Goal: Task Accomplishment & Management: Manage account settings

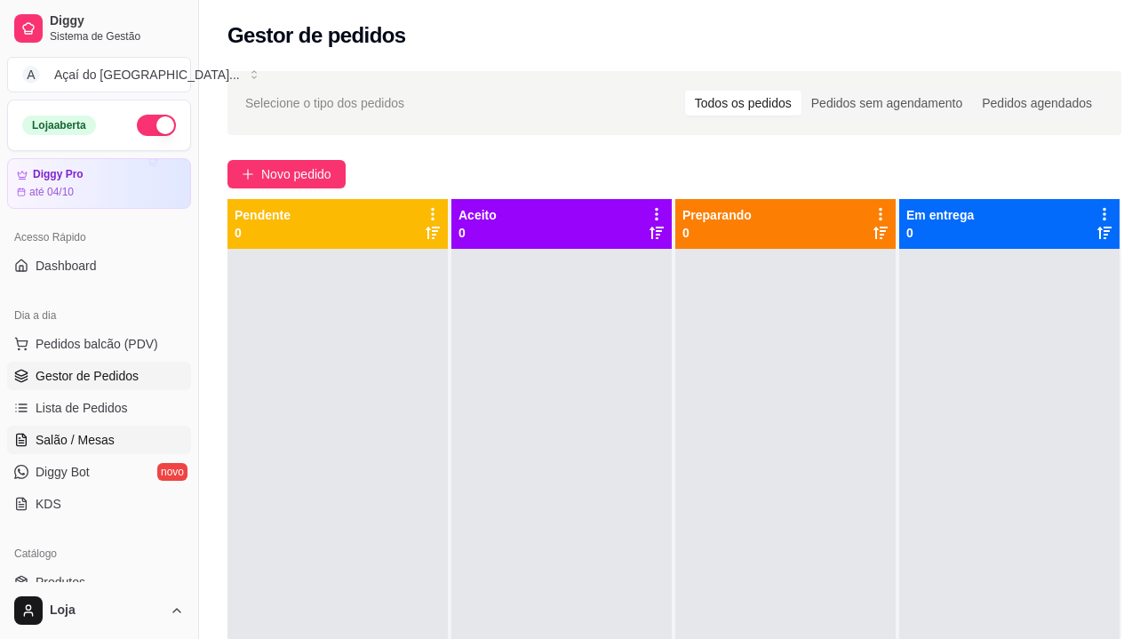
drag, startPoint x: 115, startPoint y: 415, endPoint x: 102, endPoint y: 435, distance: 23.9
click at [115, 415] on span "Lista de Pedidos" at bounding box center [82, 408] width 92 height 18
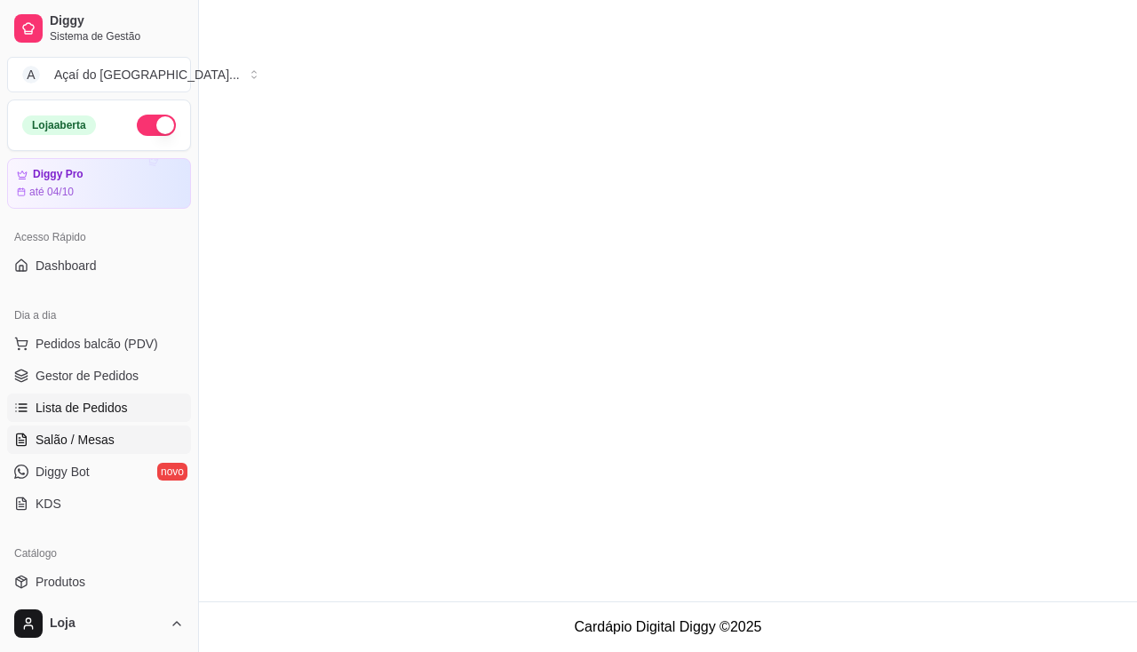
click at [102, 437] on span "Salão / Mesas" at bounding box center [75, 440] width 79 height 18
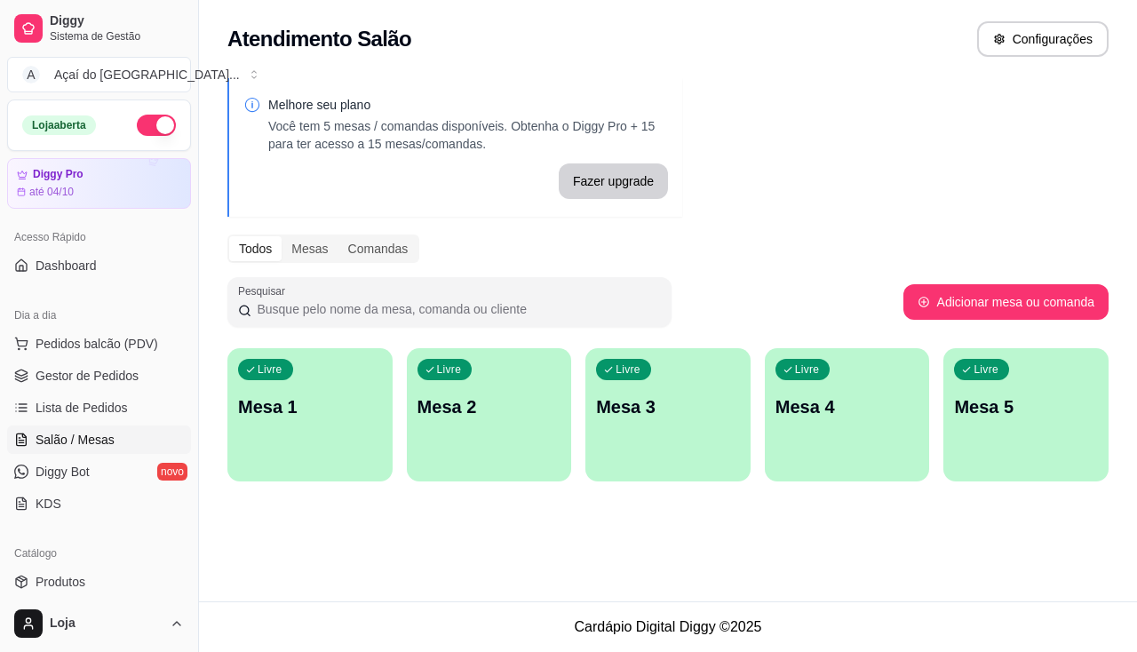
click at [498, 407] on p "Mesa 2" at bounding box center [490, 406] width 144 height 25
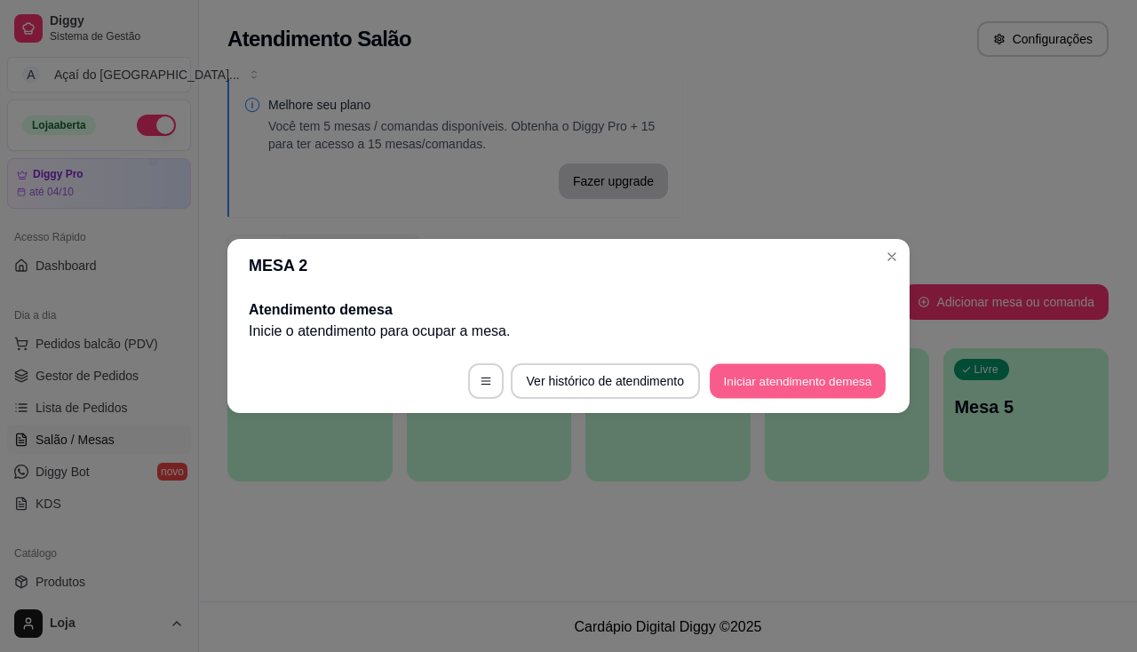
click at [753, 393] on button "Iniciar atendimento de mesa" at bounding box center [798, 381] width 176 height 35
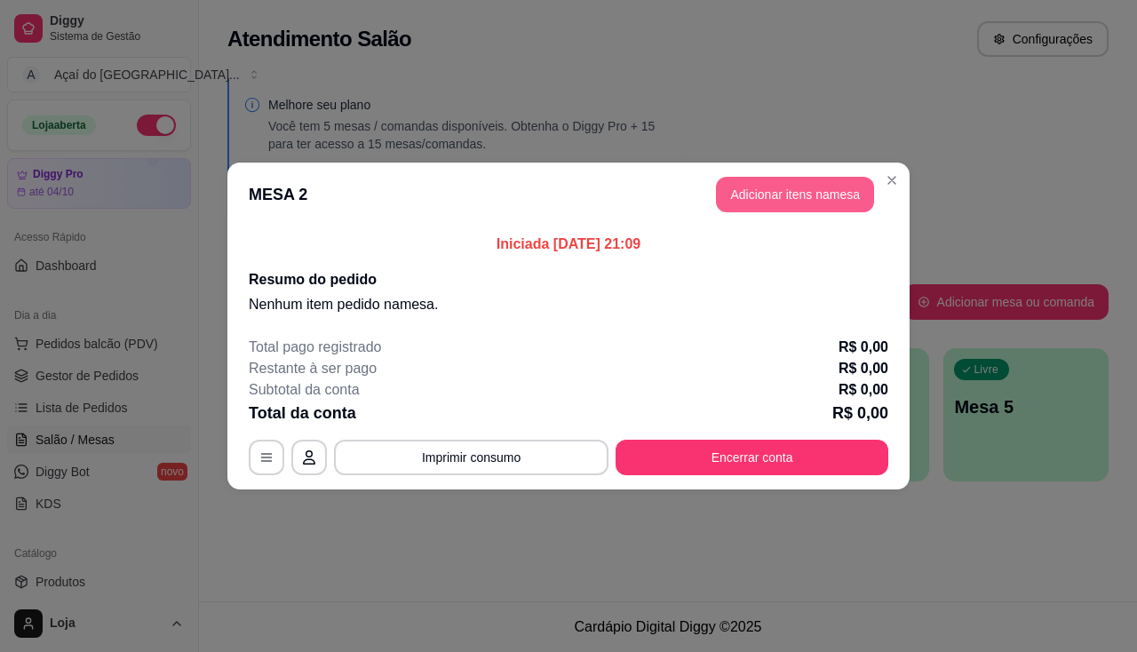
click at [761, 202] on button "Adicionar itens na mesa" at bounding box center [795, 195] width 158 height 36
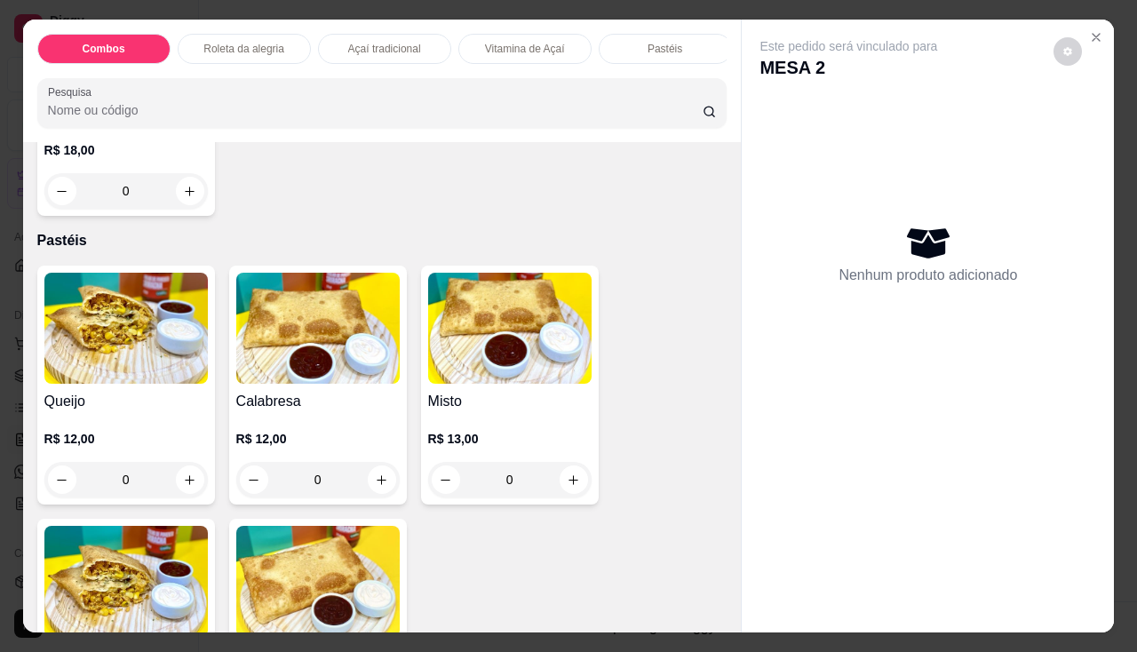
scroll to position [1599, 0]
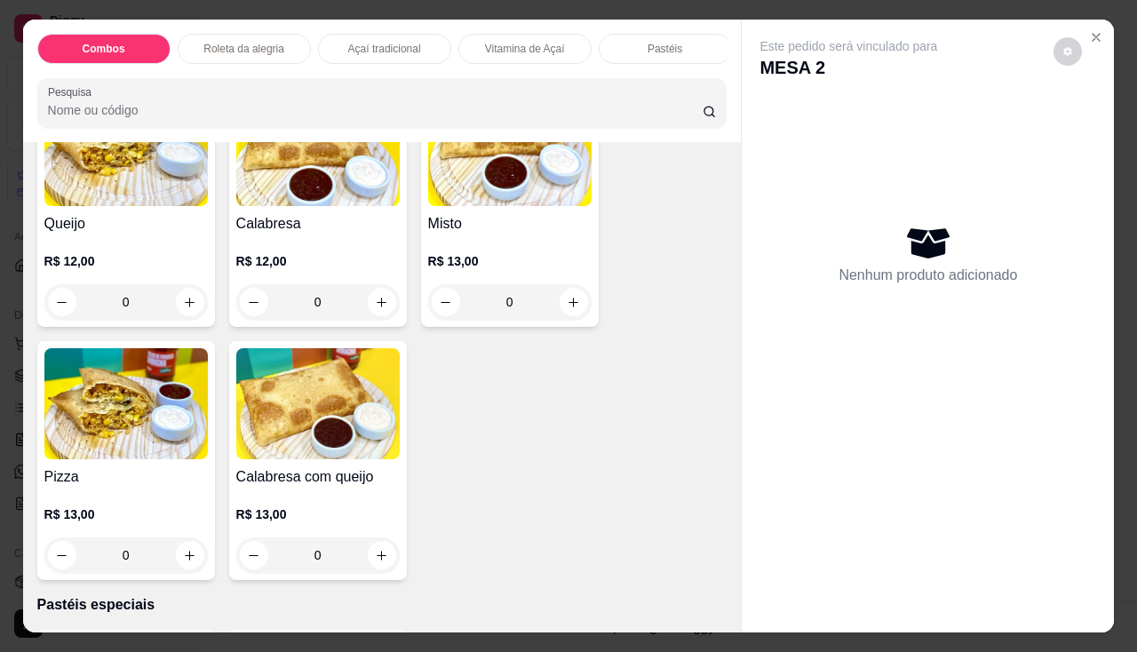
click at [191, 557] on div "0" at bounding box center [125, 556] width 163 height 36
click at [188, 564] on div "0" at bounding box center [125, 556] width 163 height 36
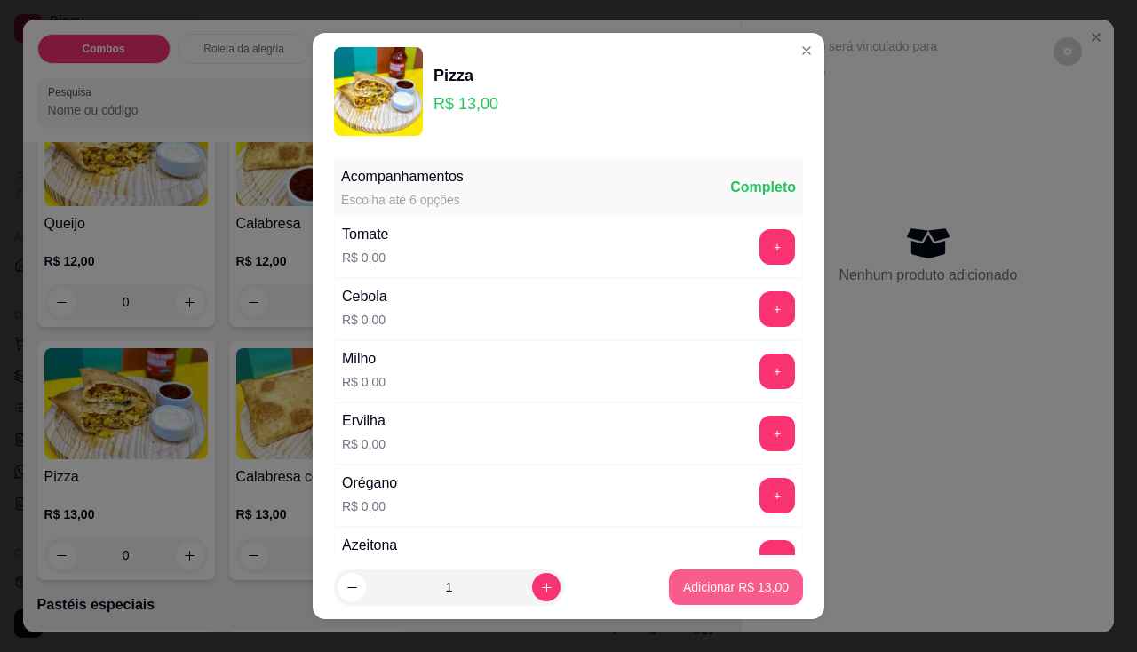
click at [708, 585] on p "Adicionar R$ 13,00" at bounding box center [736, 587] width 106 height 18
type input "1"
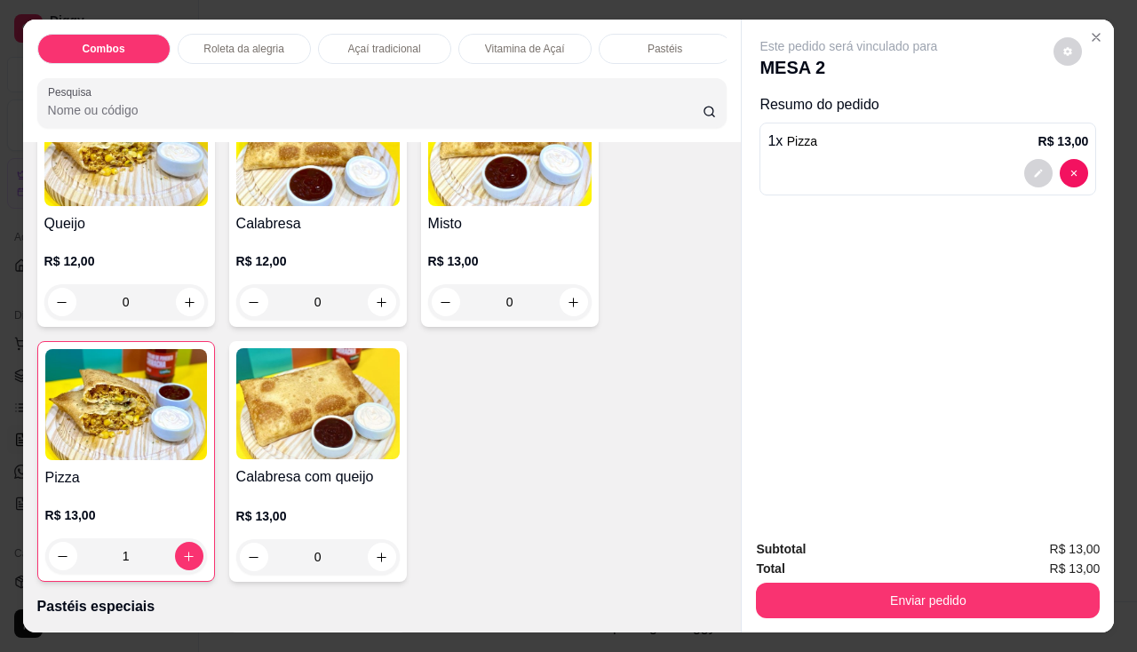
click at [382, 563] on div "0" at bounding box center [317, 557] width 163 height 36
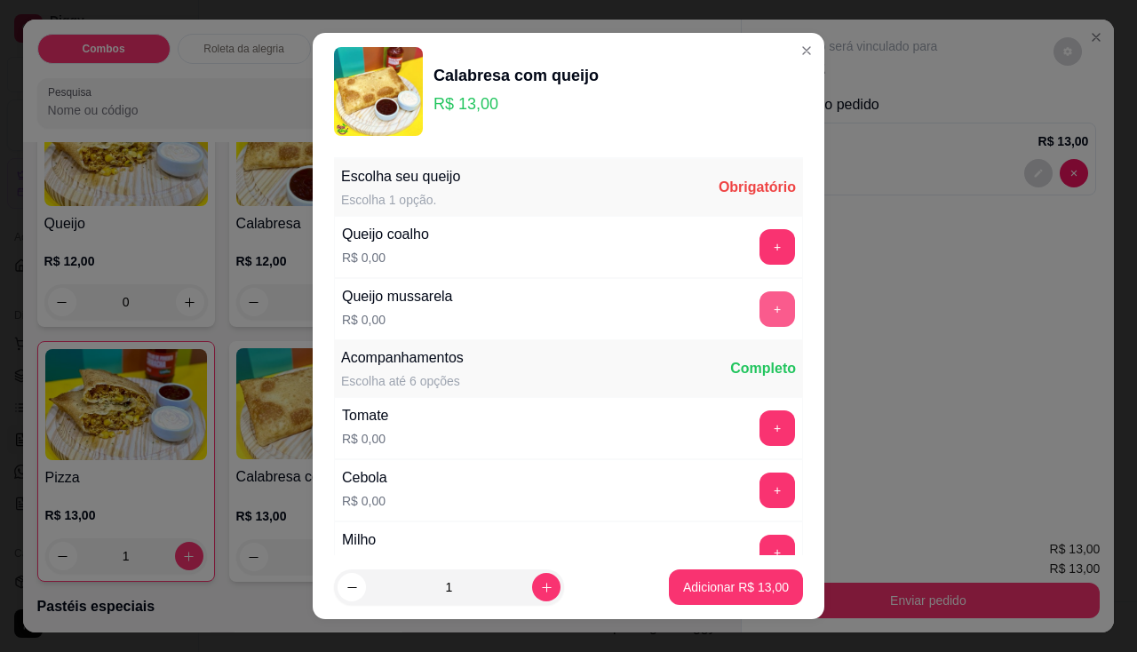
click at [760, 308] on button "+" at bounding box center [778, 309] width 36 height 36
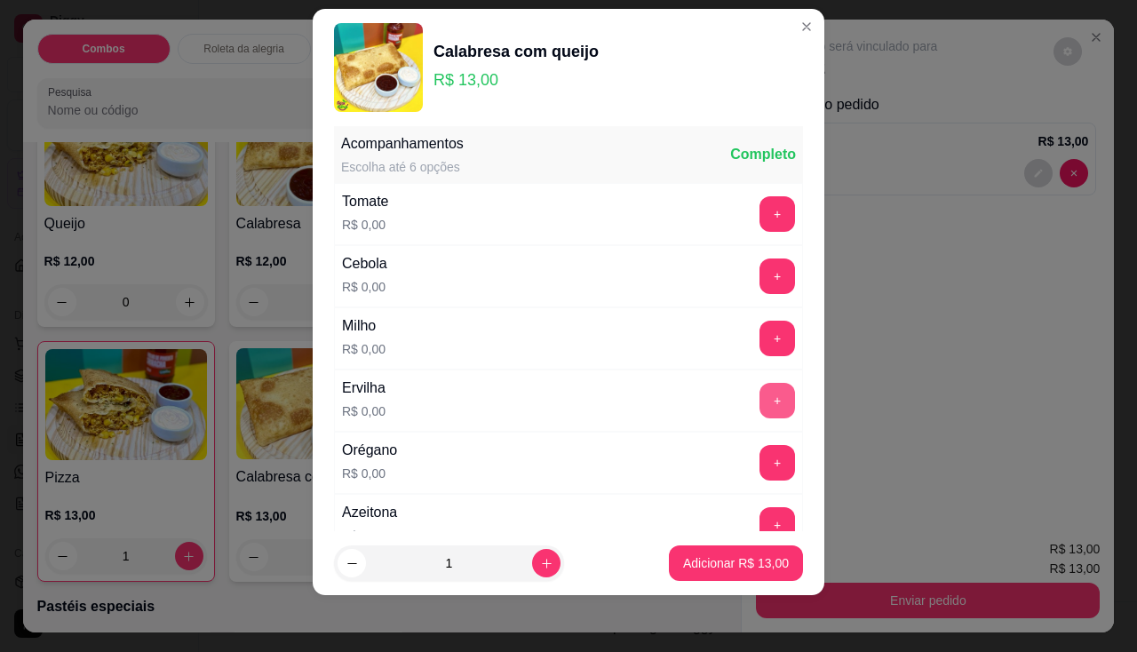
click at [760, 401] on button "+" at bounding box center [778, 401] width 36 height 36
click at [681, 400] on button "-" at bounding box center [698, 400] width 35 height 35
click at [760, 215] on button "+" at bounding box center [778, 214] width 36 height 36
click at [760, 461] on button "+" at bounding box center [778, 463] width 36 height 36
click at [737, 569] on p "Adicionar R$ 13,00" at bounding box center [736, 563] width 106 height 18
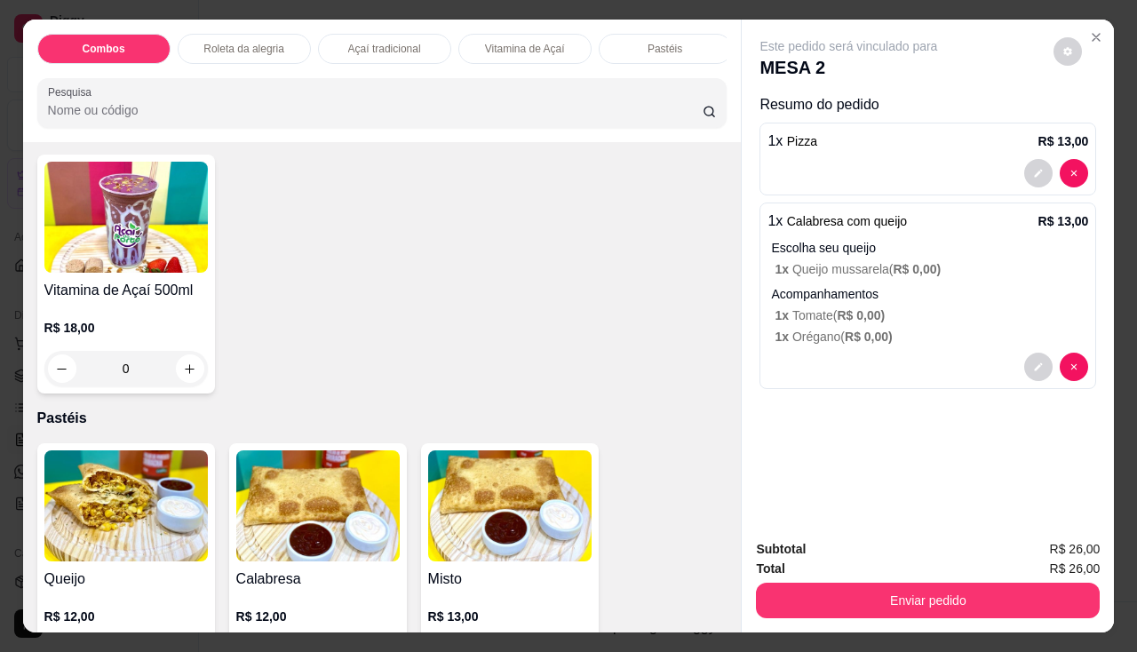
scroll to position [1333, 0]
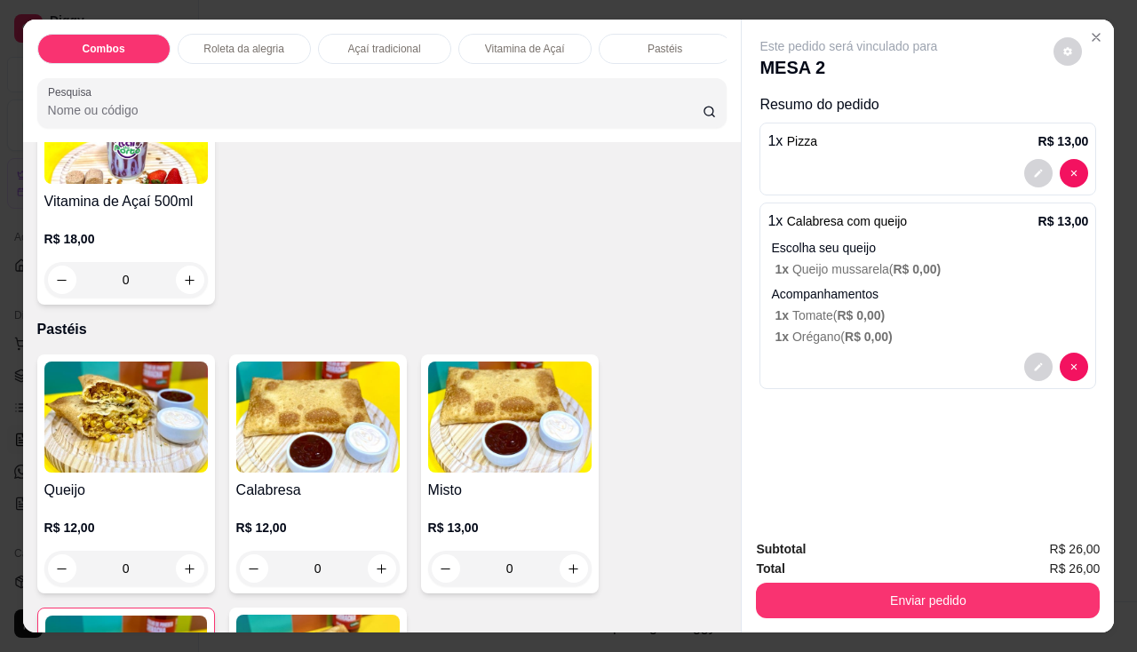
click at [367, 580] on div "0" at bounding box center [317, 569] width 163 height 36
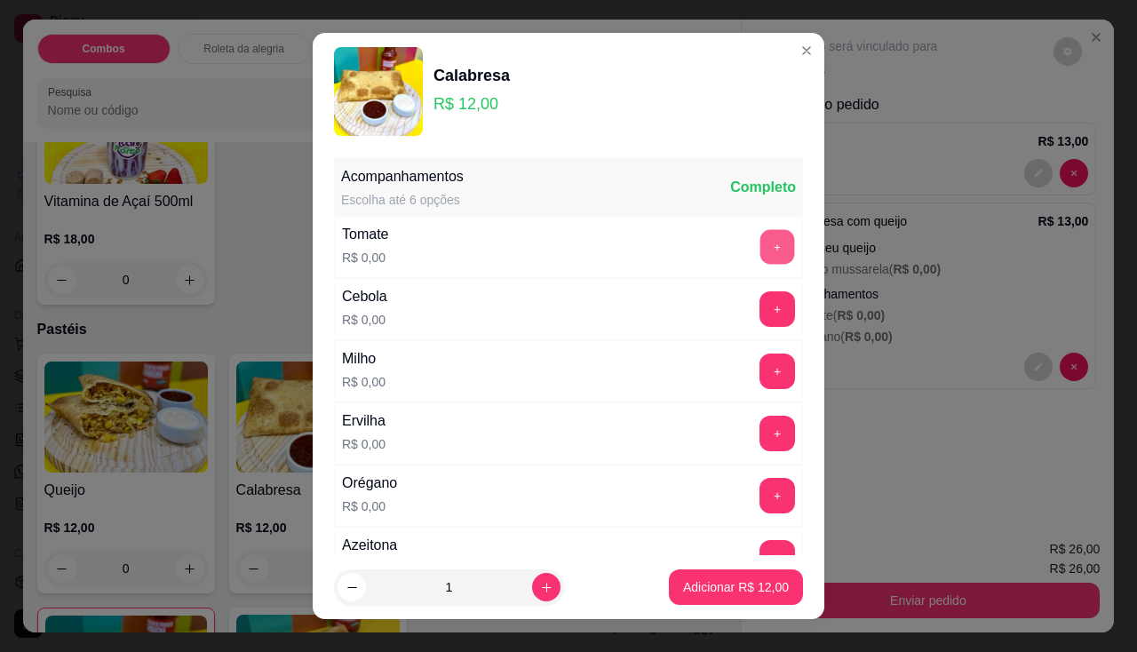
click at [761, 258] on button "+" at bounding box center [778, 246] width 35 height 35
click at [760, 304] on button "+" at bounding box center [778, 309] width 36 height 36
click at [760, 378] on button "+" at bounding box center [778, 372] width 36 height 36
click at [760, 439] on button "+" at bounding box center [778, 434] width 36 height 36
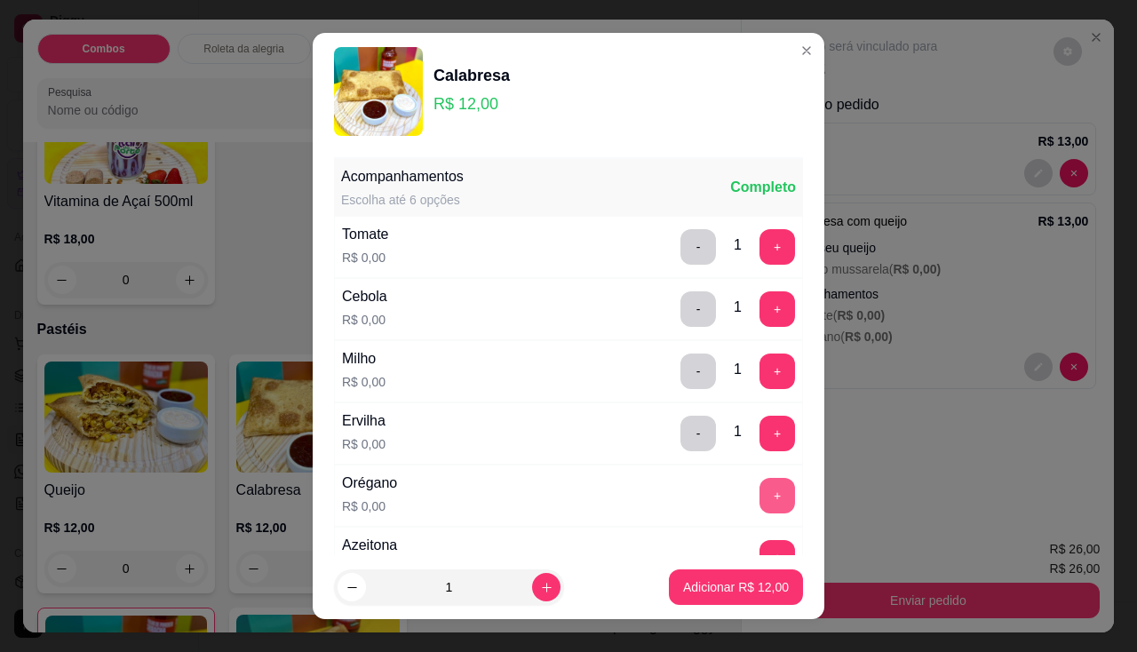
click at [760, 494] on button "+" at bounding box center [778, 496] width 36 height 36
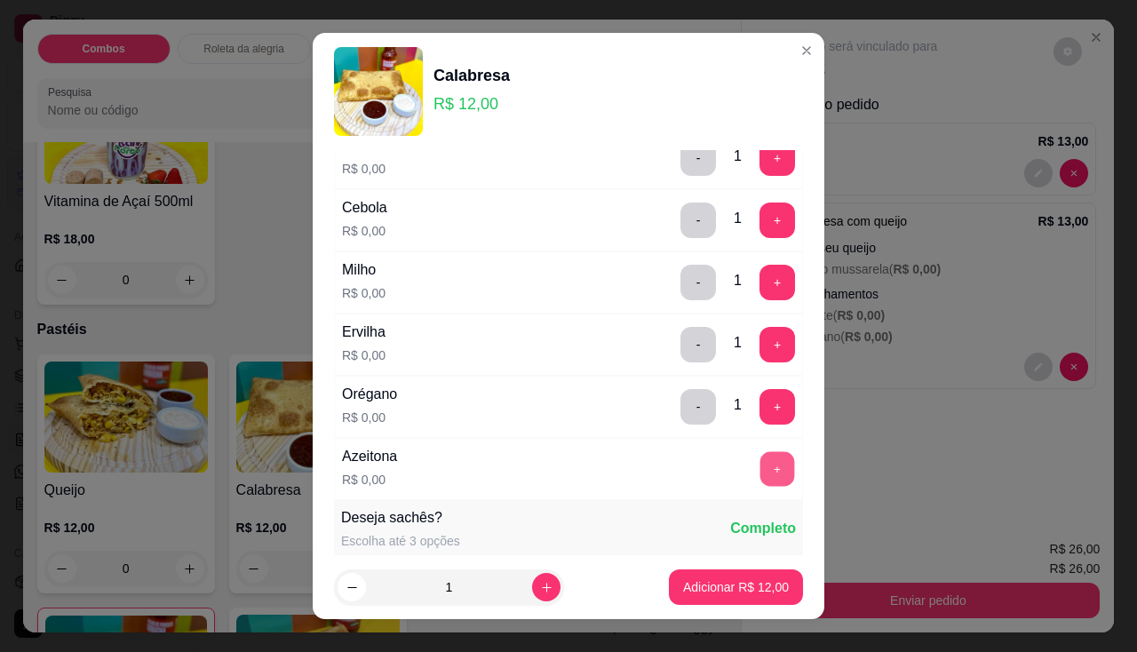
click at [761, 482] on button "+" at bounding box center [778, 468] width 35 height 35
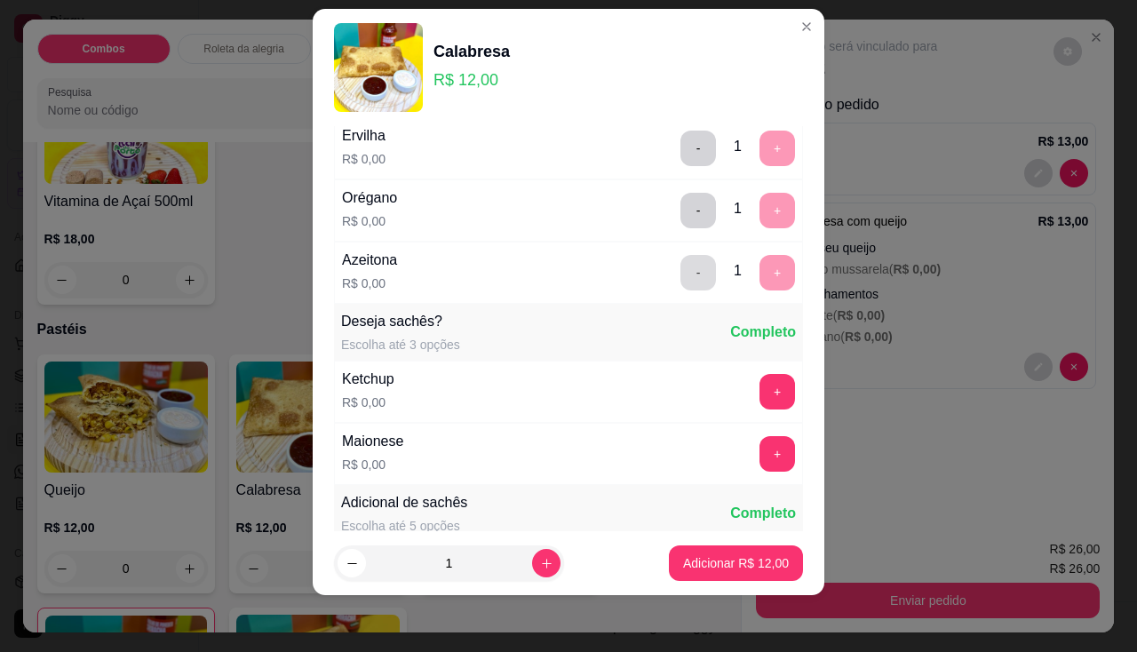
scroll to position [84, 0]
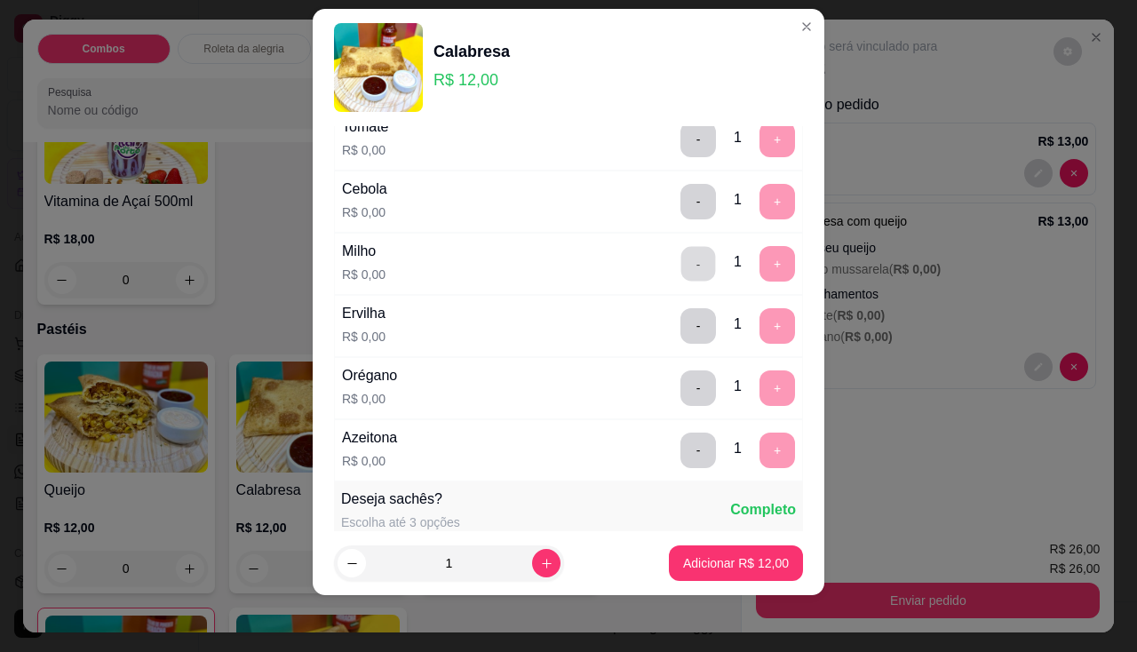
click at [684, 261] on button "-" at bounding box center [698, 263] width 35 height 35
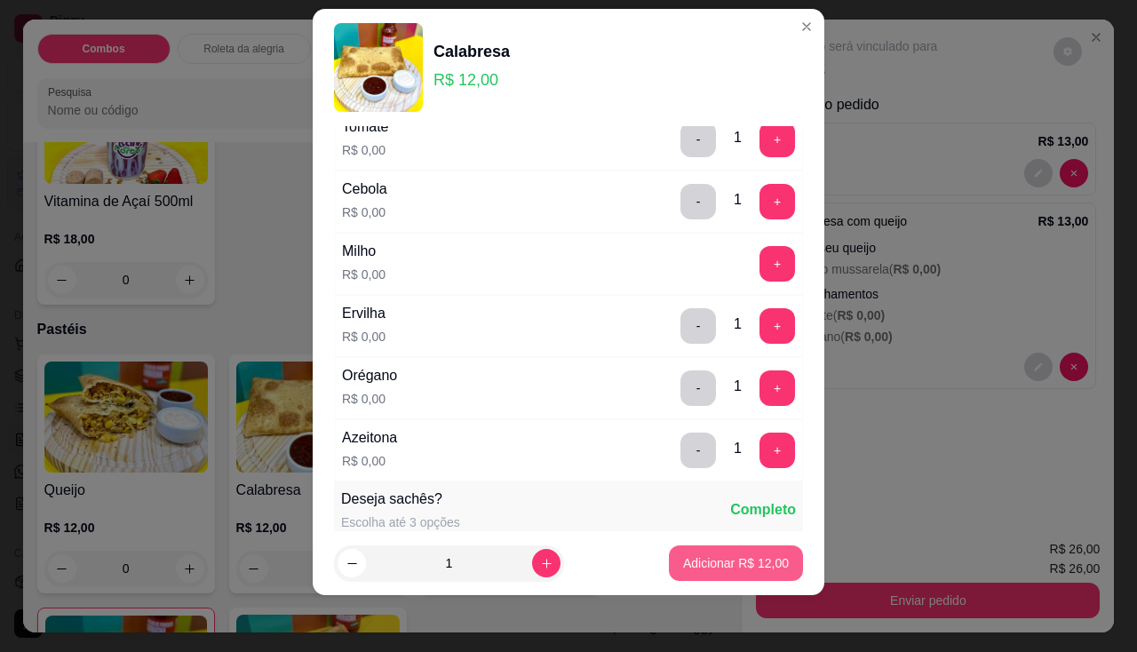
click at [722, 559] on p "Adicionar R$ 12,00" at bounding box center [736, 563] width 106 height 18
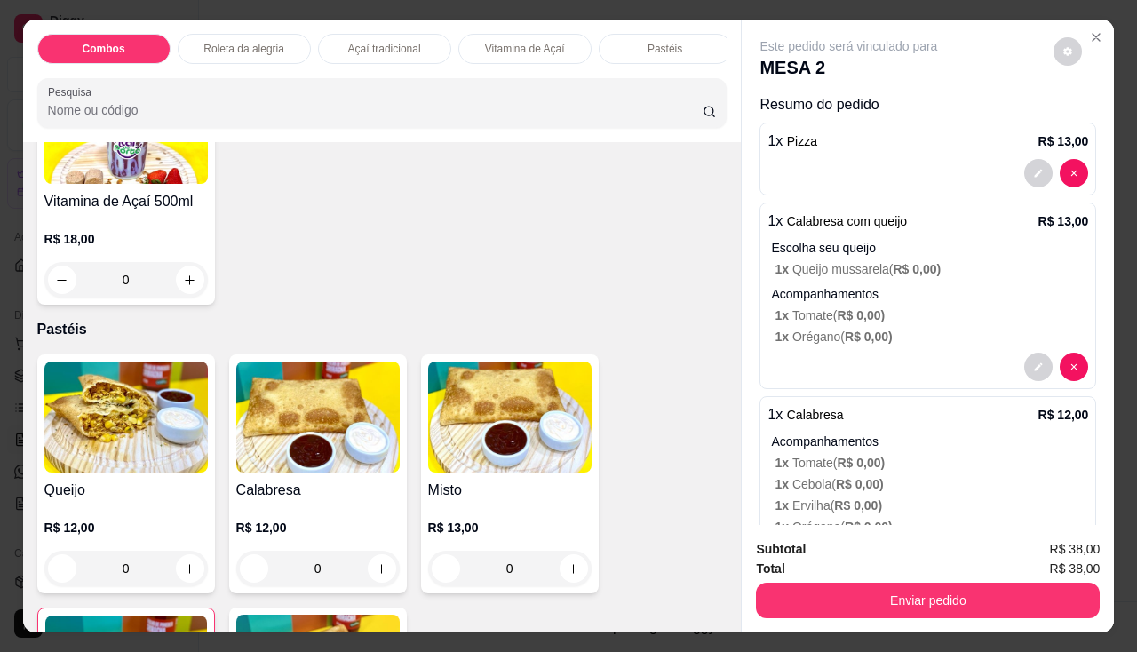
scroll to position [100, 0]
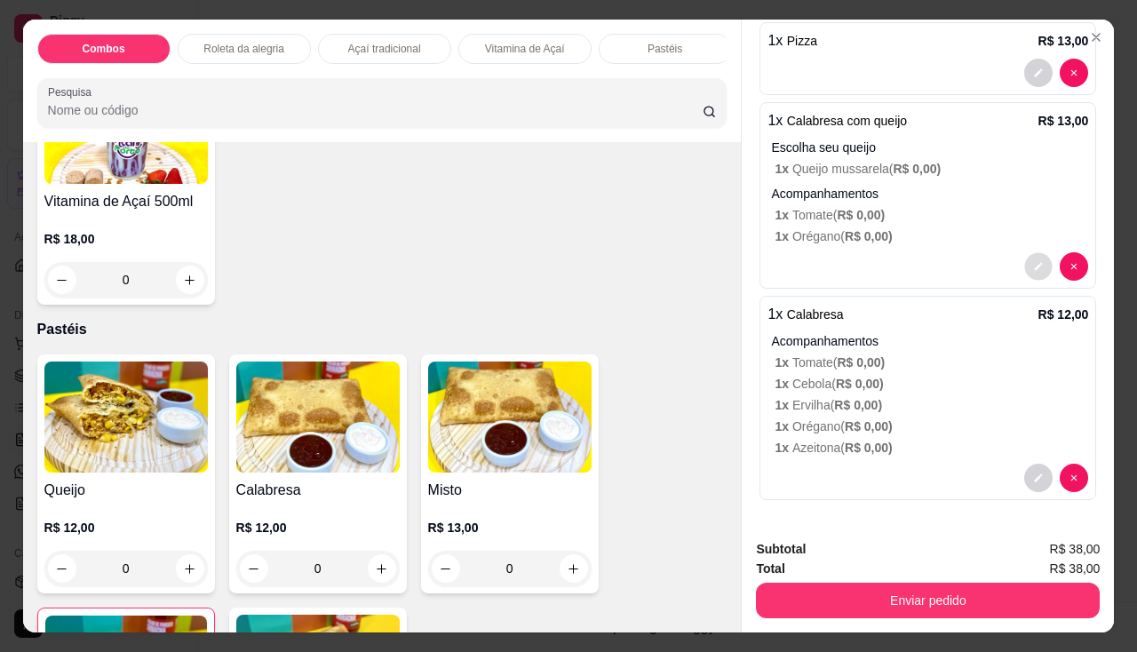
click at [1025, 253] on button "decrease-product-quantity" at bounding box center [1039, 267] width 28 height 28
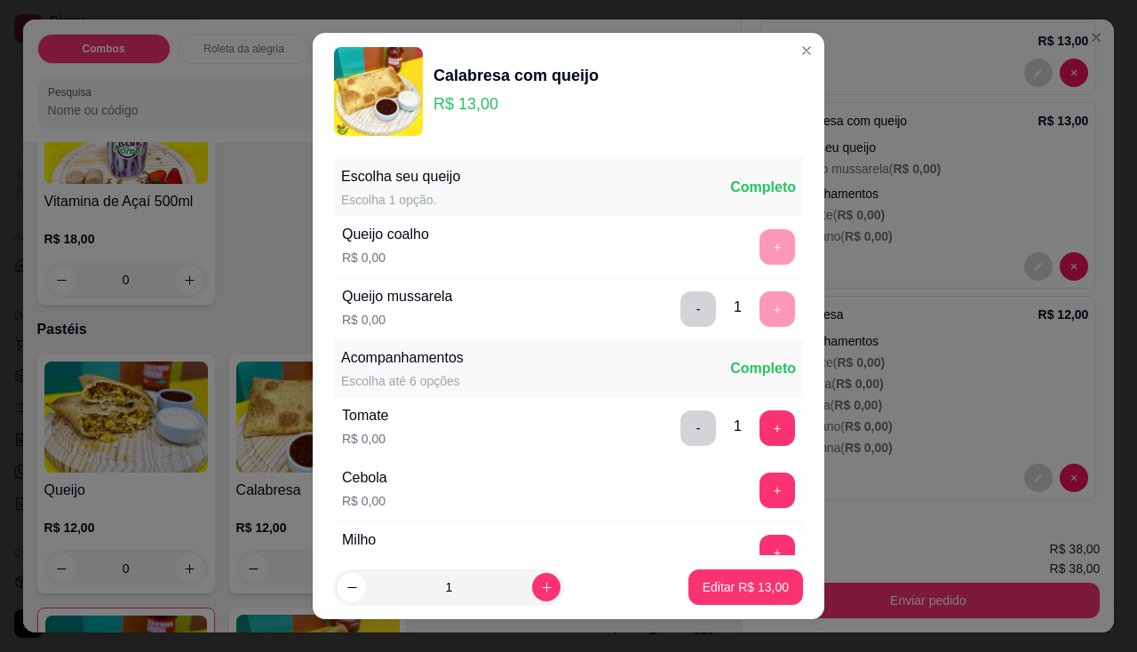
scroll to position [89, 0]
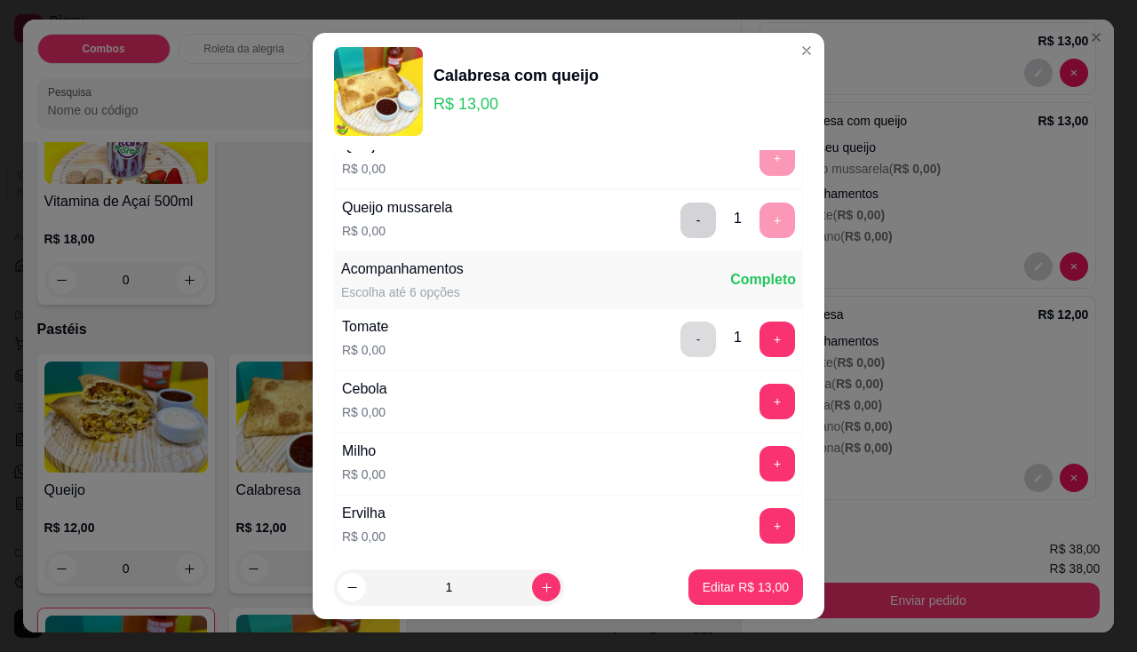
click at [681, 335] on button "-" at bounding box center [699, 340] width 36 height 36
click at [762, 606] on footer "1 Editar R$ 13,00" at bounding box center [569, 587] width 512 height 64
click at [753, 586] on p "Editar R$ 13,00" at bounding box center [746, 587] width 84 height 17
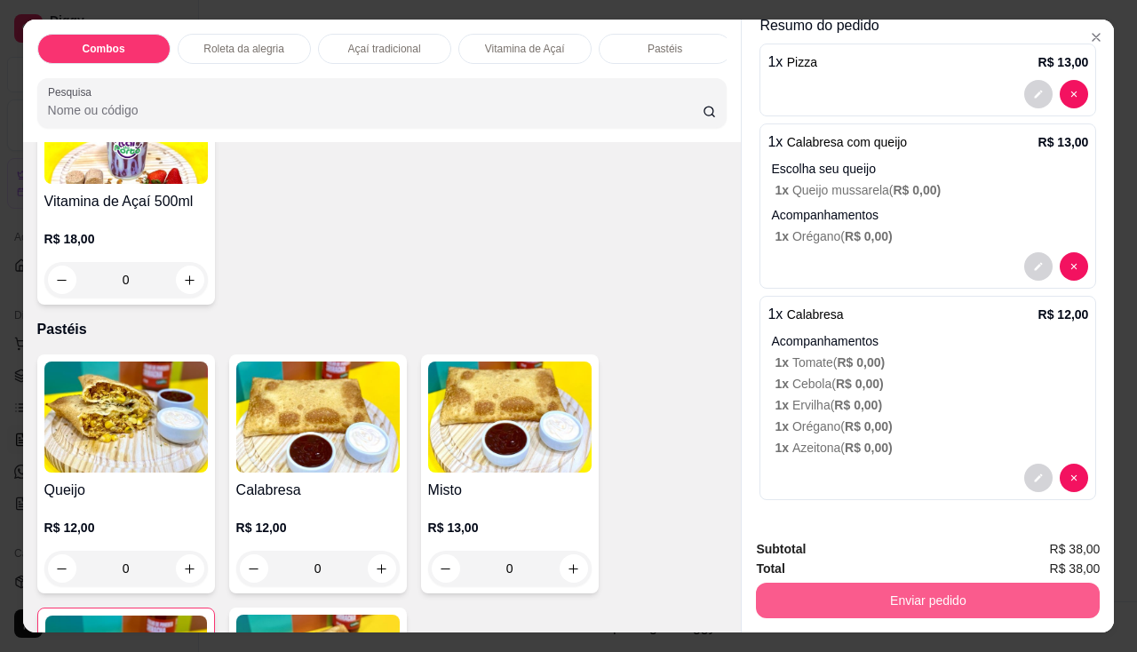
click at [872, 594] on button "Enviar pedido" at bounding box center [928, 601] width 344 height 36
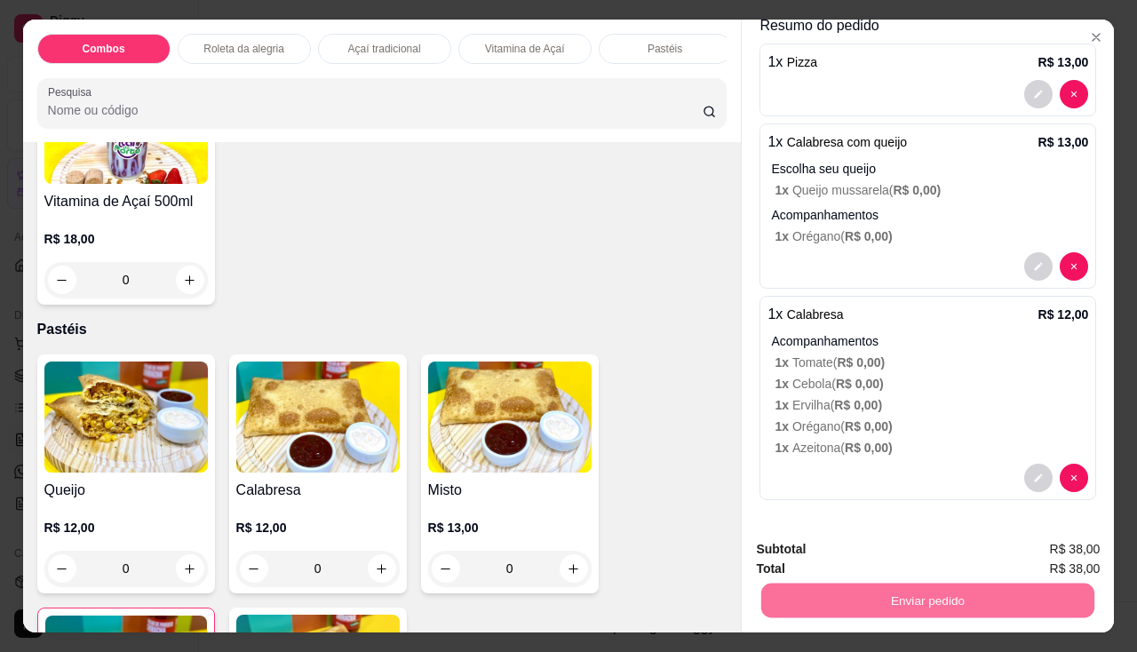
click at [824, 554] on button "Não registrar e enviar pedido" at bounding box center [869, 551] width 185 height 34
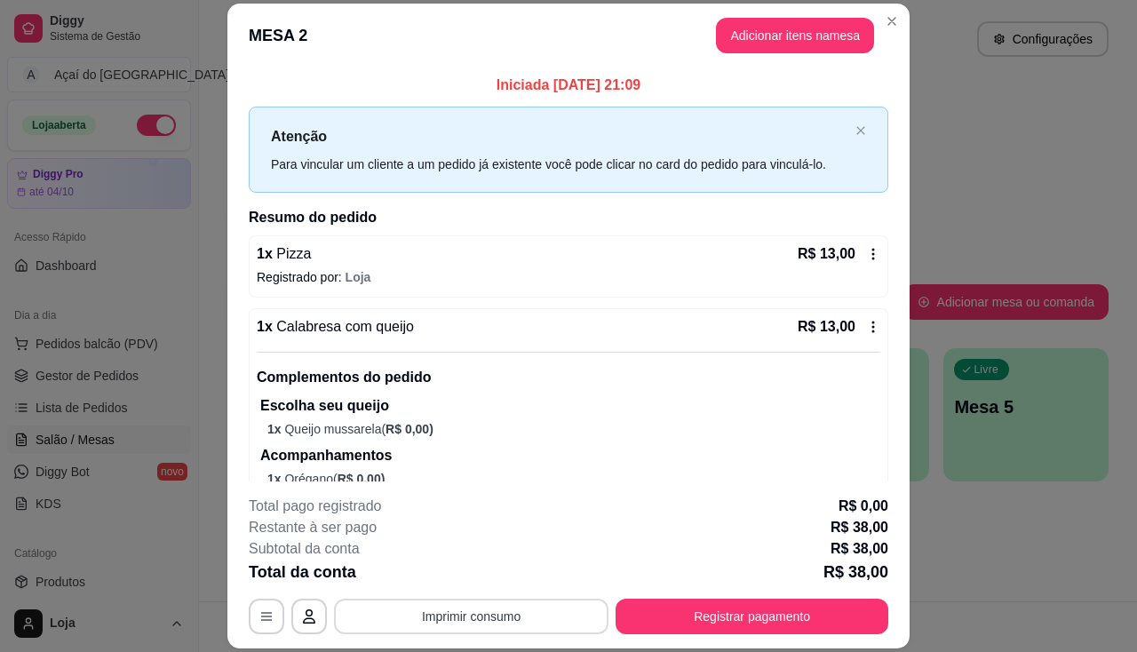
click at [457, 601] on button "Imprimir consumo" at bounding box center [471, 617] width 275 height 36
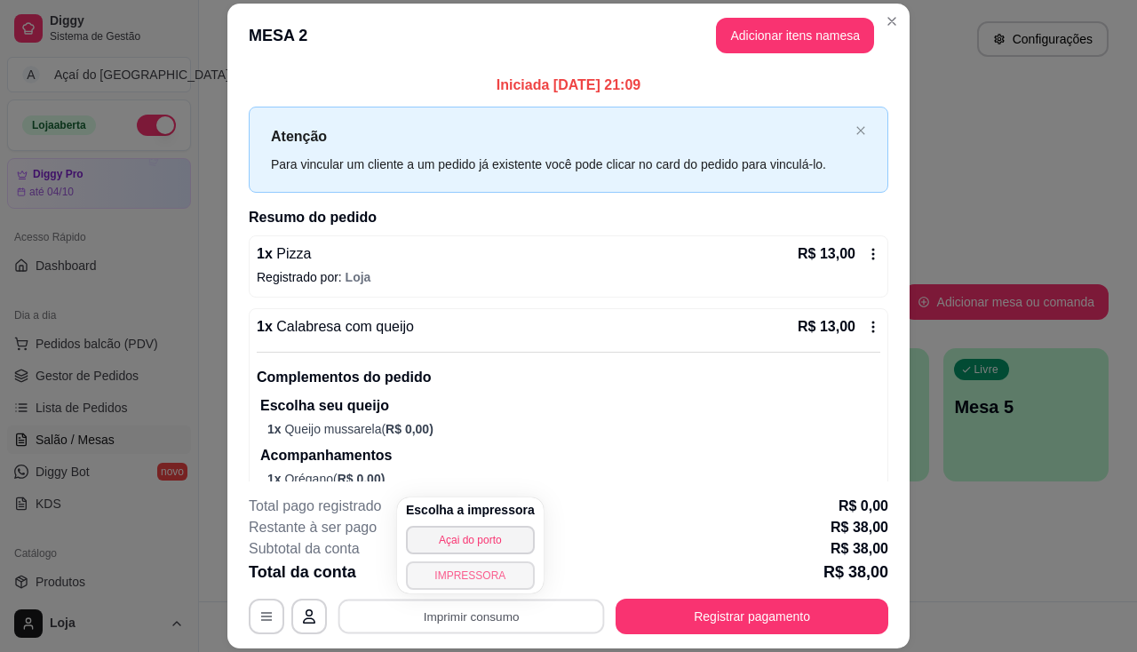
click at [458, 580] on button "IMPRESSORA" at bounding box center [470, 576] width 129 height 28
click at [458, 580] on div "Escolha a impressora Açai do porto IMPRESSORA" at bounding box center [470, 546] width 147 height 96
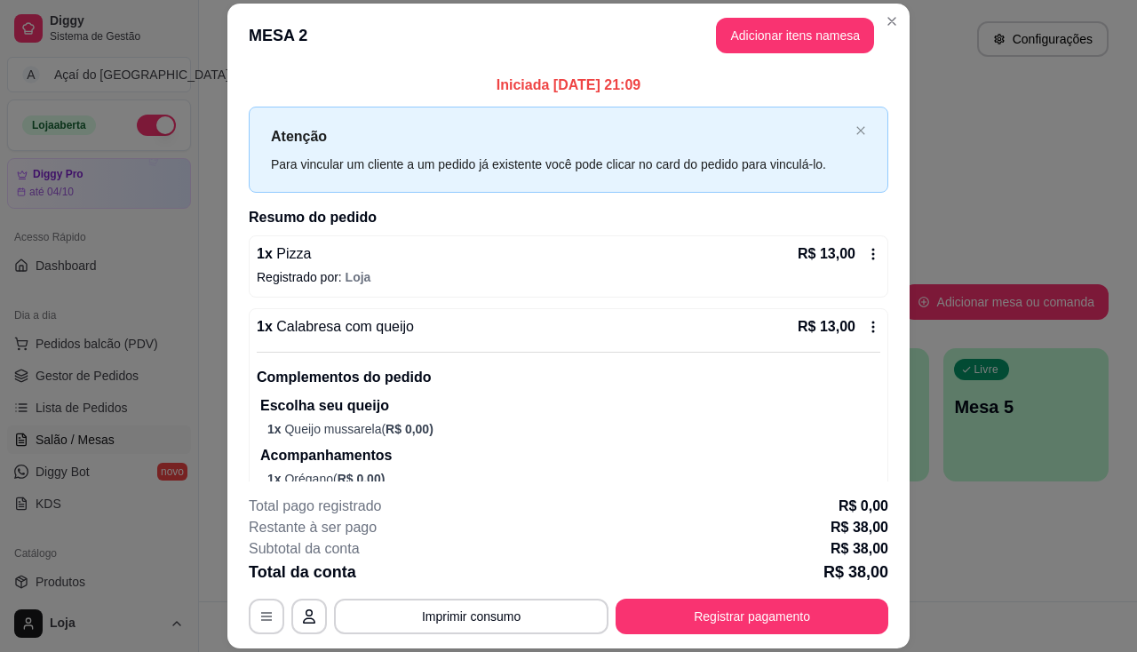
scroll to position [89, 0]
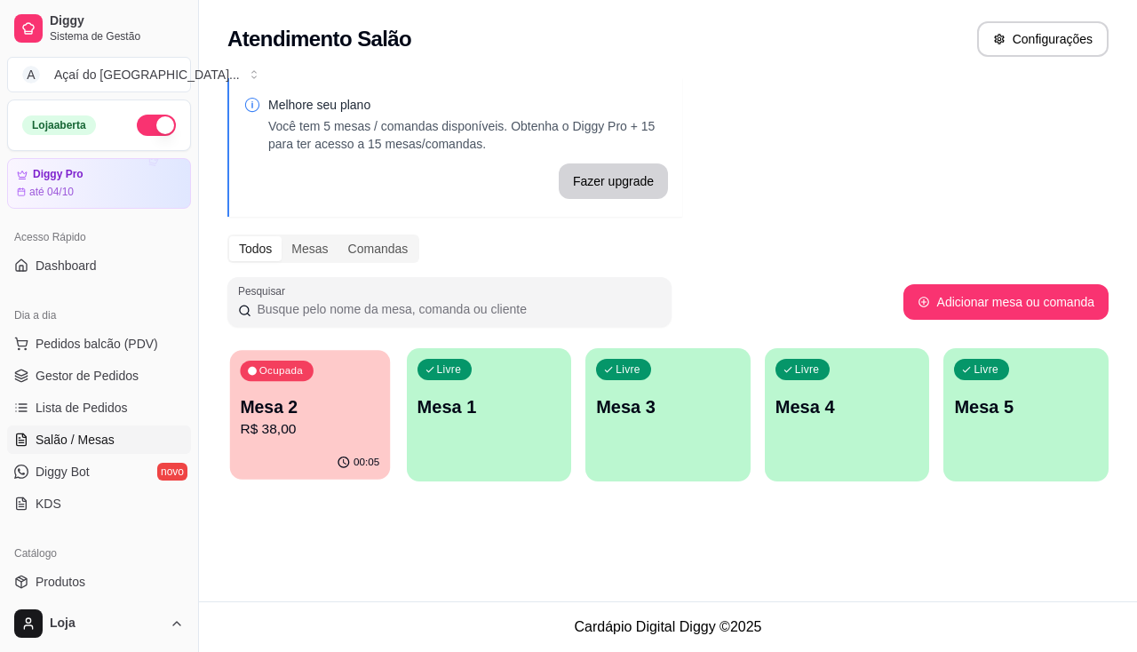
click at [353, 405] on p "Mesa 2" at bounding box center [309, 407] width 139 height 24
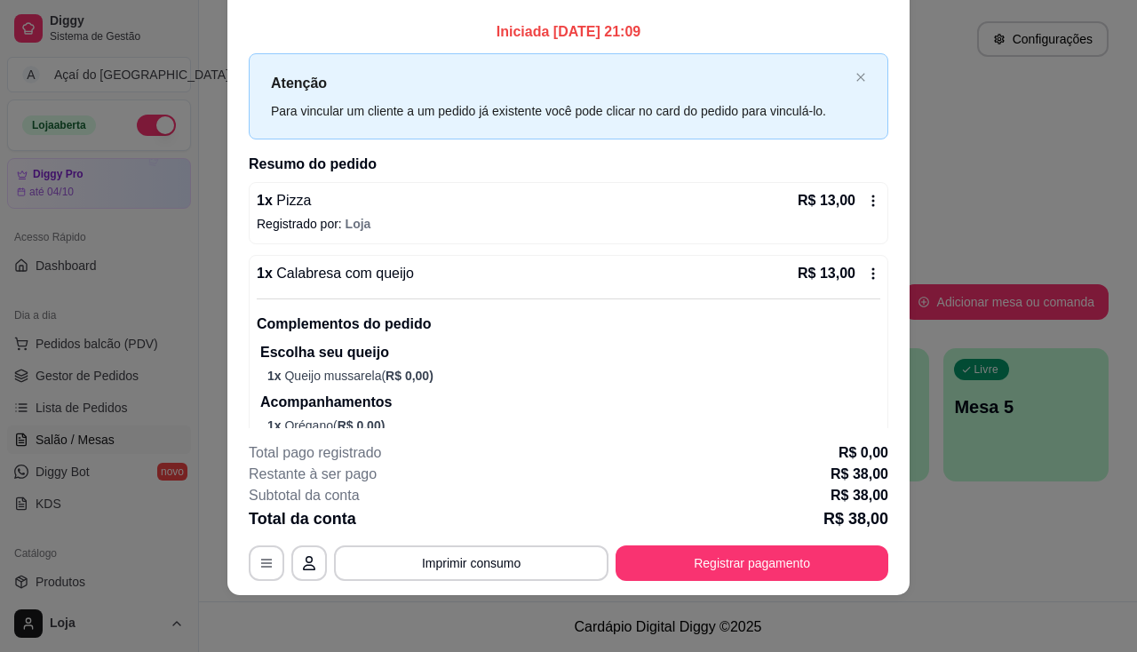
scroll to position [0, 0]
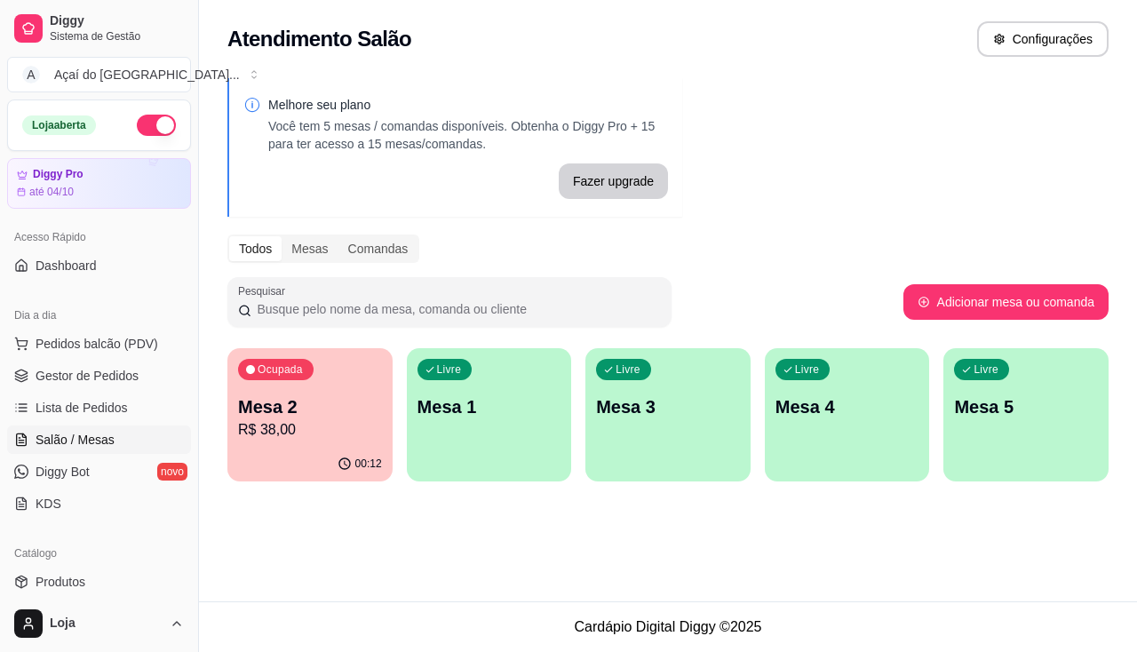
click at [881, 20] on div "Atendimento Salão Configurações" at bounding box center [668, 34] width 938 height 68
click at [309, 395] on p "Mesa 2" at bounding box center [309, 407] width 139 height 24
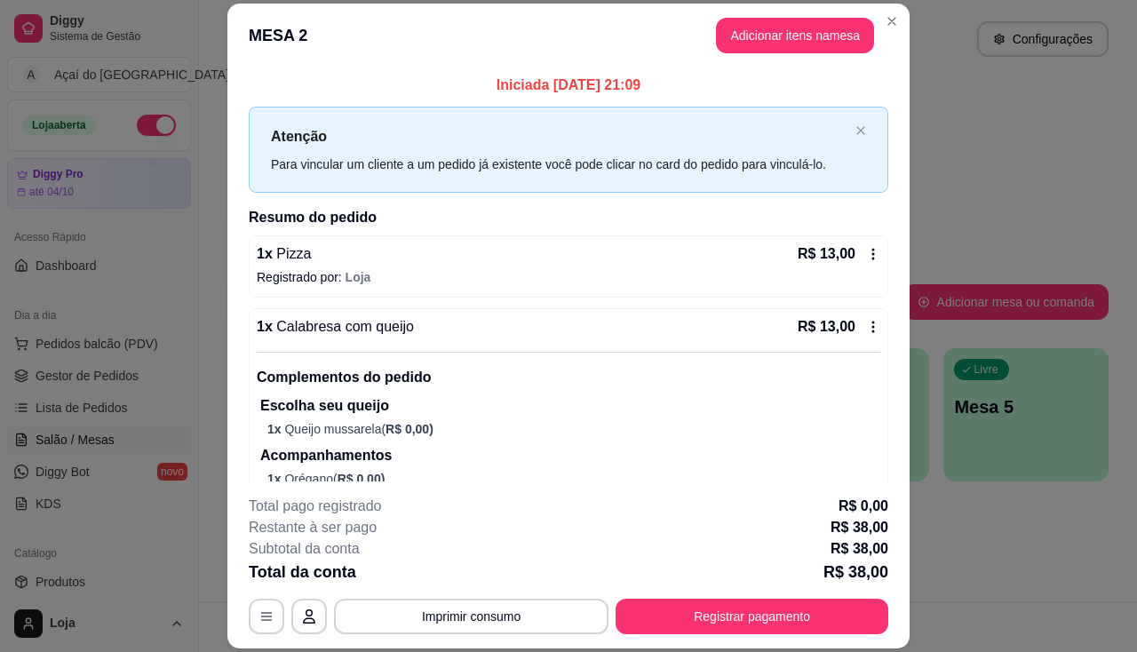
scroll to position [304, 0]
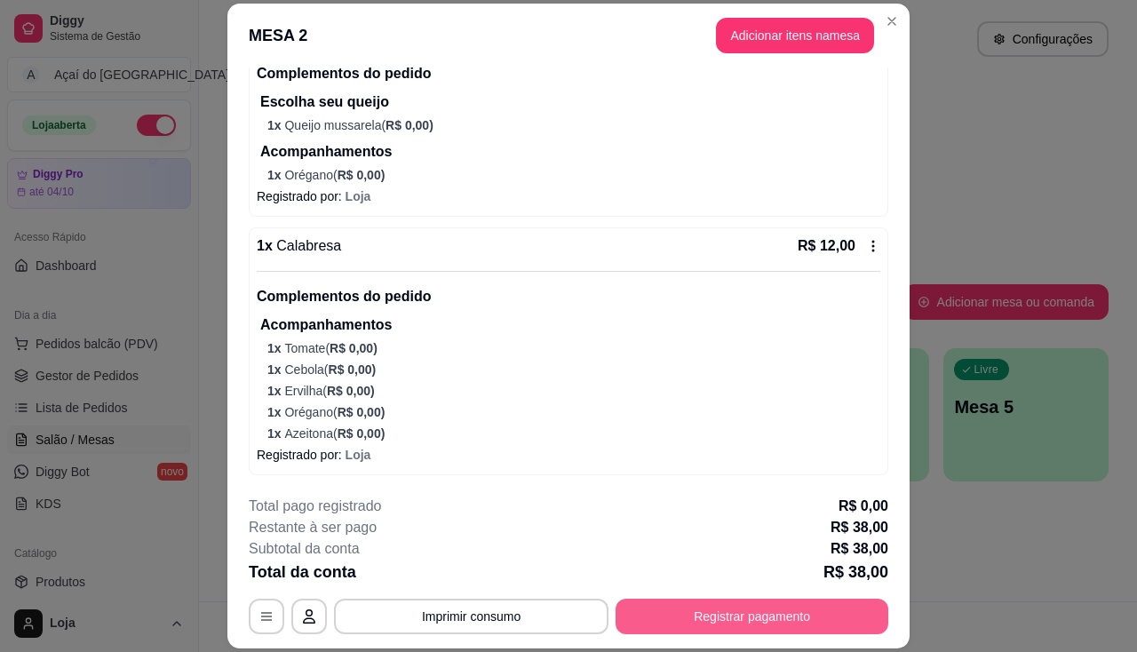
click at [776, 610] on button "Registrar pagamento" at bounding box center [752, 617] width 273 height 36
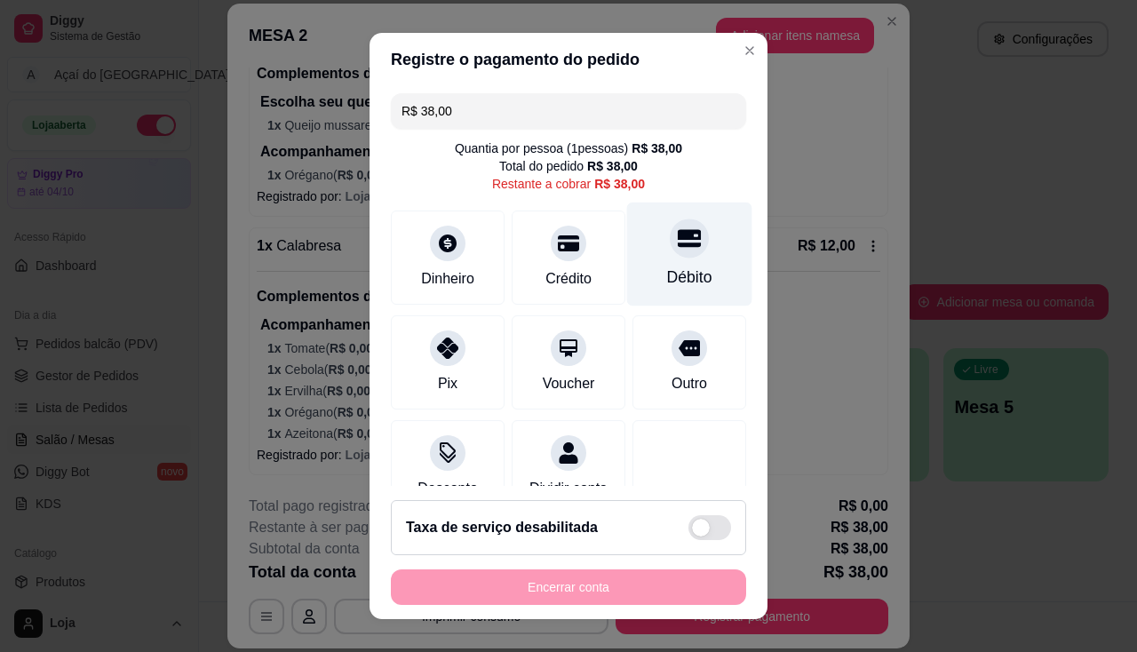
click at [670, 251] on div at bounding box center [689, 238] width 39 height 39
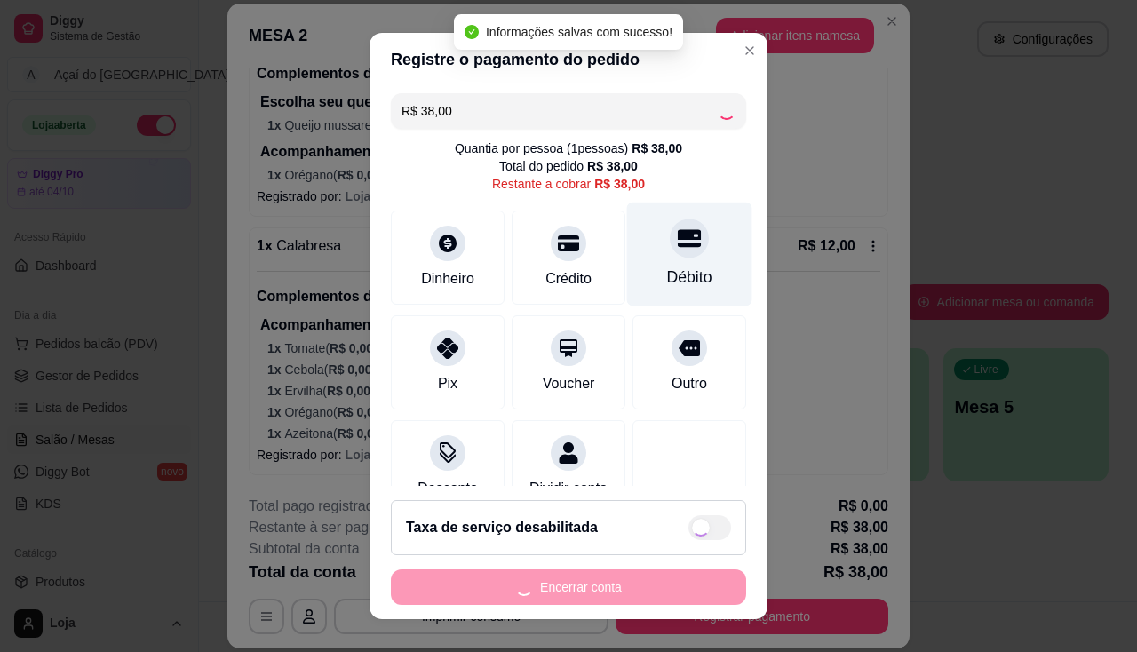
type input "R$ 0,00"
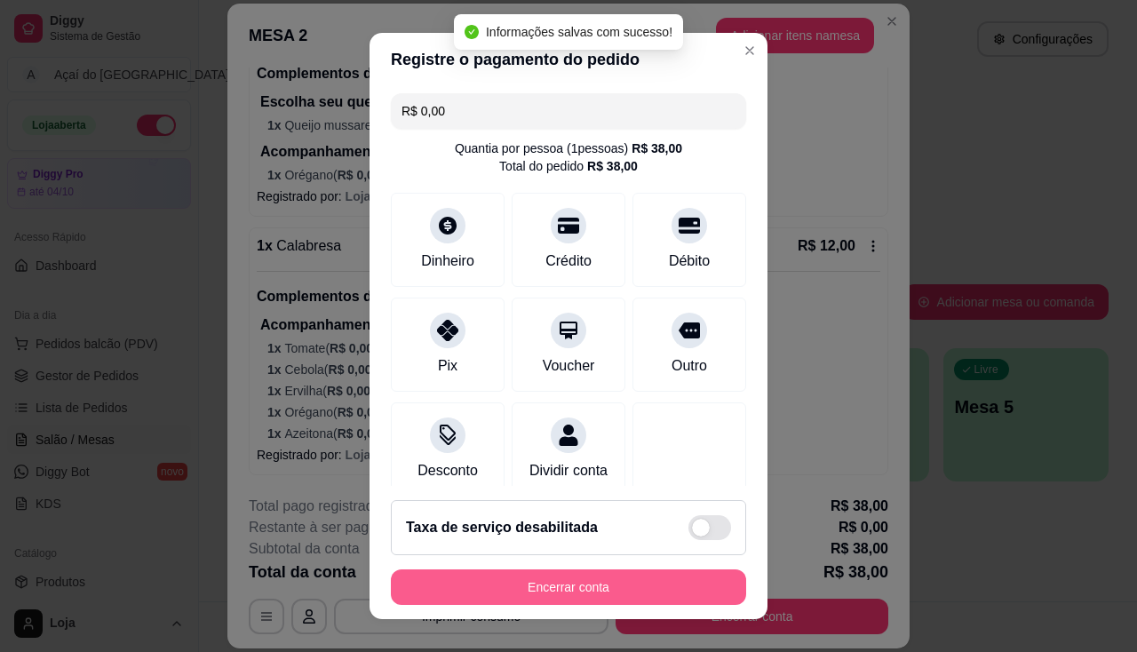
click at [538, 582] on button "Encerrar conta" at bounding box center [568, 588] width 355 height 36
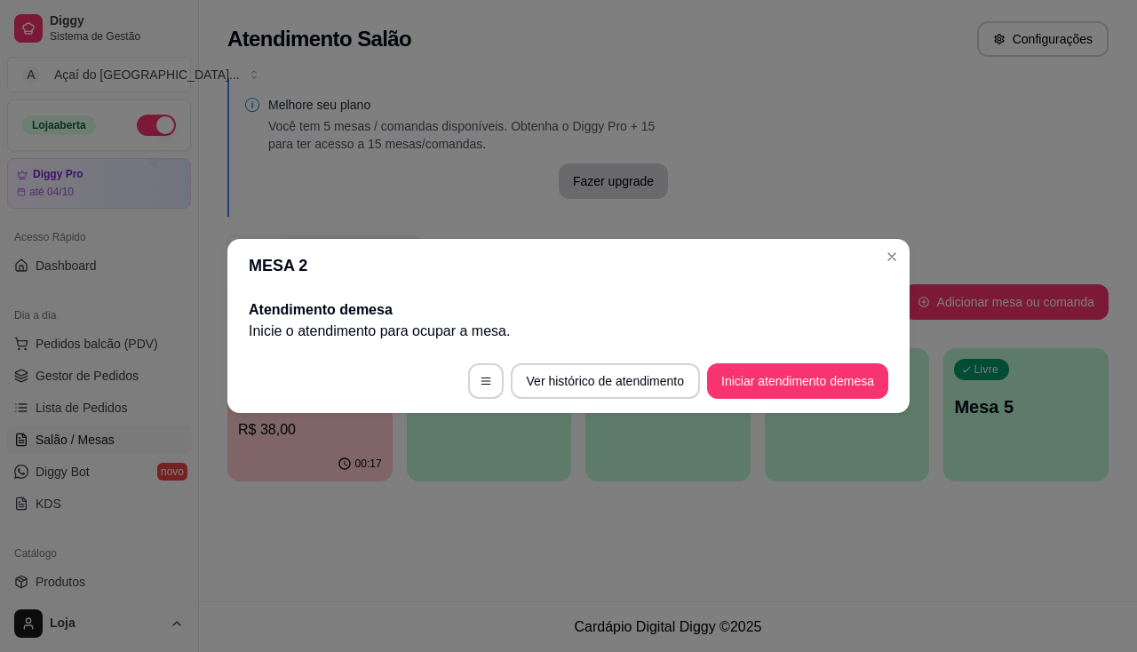
scroll to position [0, 0]
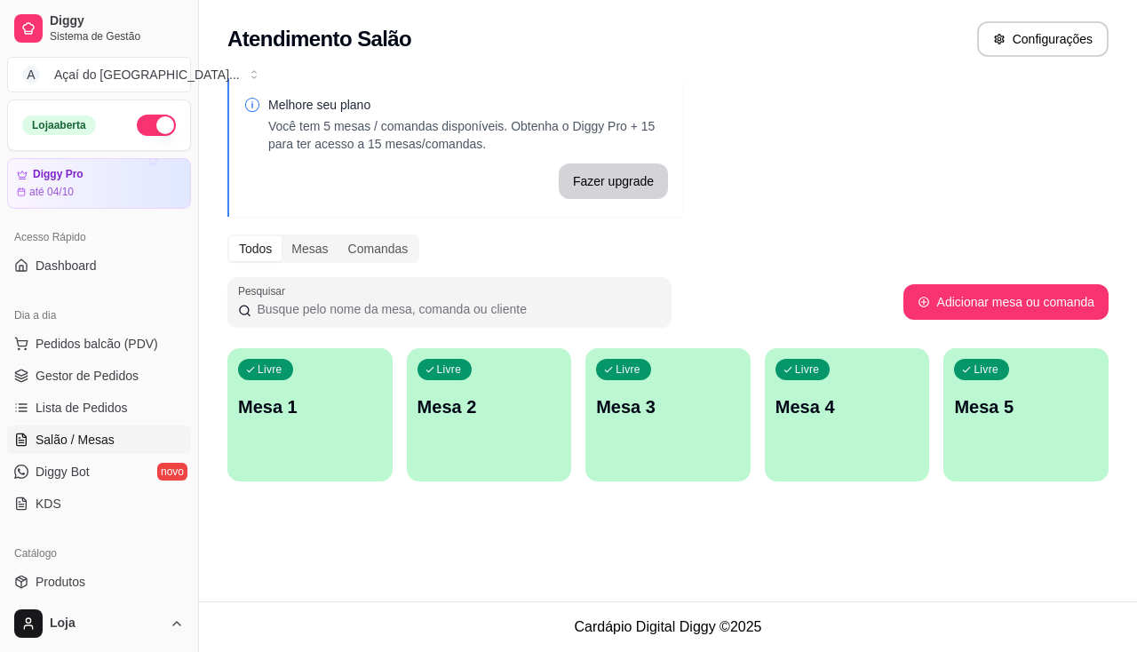
click at [315, 443] on div "Livre Mesa 1" at bounding box center [309, 404] width 165 height 112
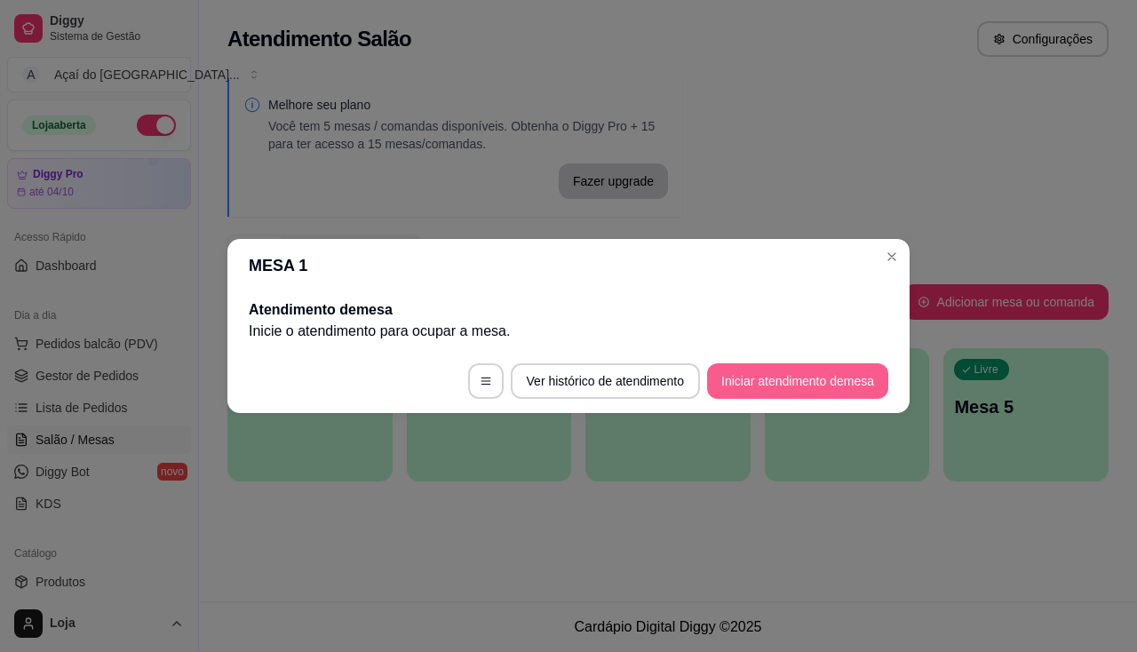
click at [824, 374] on button "Iniciar atendimento de mesa" at bounding box center [797, 381] width 181 height 36
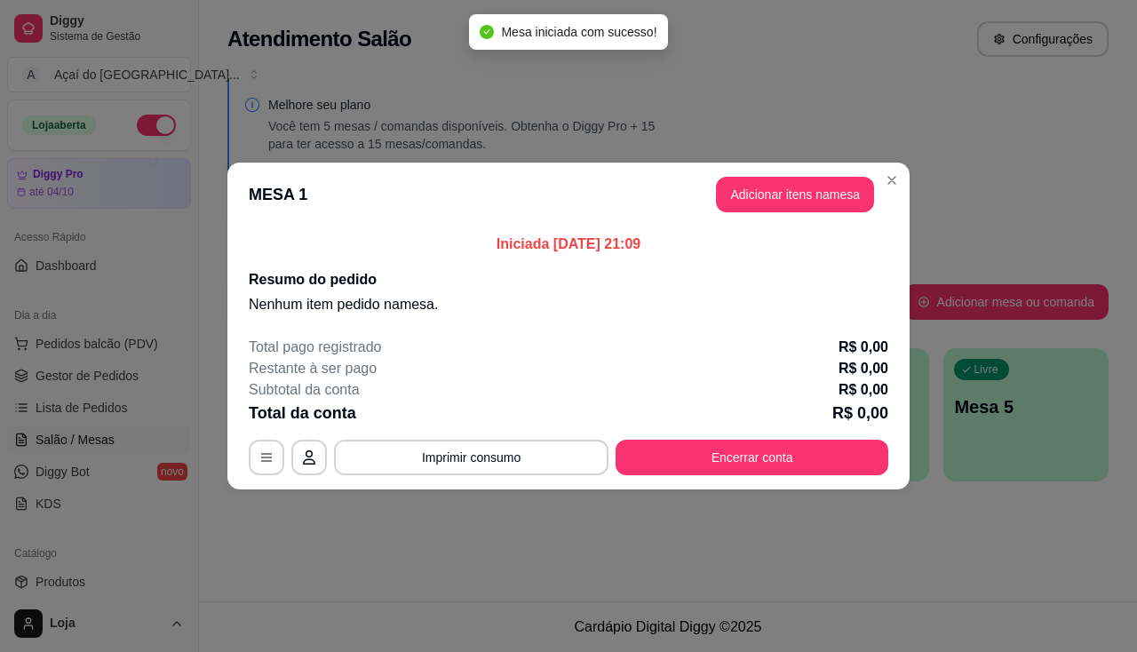
click at [786, 182] on button "Adicionar itens na mesa" at bounding box center [795, 195] width 158 height 36
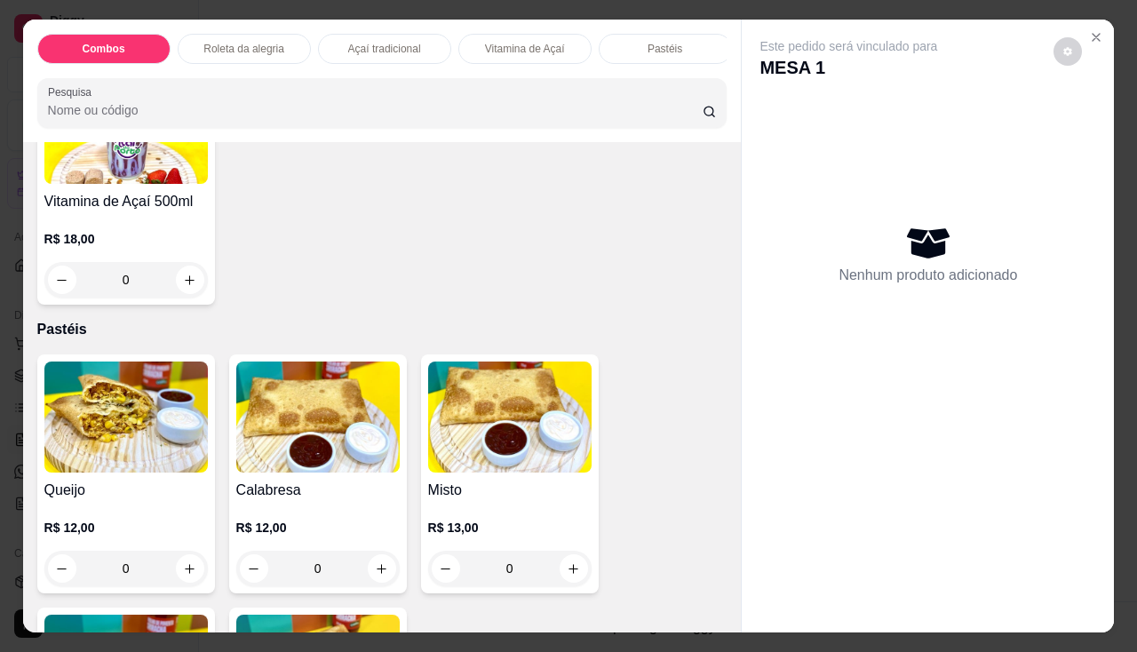
scroll to position [1422, 0]
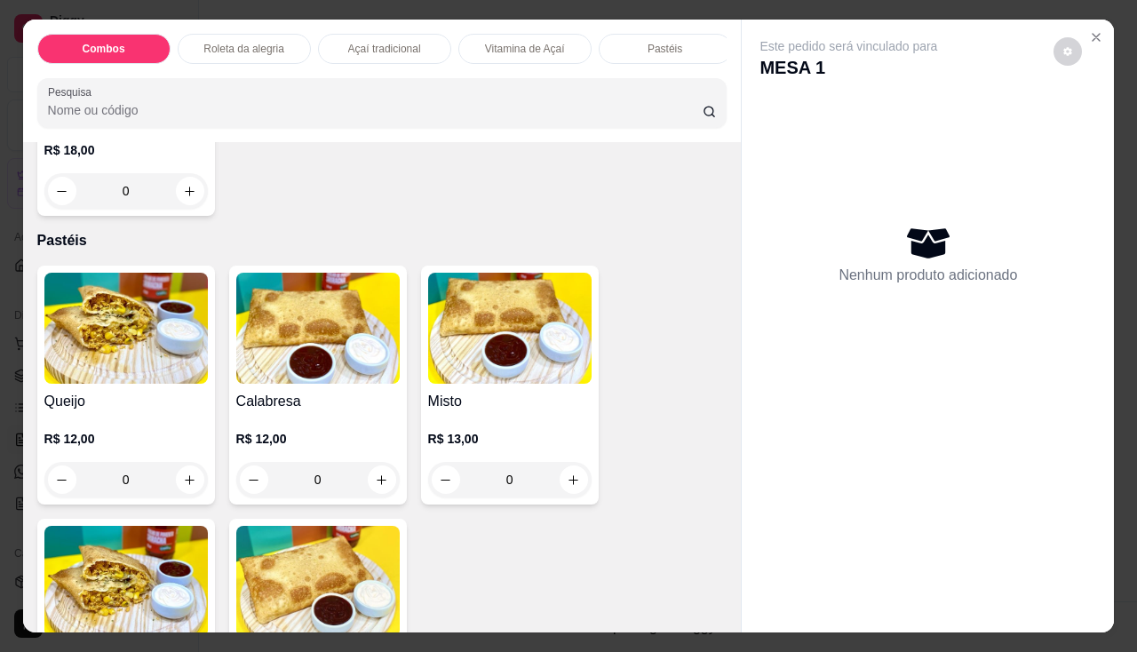
click at [384, 483] on div "0" at bounding box center [317, 480] width 163 height 36
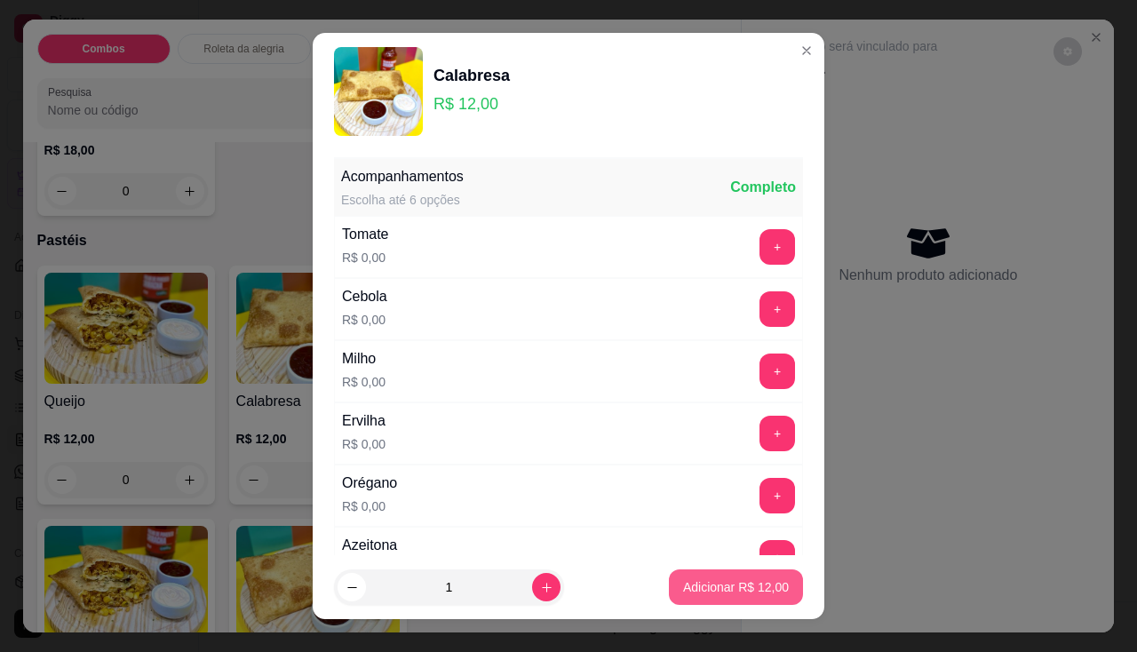
click at [683, 593] on p "Adicionar R$ 12,00" at bounding box center [736, 587] width 106 height 18
click at [672, 593] on div "Queijo R$ 12,00 0 Calabresa R$ 12,00 0 Misto R$ 13,00 0 Pizza R$ 13,00 0 Calabr…" at bounding box center [382, 512] width 690 height 492
type input "1"
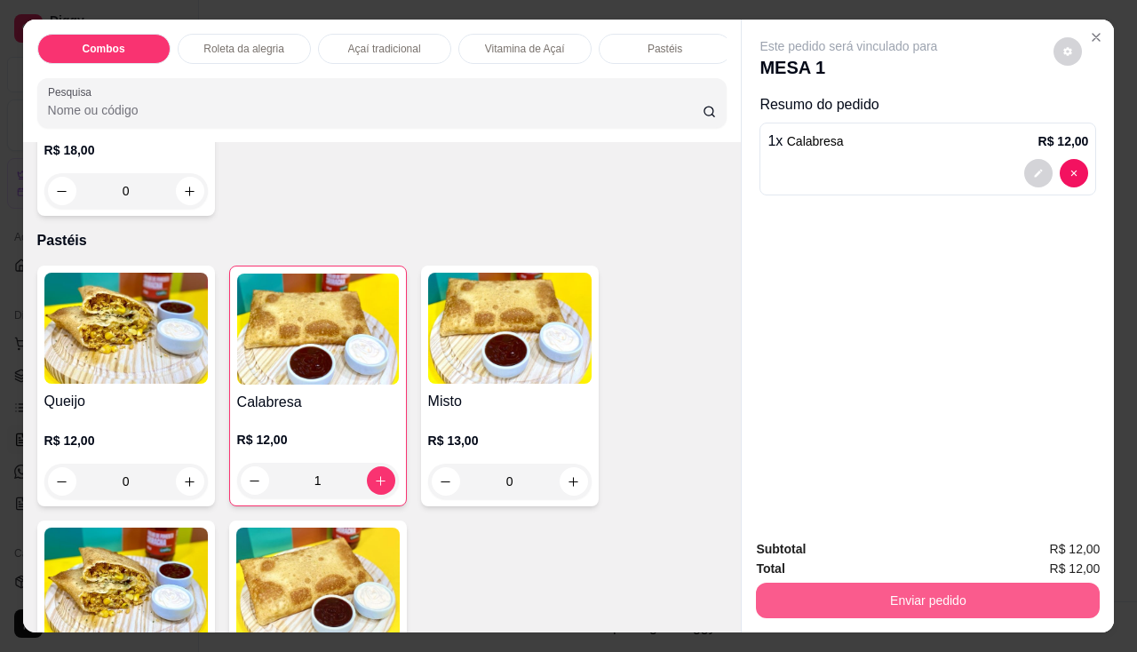
click at [908, 601] on button "Enviar pedido" at bounding box center [928, 601] width 344 height 36
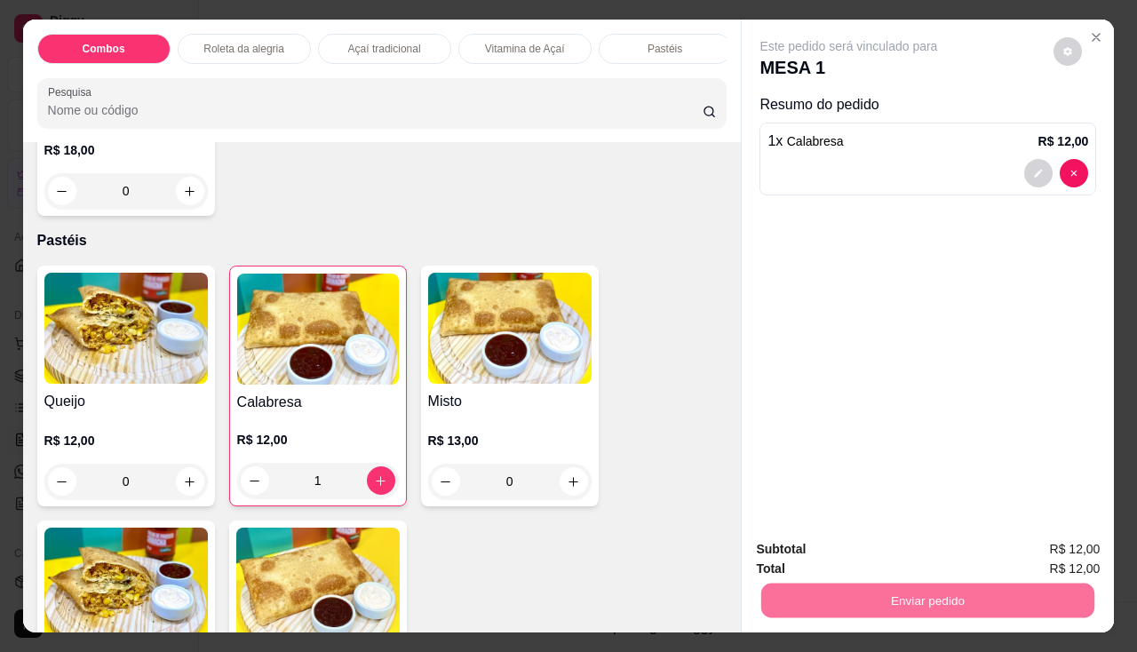
click at [890, 551] on button "Não registrar e enviar pedido" at bounding box center [869, 551] width 185 height 34
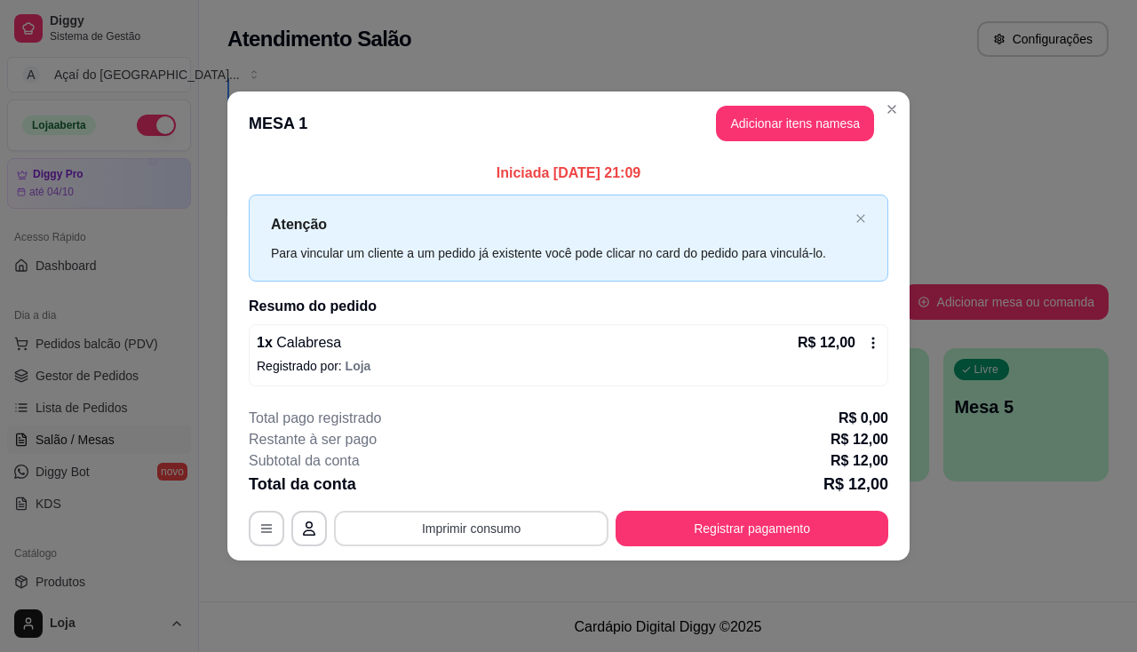
click at [498, 535] on button "Imprimir consumo" at bounding box center [471, 529] width 275 height 36
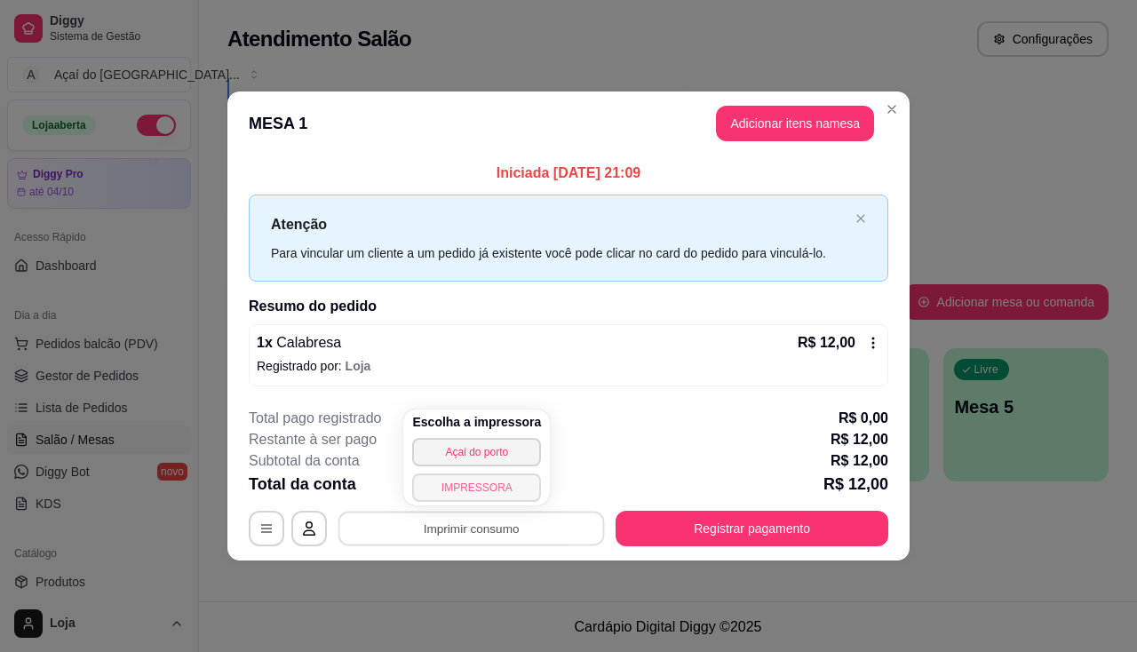
click at [500, 484] on button "IMPRESSORA" at bounding box center [476, 488] width 129 height 28
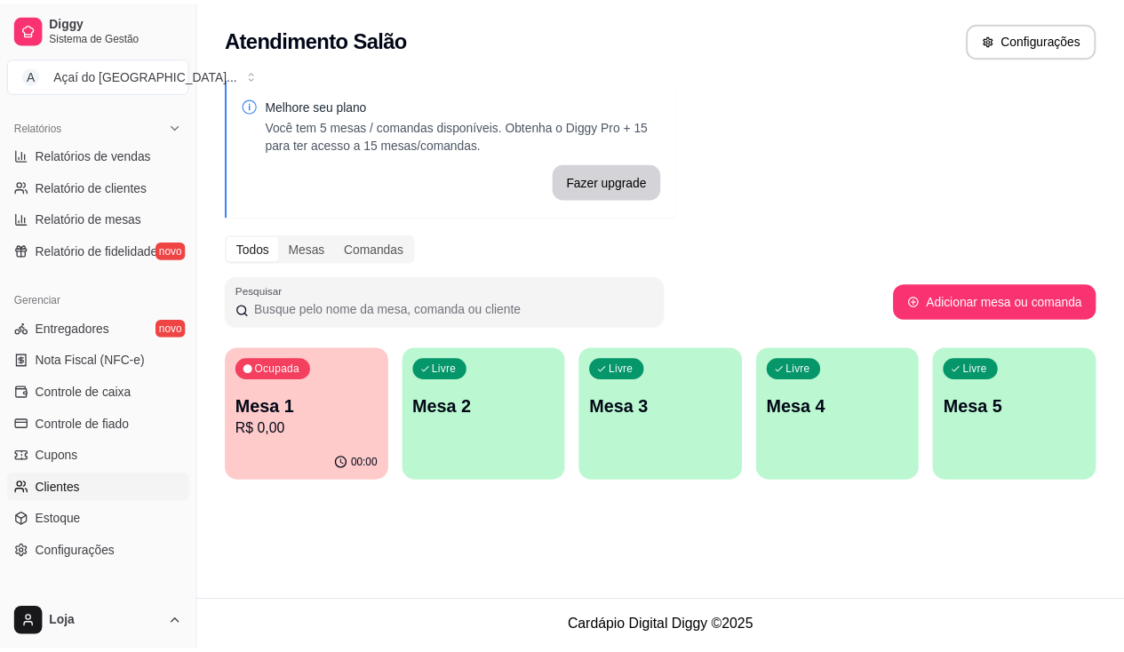
scroll to position [449, 0]
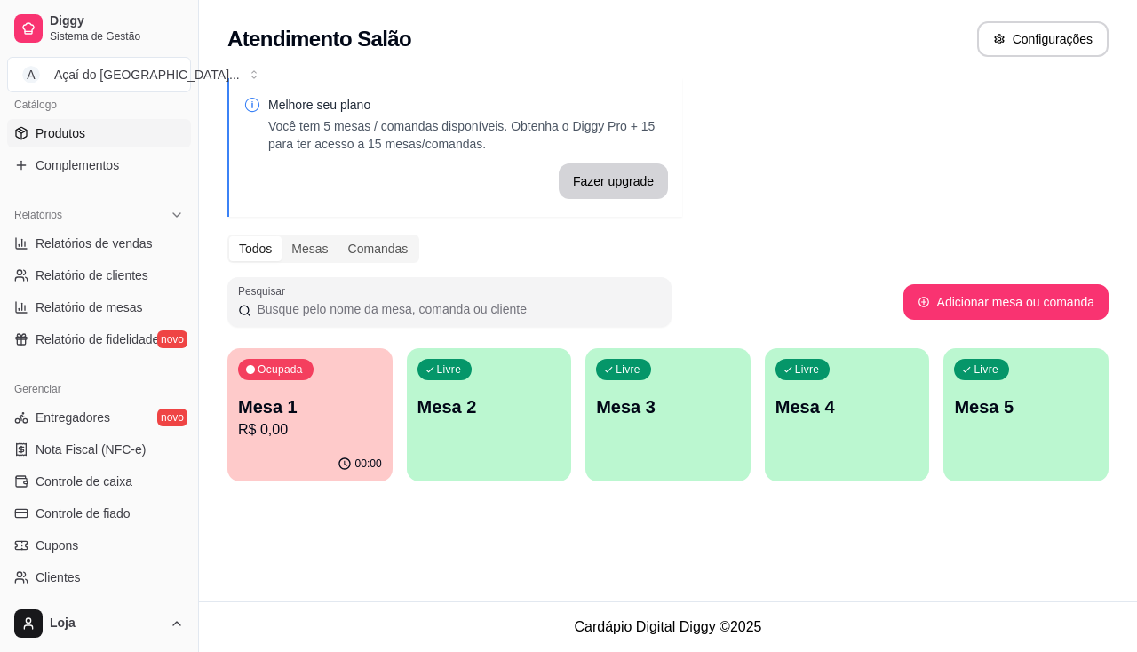
click at [88, 131] on link "Produtos" at bounding box center [99, 133] width 184 height 28
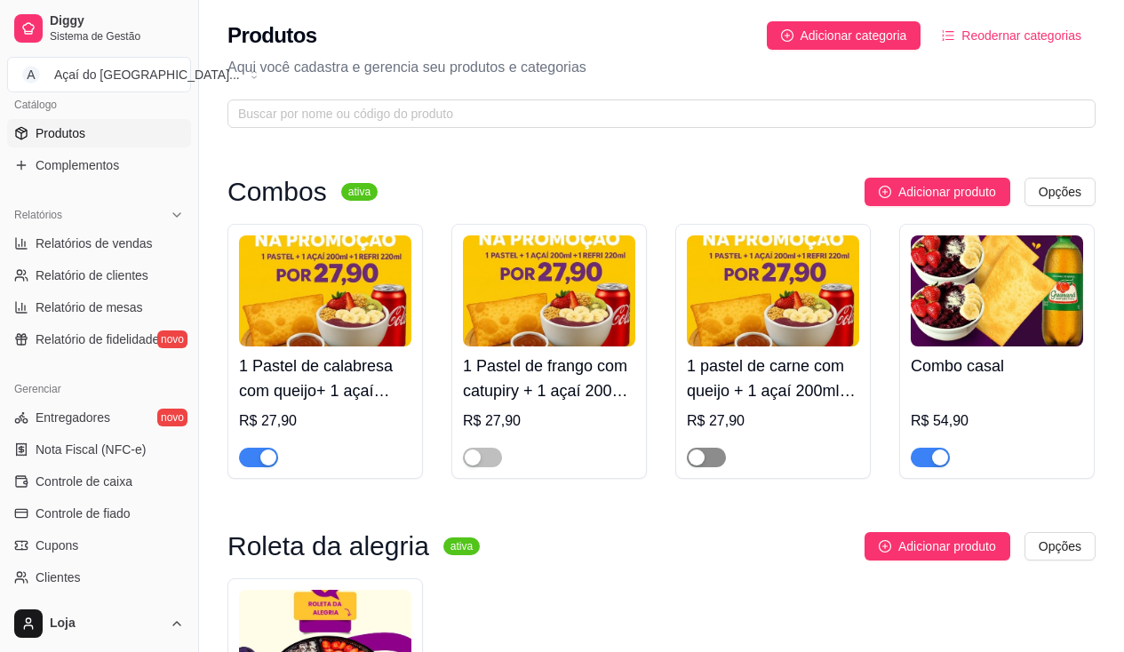
click at [714, 460] on span "button" at bounding box center [706, 458] width 39 height 20
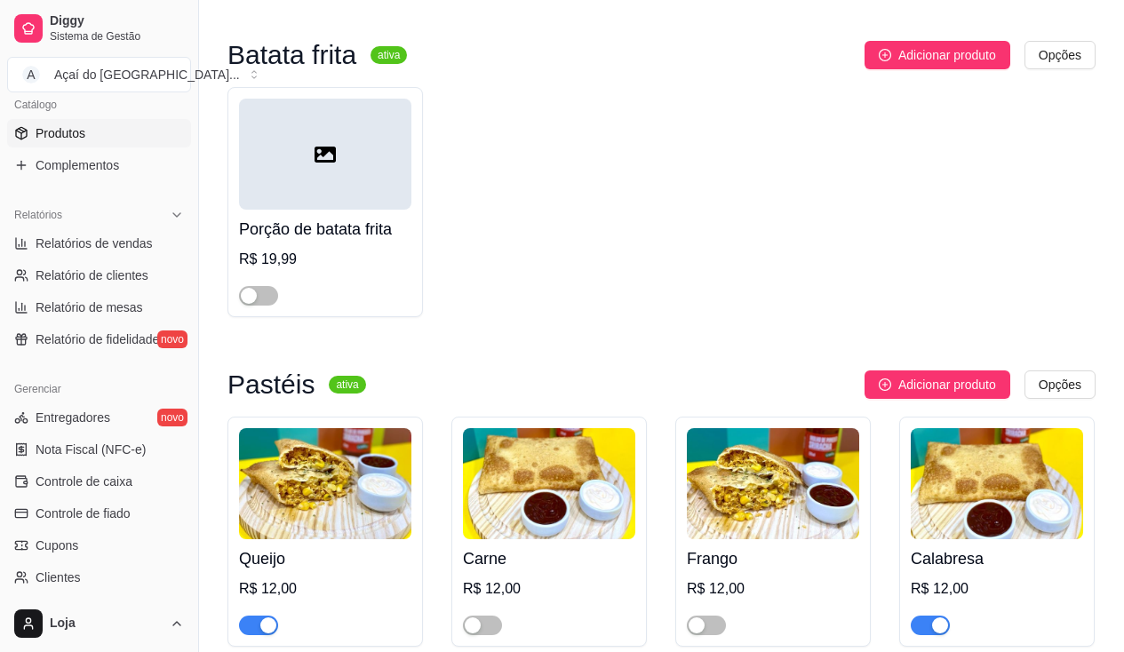
scroll to position [2310, 0]
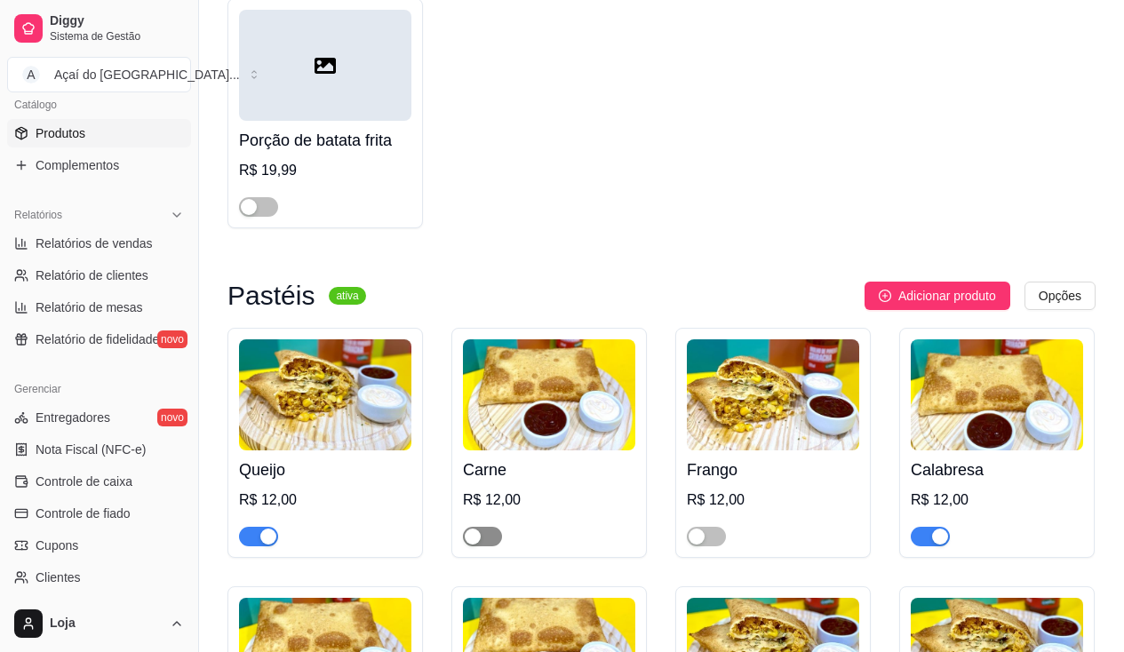
click at [476, 545] on div "button" at bounding box center [473, 537] width 16 height 16
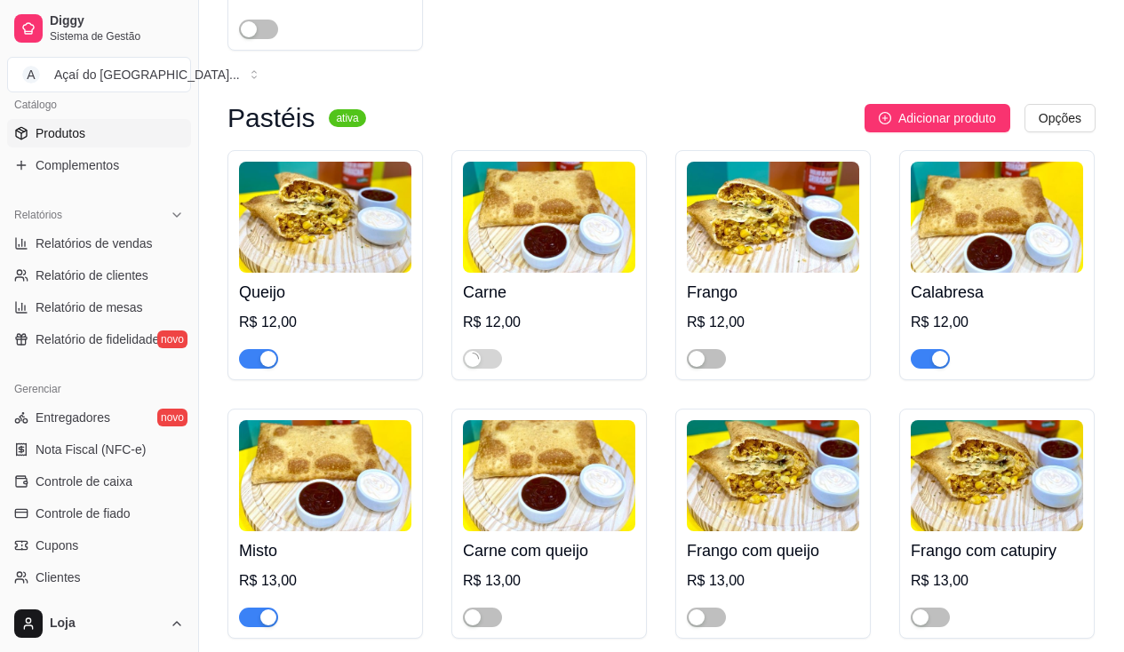
scroll to position [2577, 0]
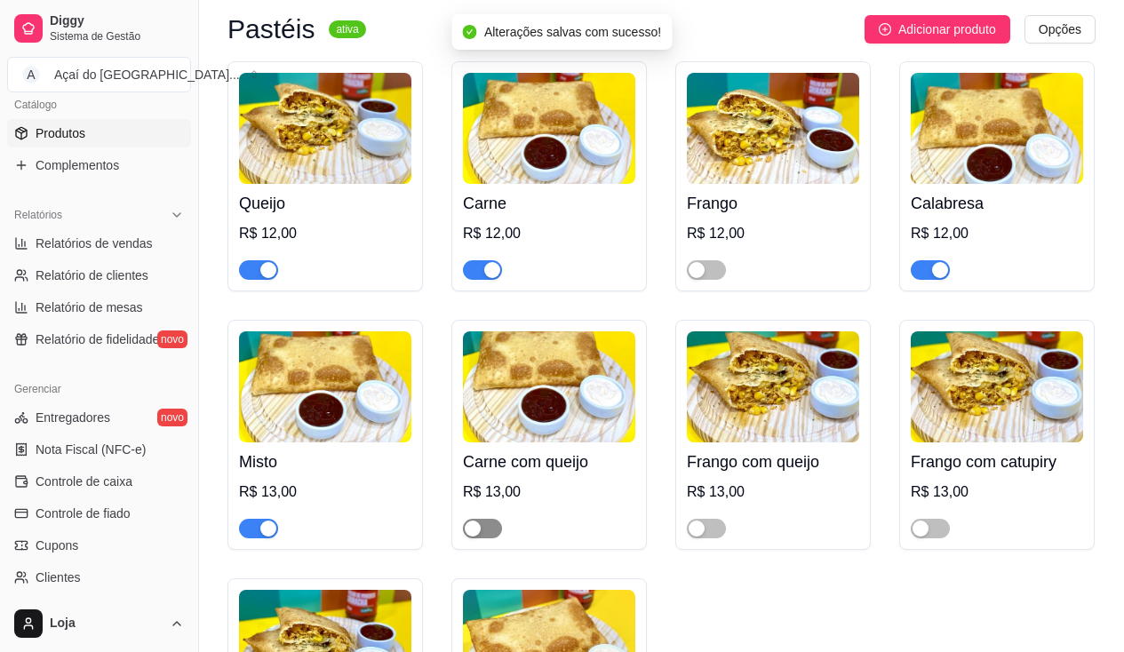
click at [492, 532] on span "button" at bounding box center [482, 529] width 39 height 20
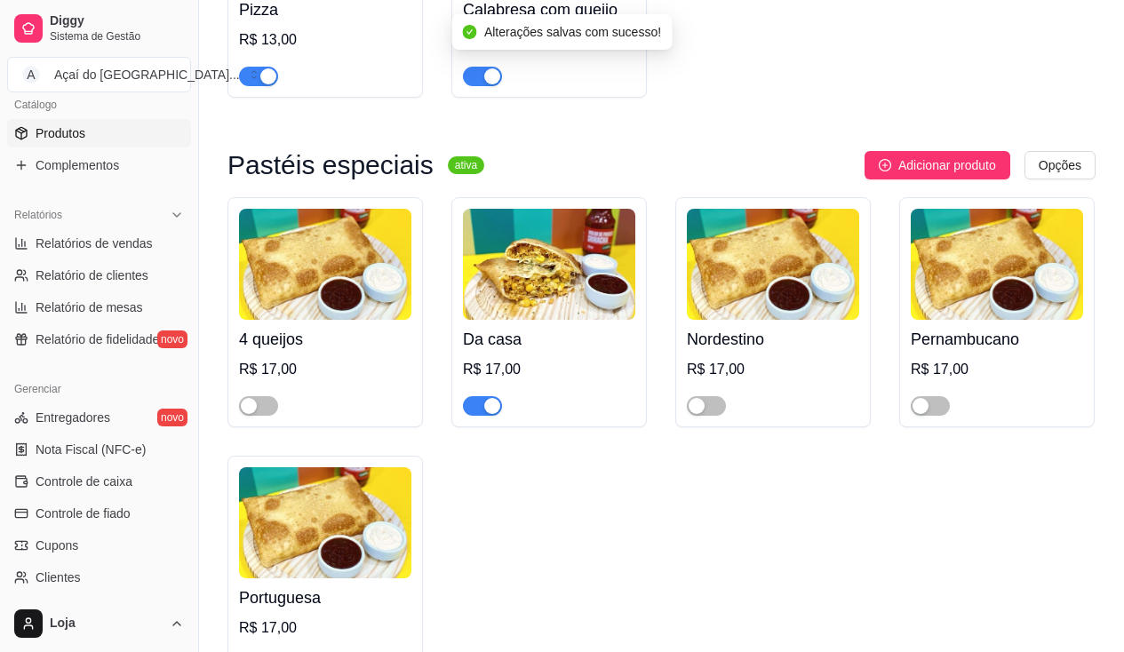
scroll to position [3376, 0]
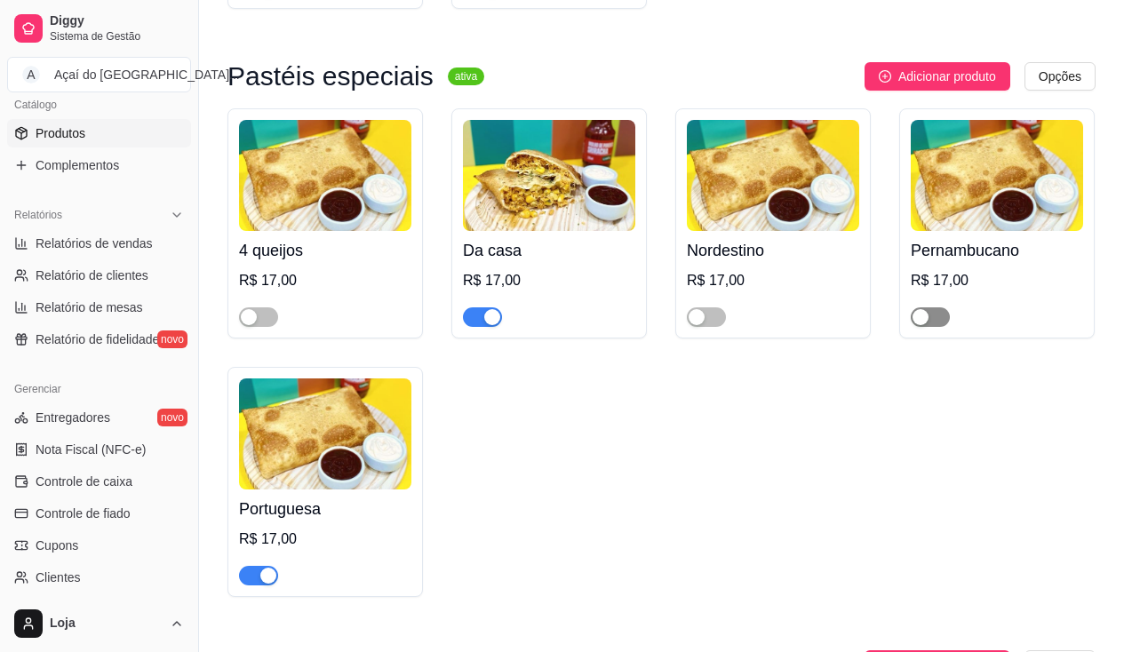
click at [936, 327] on span "button" at bounding box center [930, 317] width 39 height 20
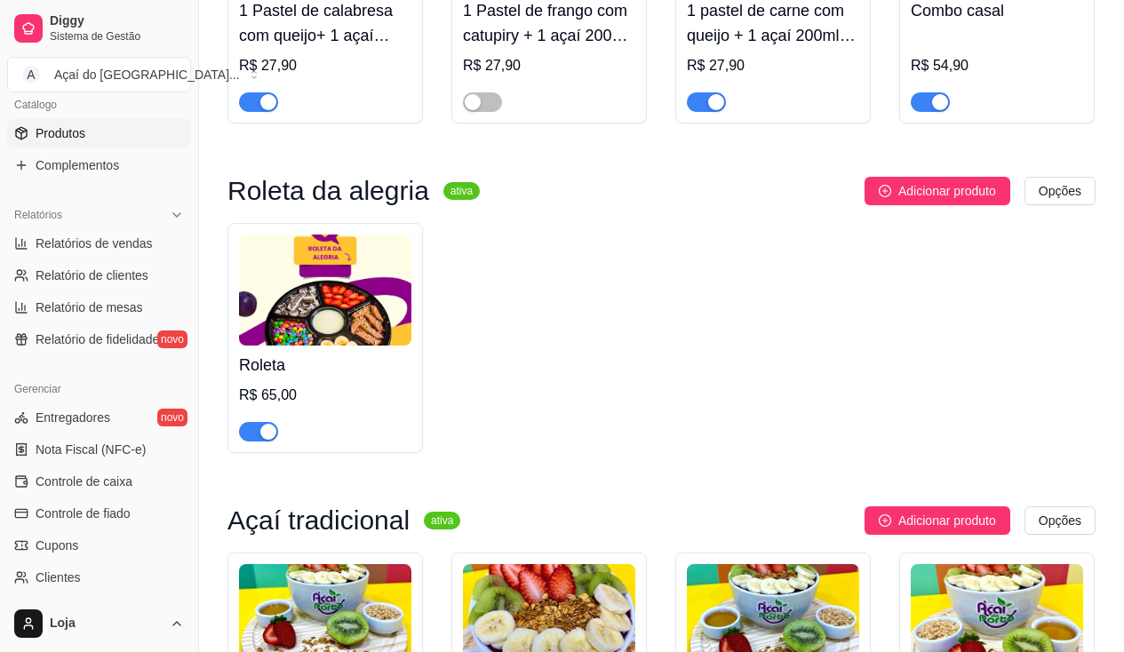
scroll to position [0, 0]
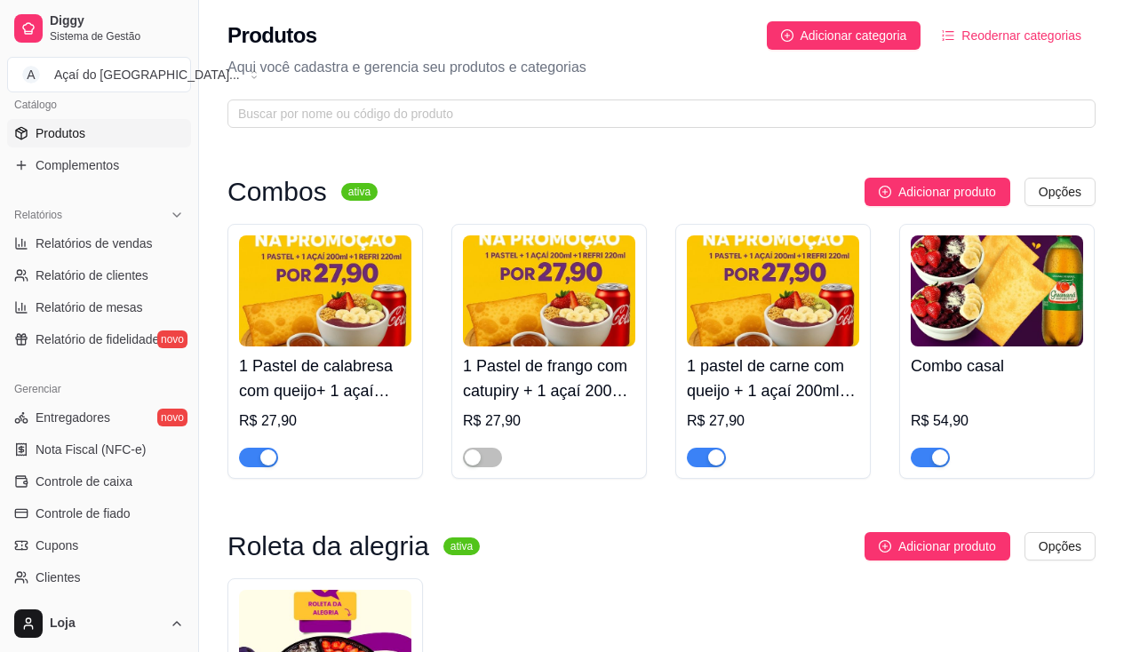
click at [275, 461] on div "button" at bounding box center [268, 458] width 16 height 16
click at [708, 464] on div "button" at bounding box center [716, 458] width 16 height 16
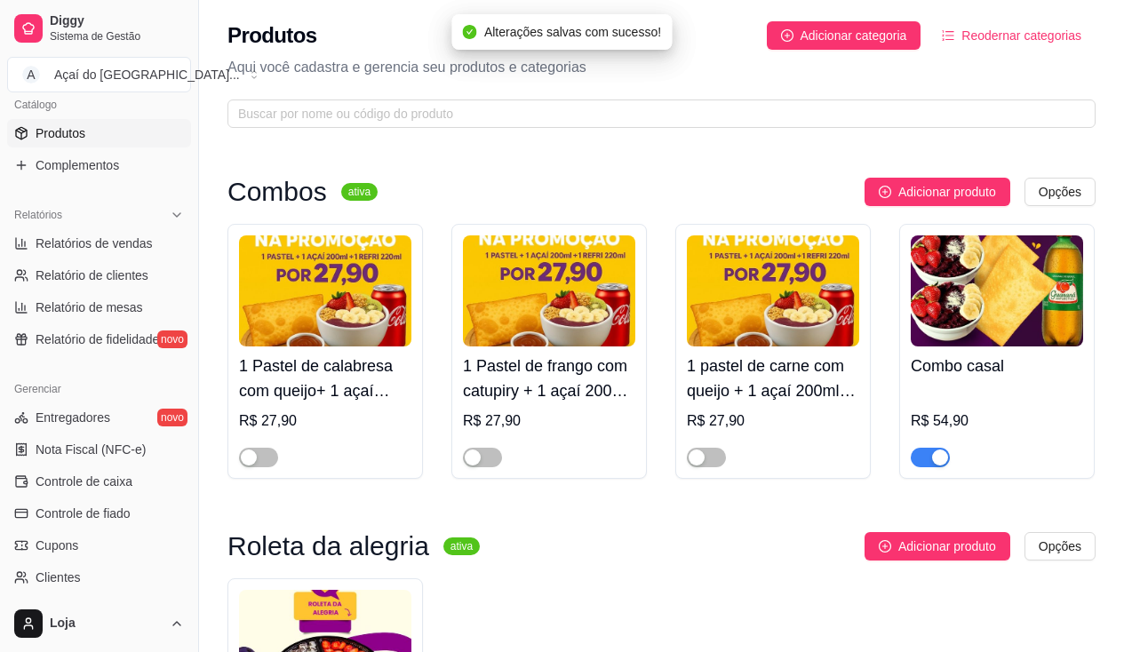
click at [948, 456] on span "button" at bounding box center [930, 458] width 39 height 20
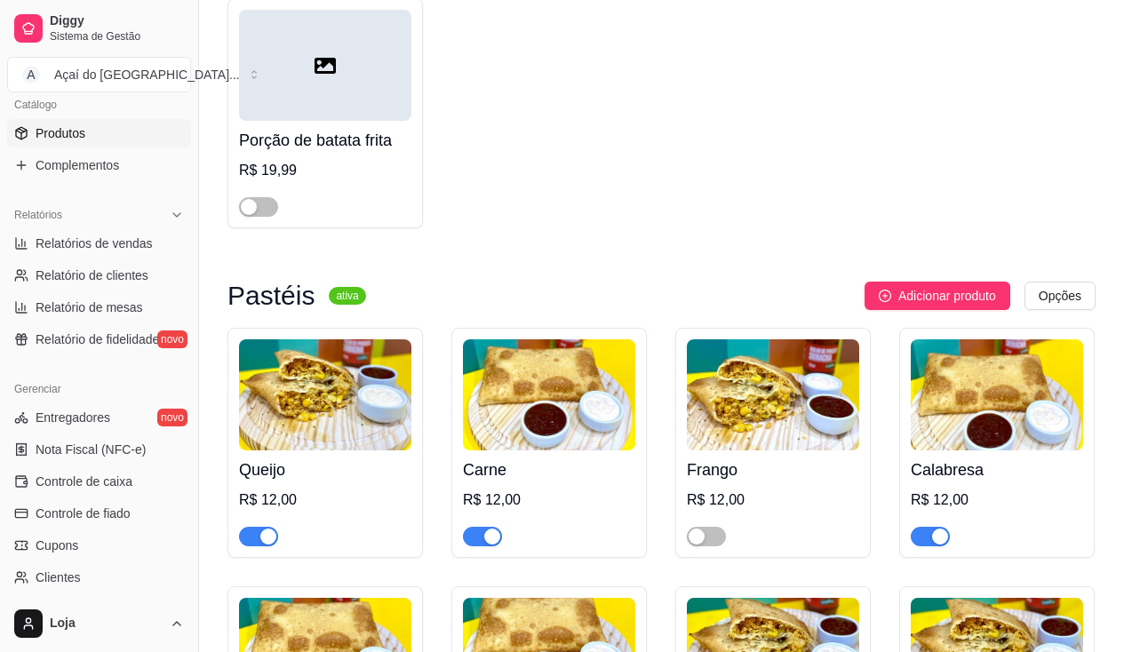
scroll to position [2488, 0]
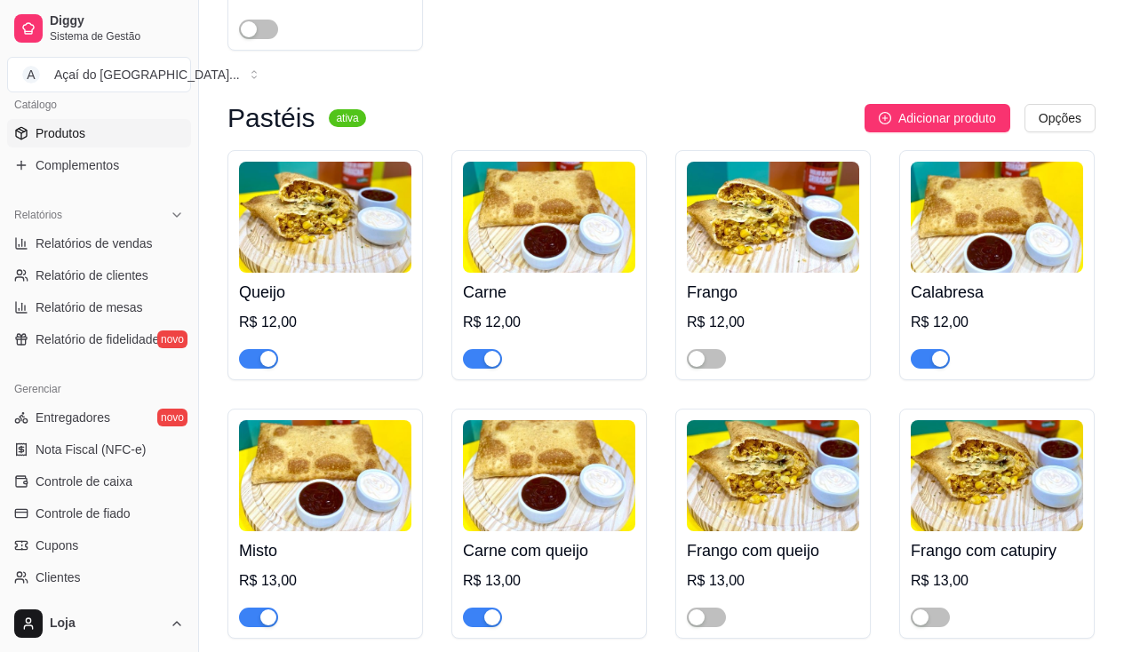
click at [275, 363] on div "button" at bounding box center [268, 359] width 16 height 16
click at [500, 369] on span "button" at bounding box center [482, 359] width 39 height 20
click at [944, 367] on div "button" at bounding box center [940, 359] width 16 height 16
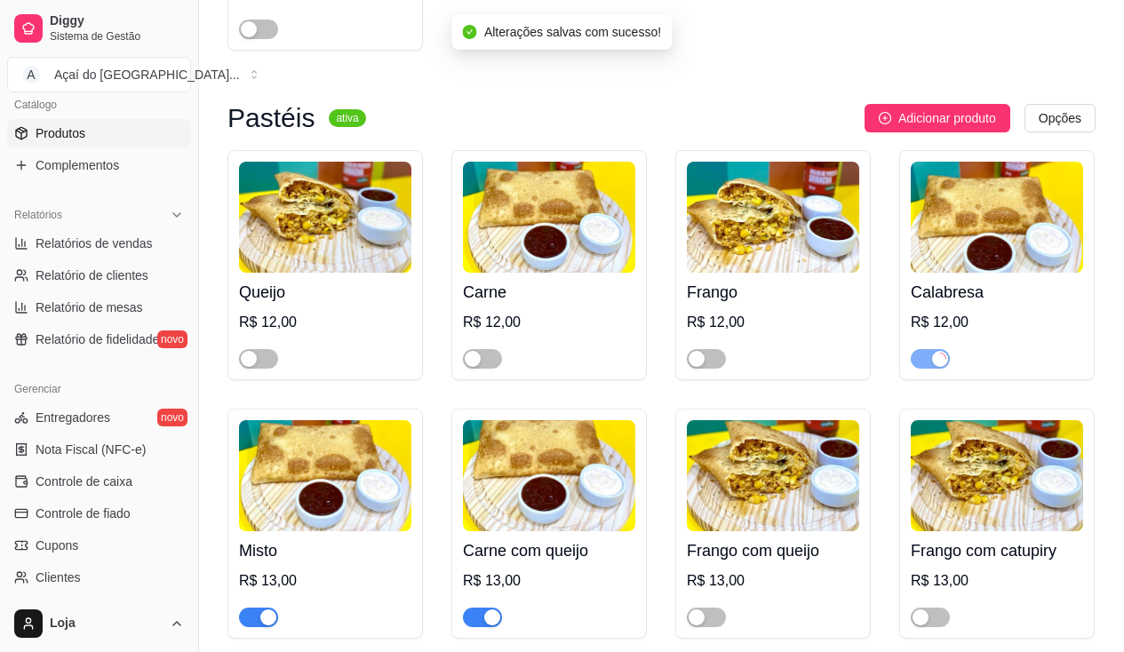
scroll to position [2665, 0]
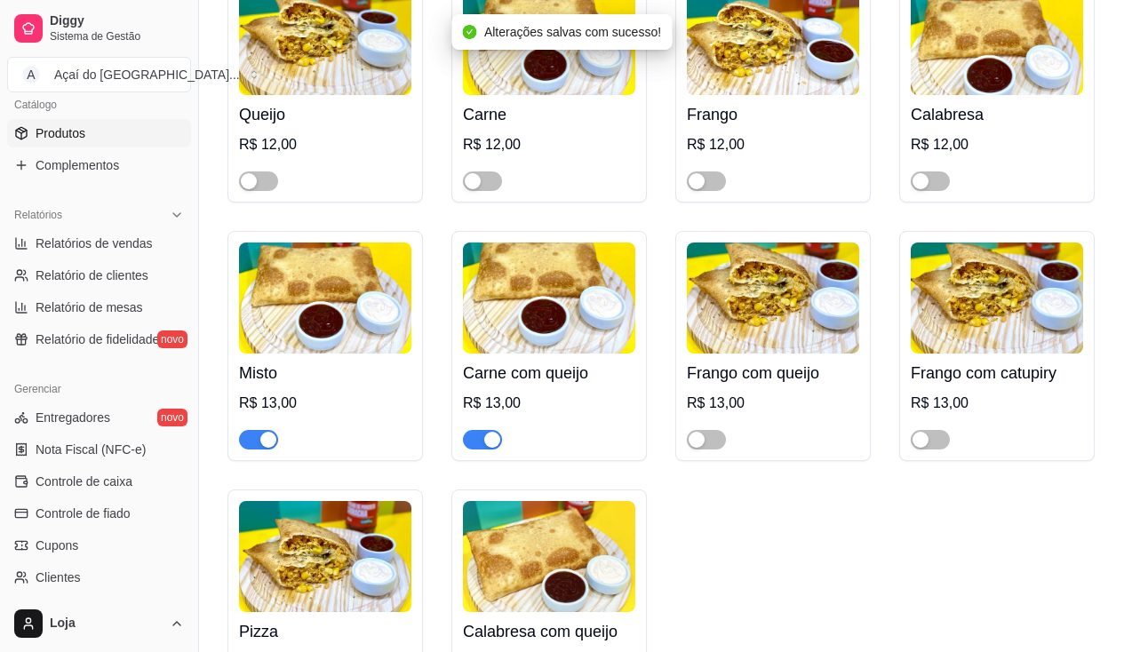
click at [262, 444] on div "button" at bounding box center [268, 440] width 16 height 16
click at [497, 442] on div "button" at bounding box center [492, 440] width 16 height 16
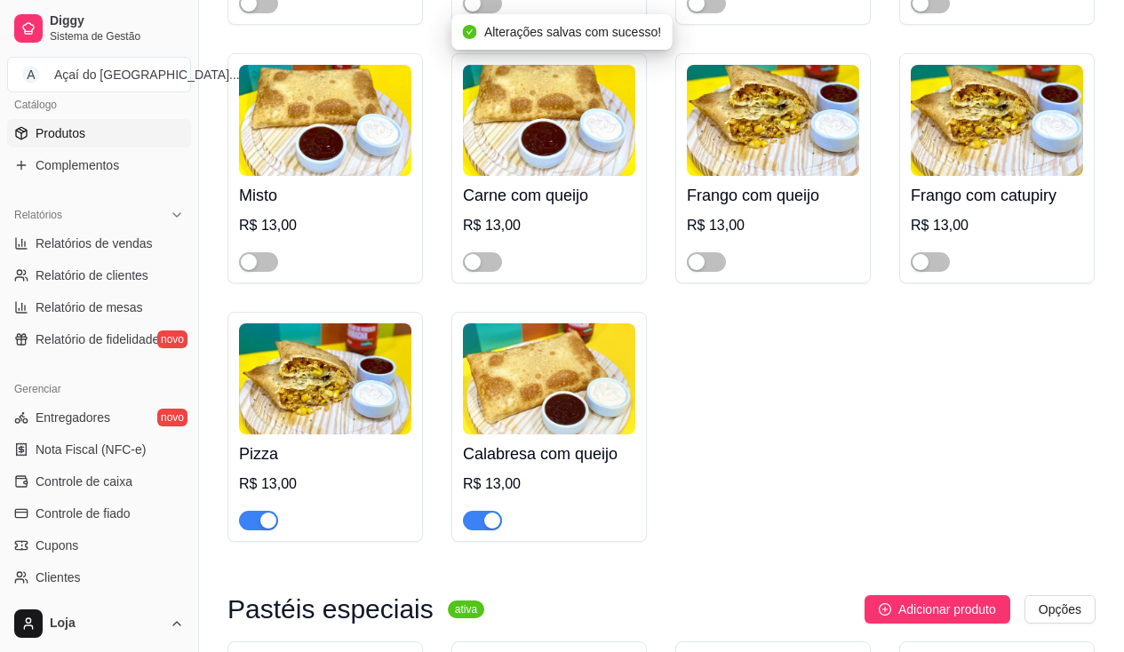
click at [277, 525] on span "button" at bounding box center [258, 521] width 39 height 20
click at [491, 522] on div "button" at bounding box center [492, 521] width 16 height 16
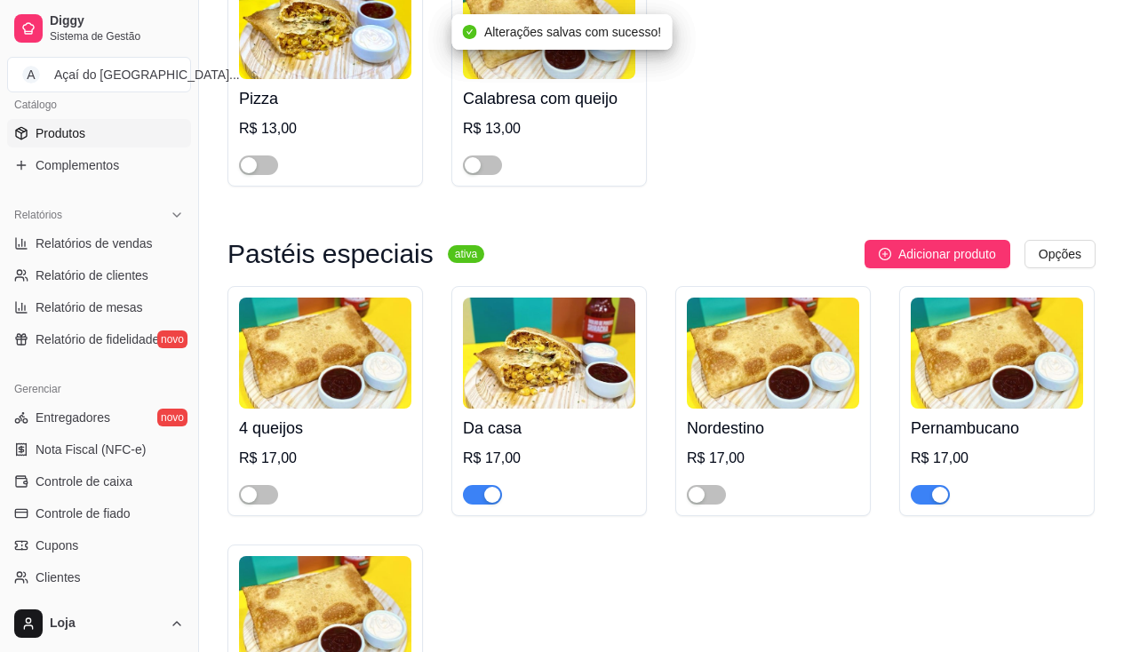
scroll to position [3287, 0]
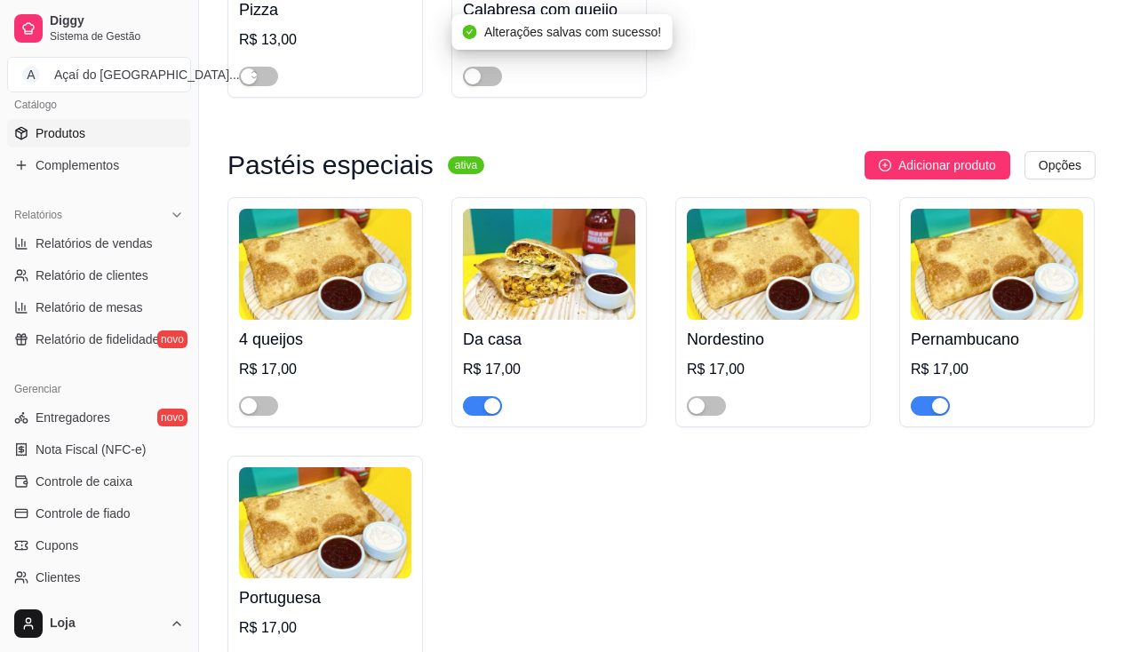
click at [498, 414] on div "button" at bounding box center [492, 406] width 16 height 16
click at [933, 409] on div "button" at bounding box center [940, 406] width 16 height 16
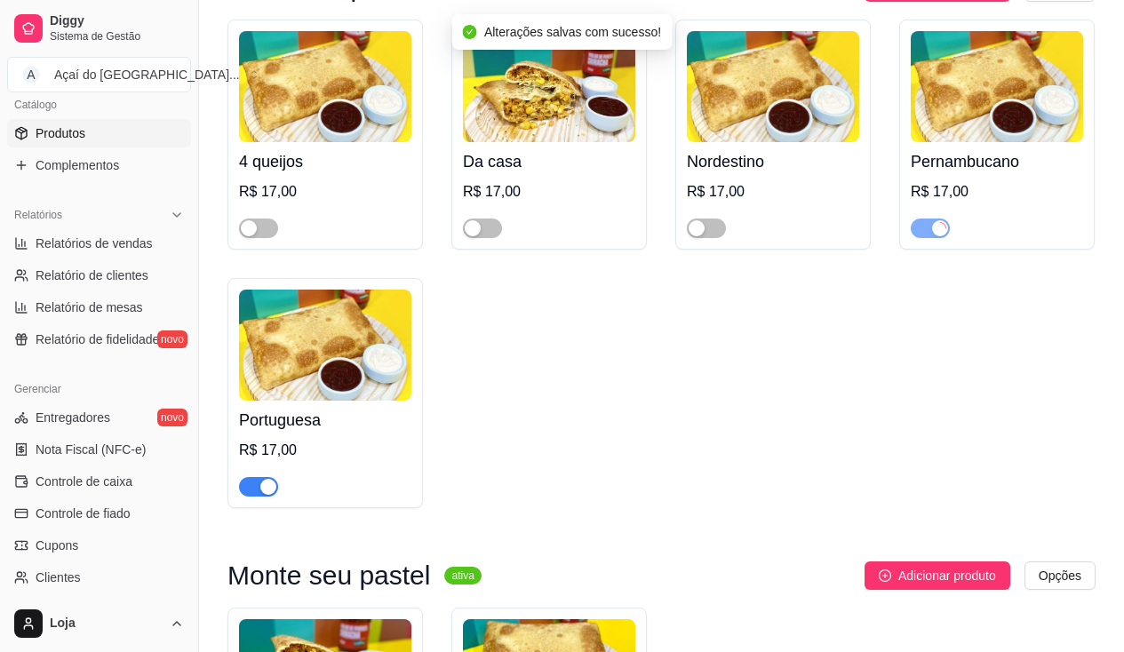
scroll to position [3554, 0]
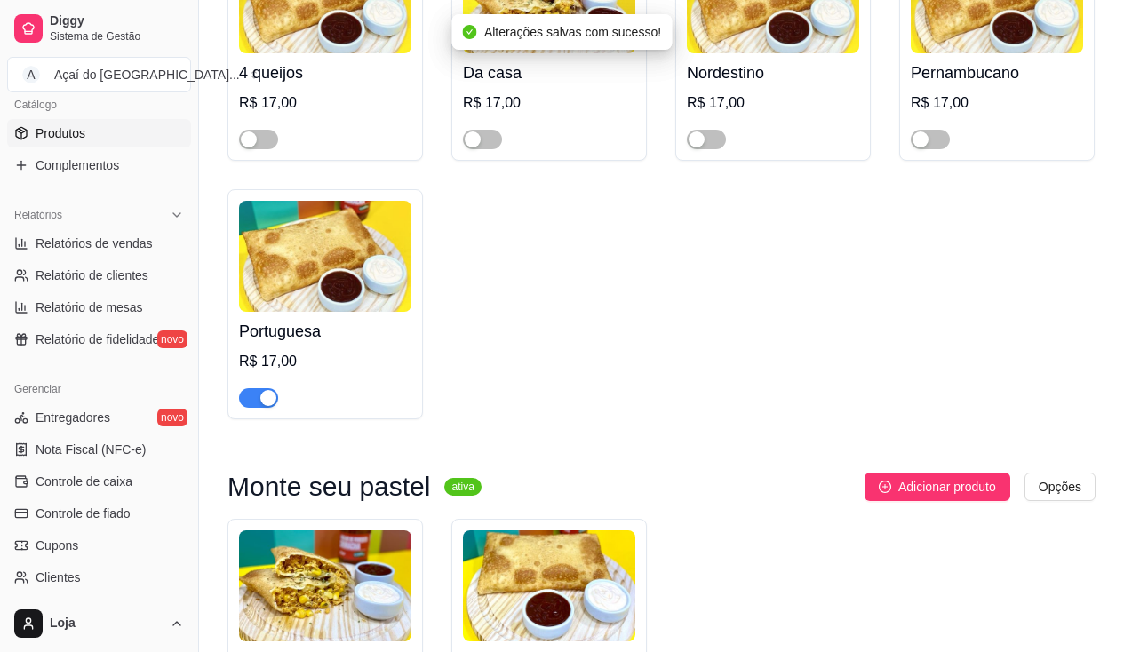
click at [257, 405] on span "button" at bounding box center [258, 398] width 39 height 20
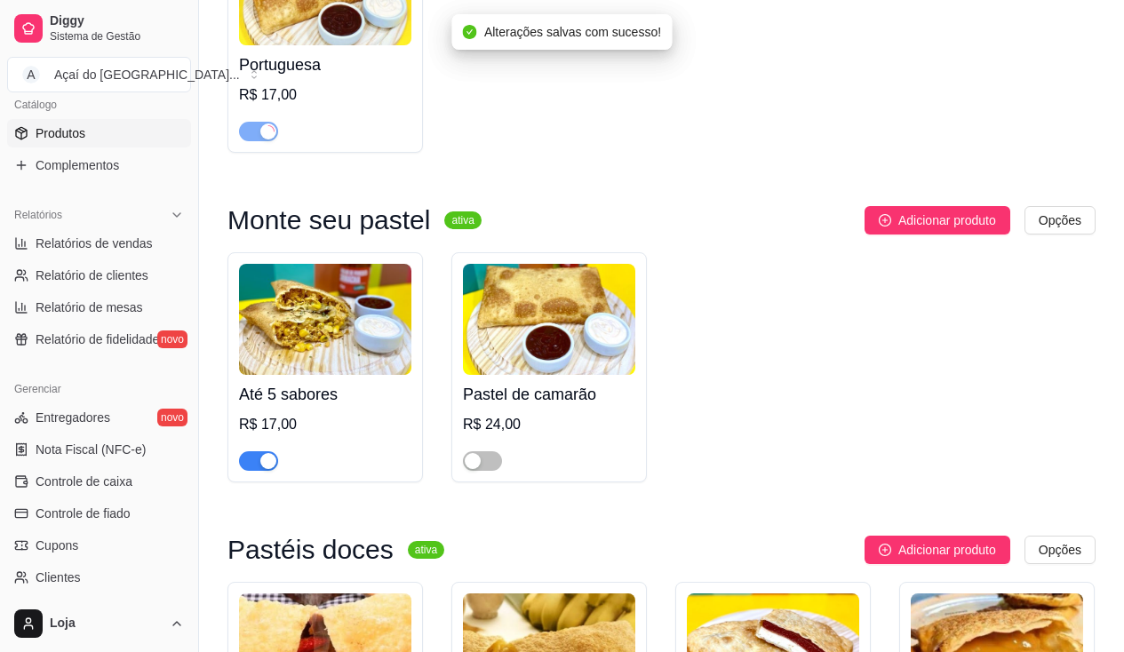
scroll to position [3909, 0]
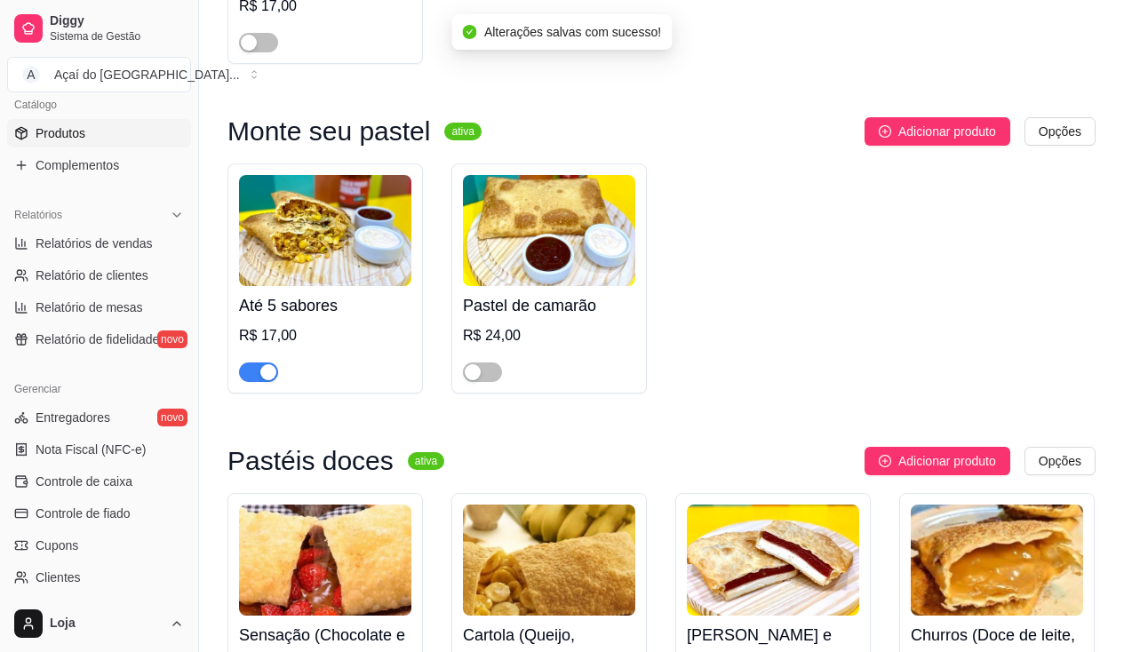
click at [276, 382] on span "button" at bounding box center [258, 372] width 39 height 20
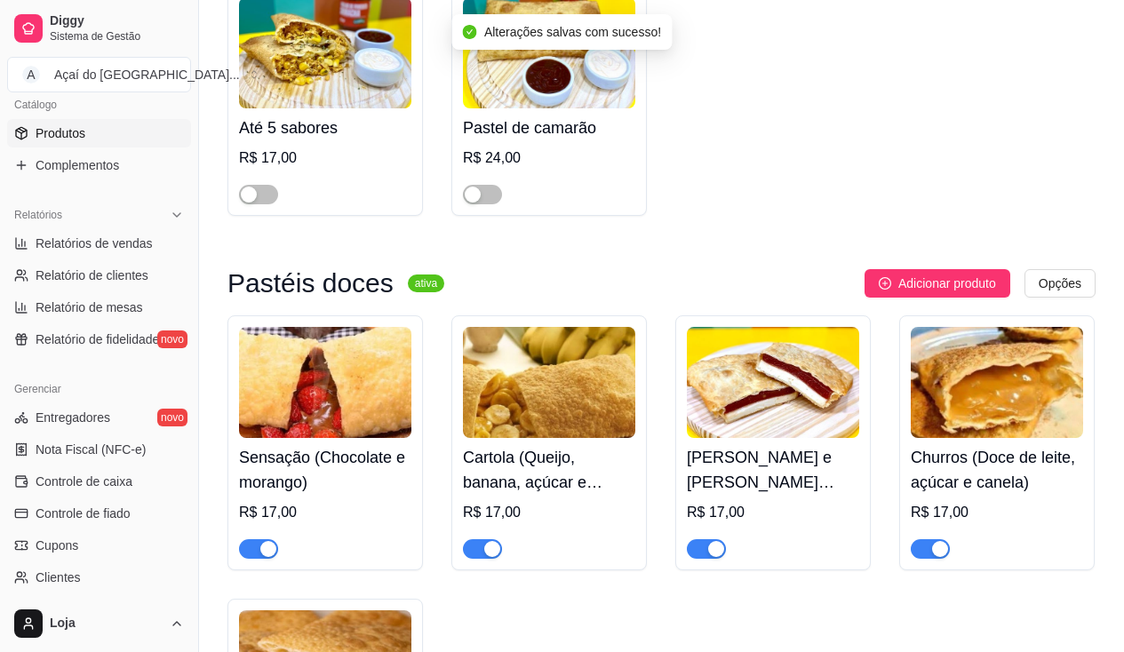
click at [267, 557] on div "button" at bounding box center [268, 549] width 16 height 16
click at [495, 557] on div "button" at bounding box center [492, 549] width 16 height 16
click at [712, 557] on div "button" at bounding box center [716, 549] width 16 height 16
click at [946, 557] on div "button" at bounding box center [940, 549] width 16 height 16
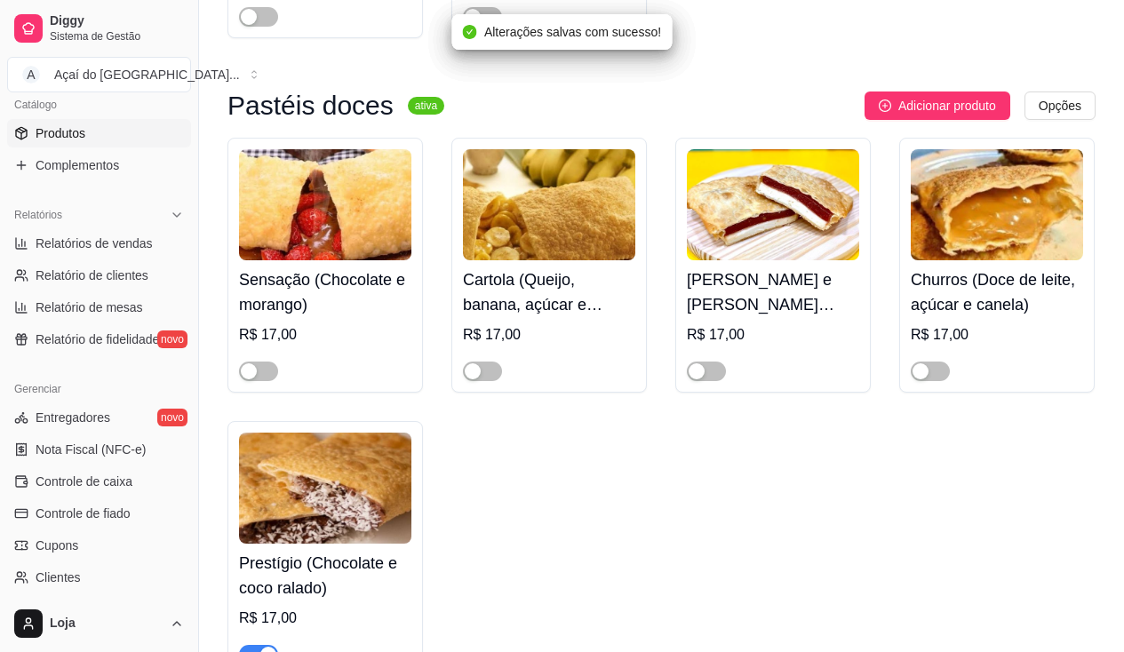
scroll to position [4353, 0]
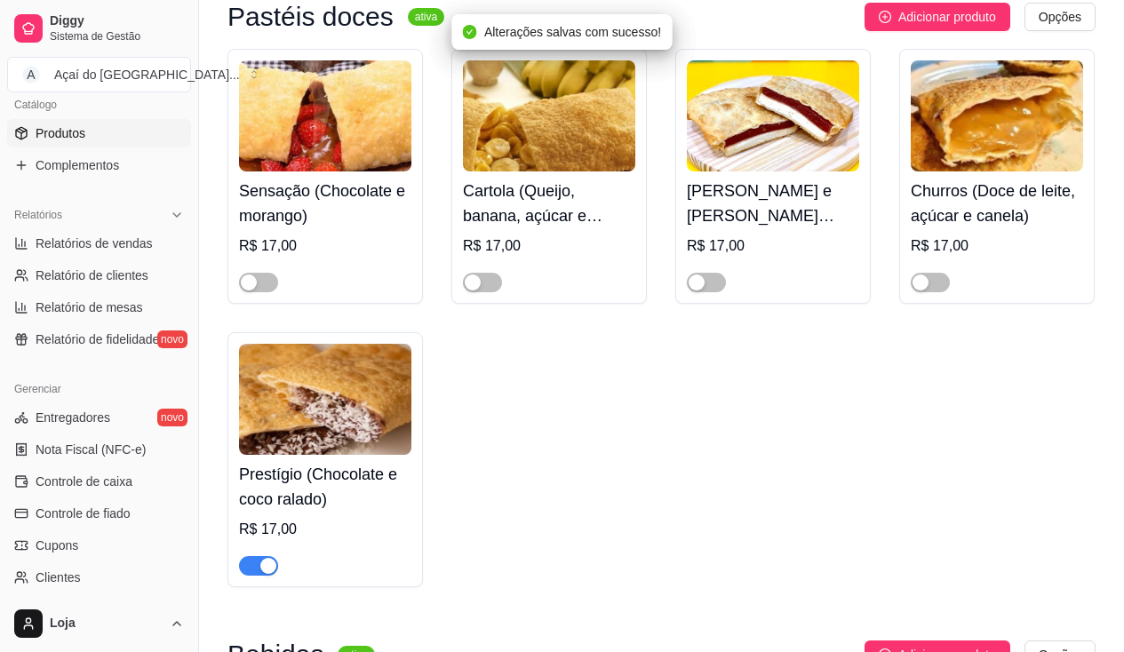
click at [267, 574] on div "button" at bounding box center [268, 566] width 16 height 16
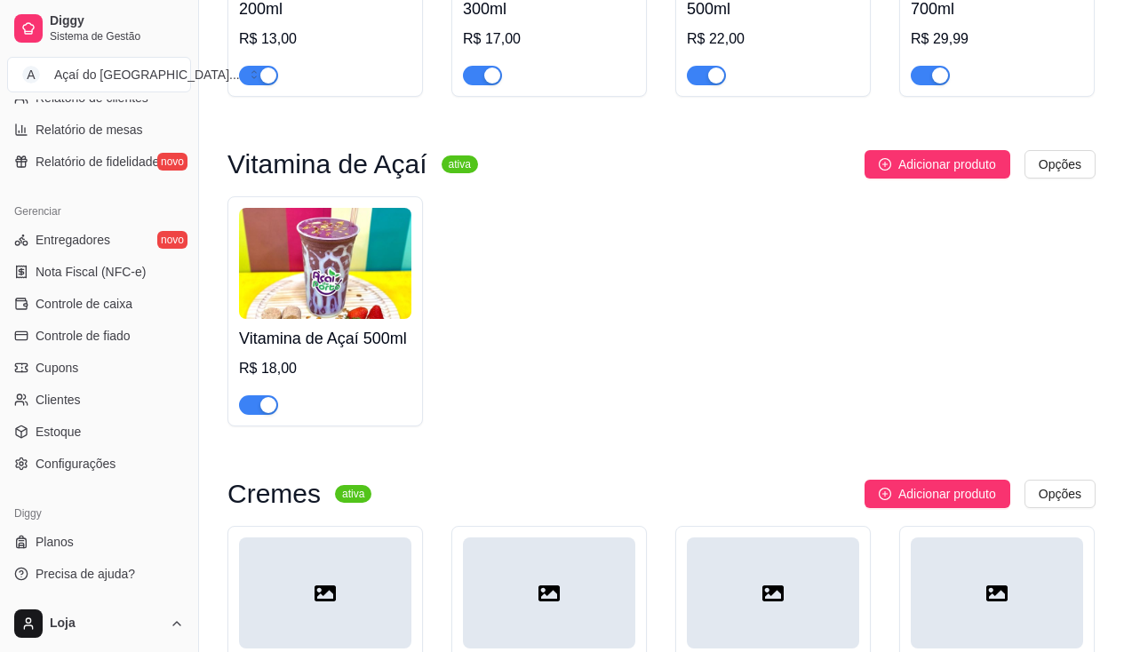
scroll to position [93, 0]
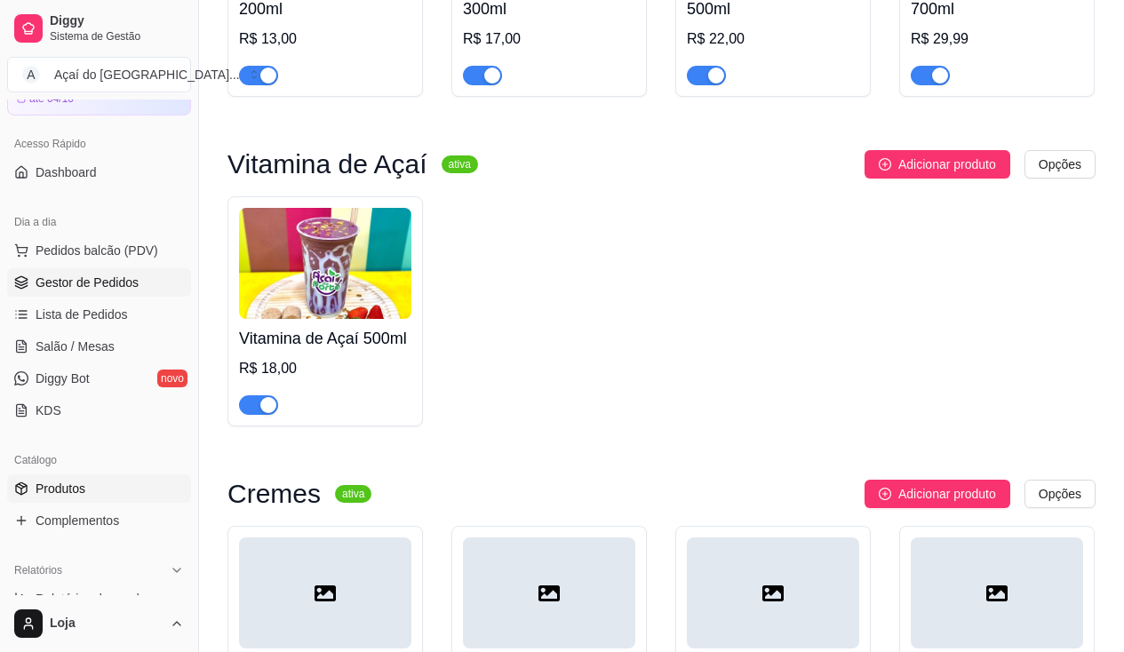
click at [91, 283] on span "Gestor de Pedidos" at bounding box center [87, 283] width 103 height 18
drag, startPoint x: 91, startPoint y: 283, endPoint x: 92, endPoint y: 295, distance: 11.6
click at [91, 283] on span "Gestor de Pedidos" at bounding box center [87, 283] width 103 height 18
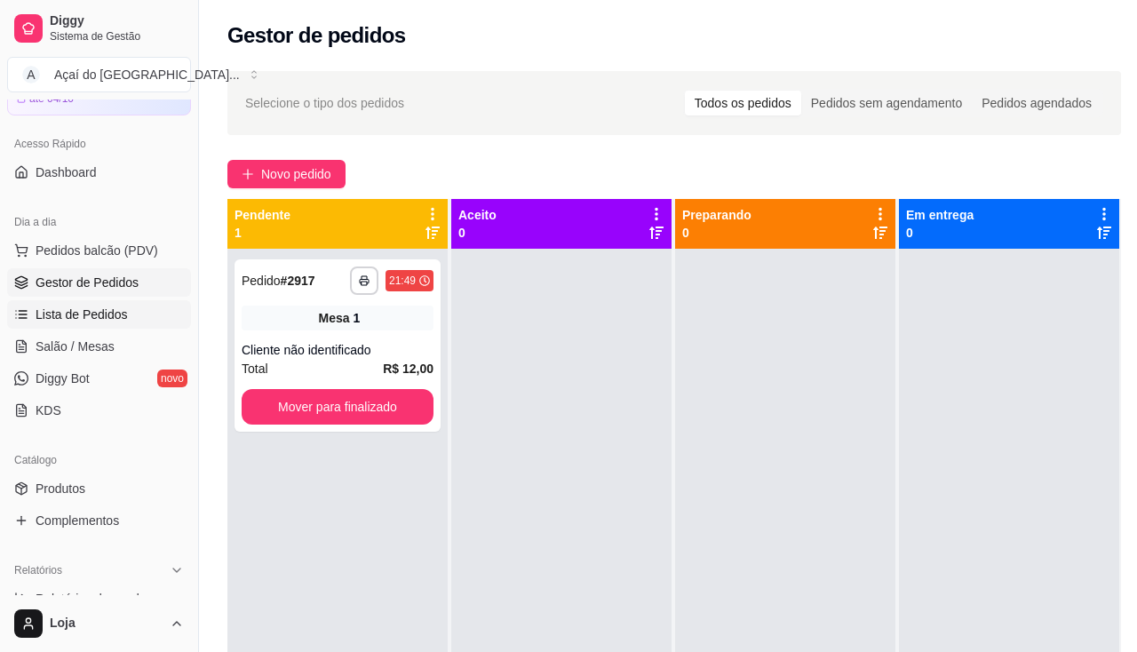
click at [93, 308] on span "Lista de Pedidos" at bounding box center [82, 315] width 92 height 18
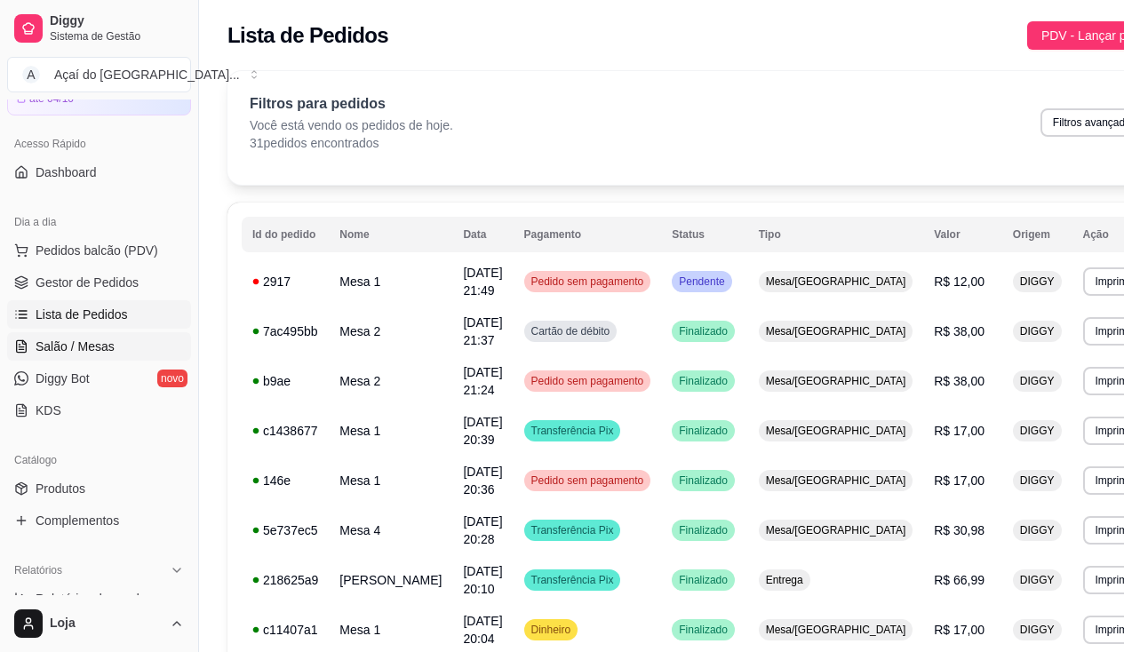
click at [108, 345] on span "Salão / Mesas" at bounding box center [75, 347] width 79 height 18
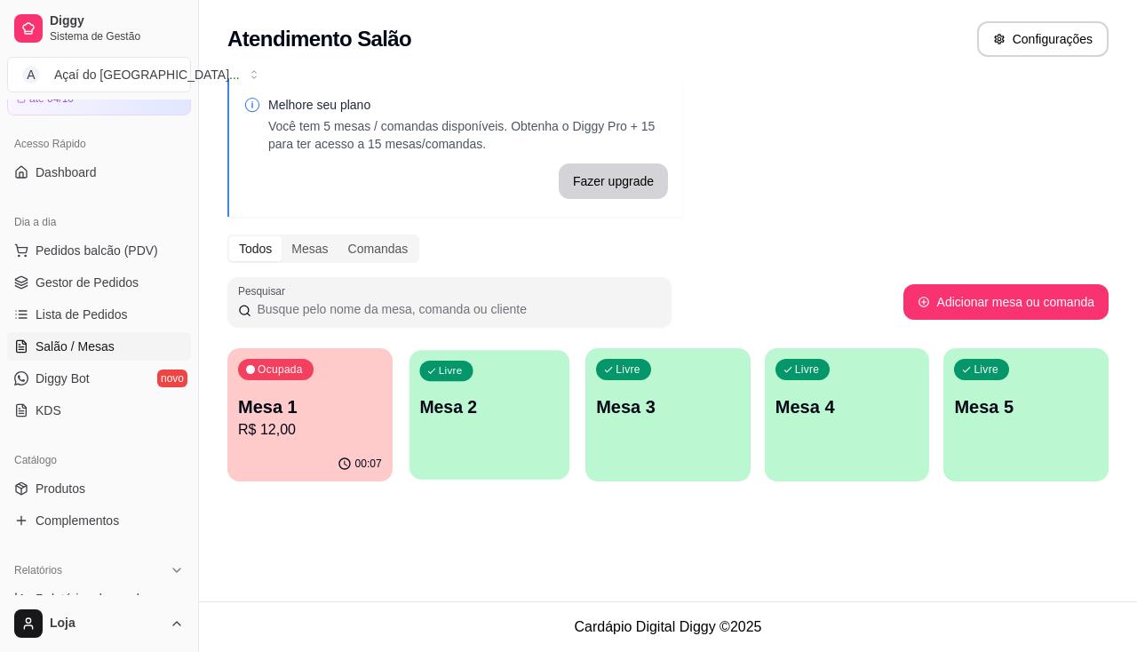
click at [490, 429] on div "Livre Mesa 2" at bounding box center [489, 404] width 160 height 108
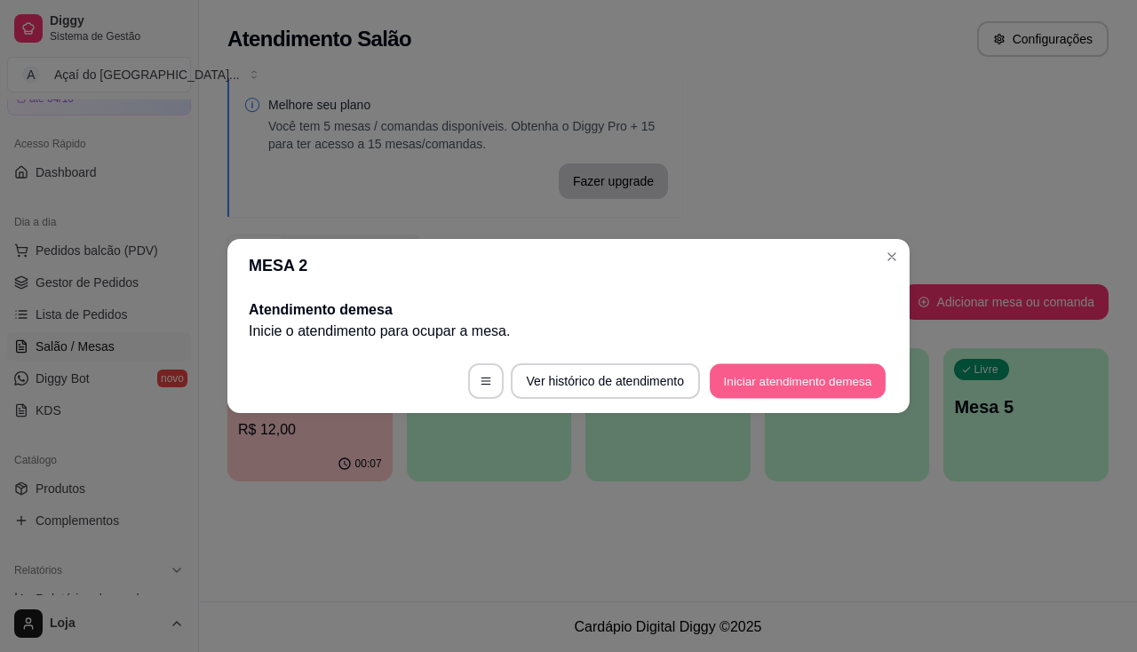
click at [818, 384] on button "Iniciar atendimento de mesa" at bounding box center [798, 381] width 176 height 35
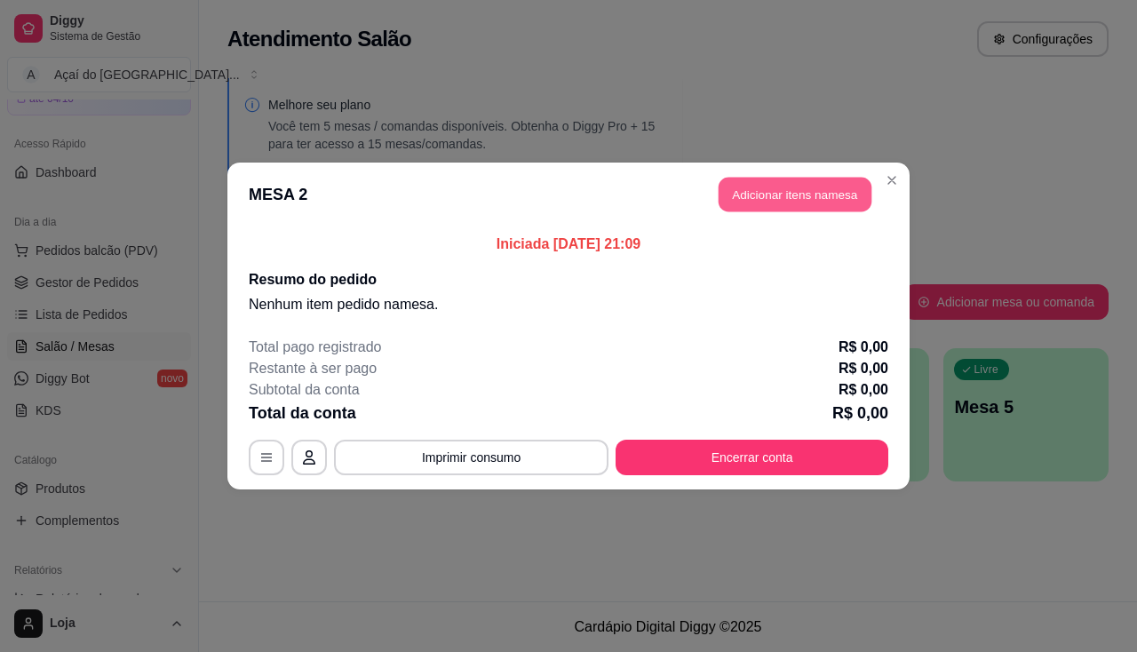
click at [806, 202] on button "Adicionar itens na mesa" at bounding box center [795, 195] width 153 height 35
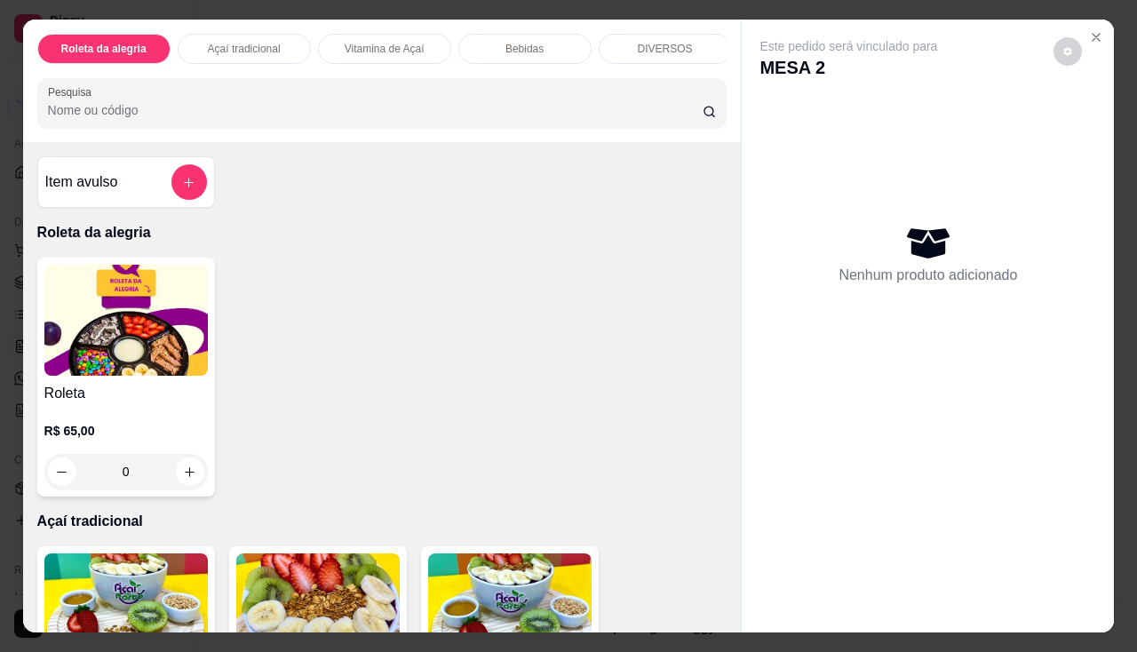
scroll to position [267, 0]
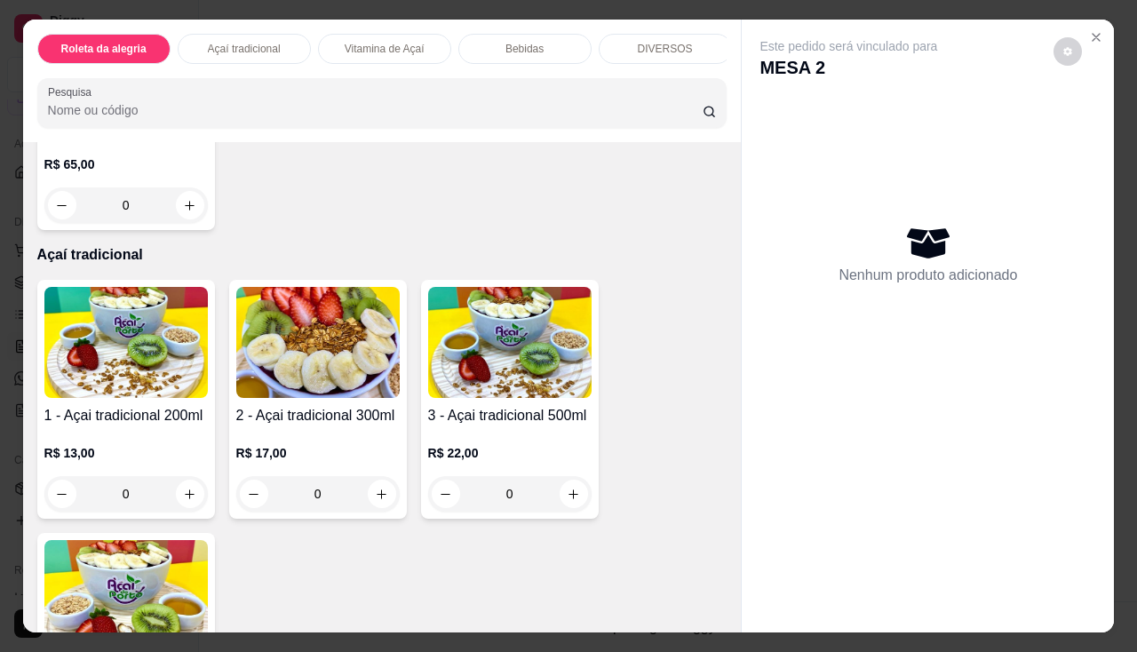
click at [375, 506] on div "0" at bounding box center [317, 494] width 163 height 36
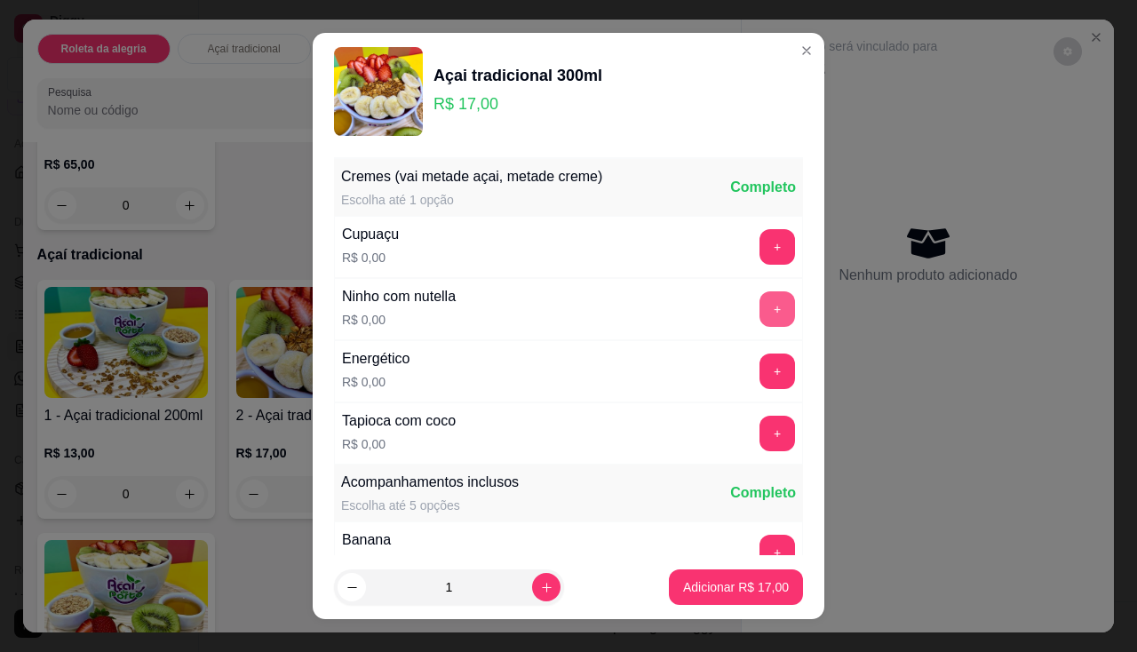
click at [760, 310] on button "+" at bounding box center [778, 309] width 36 height 36
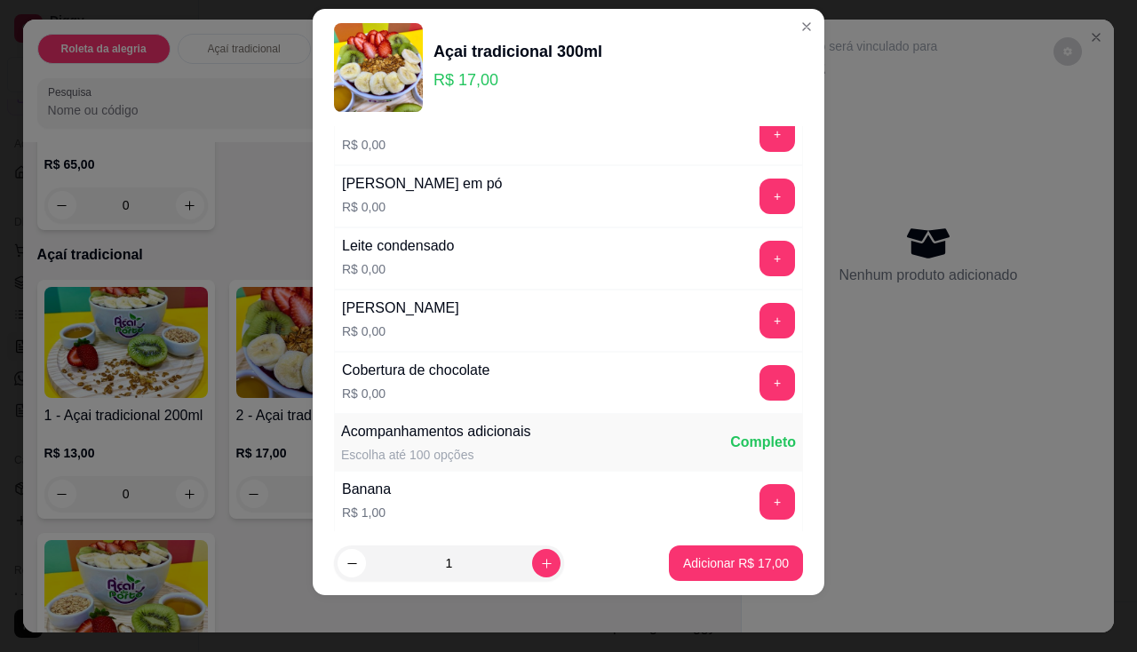
scroll to position [403, 0]
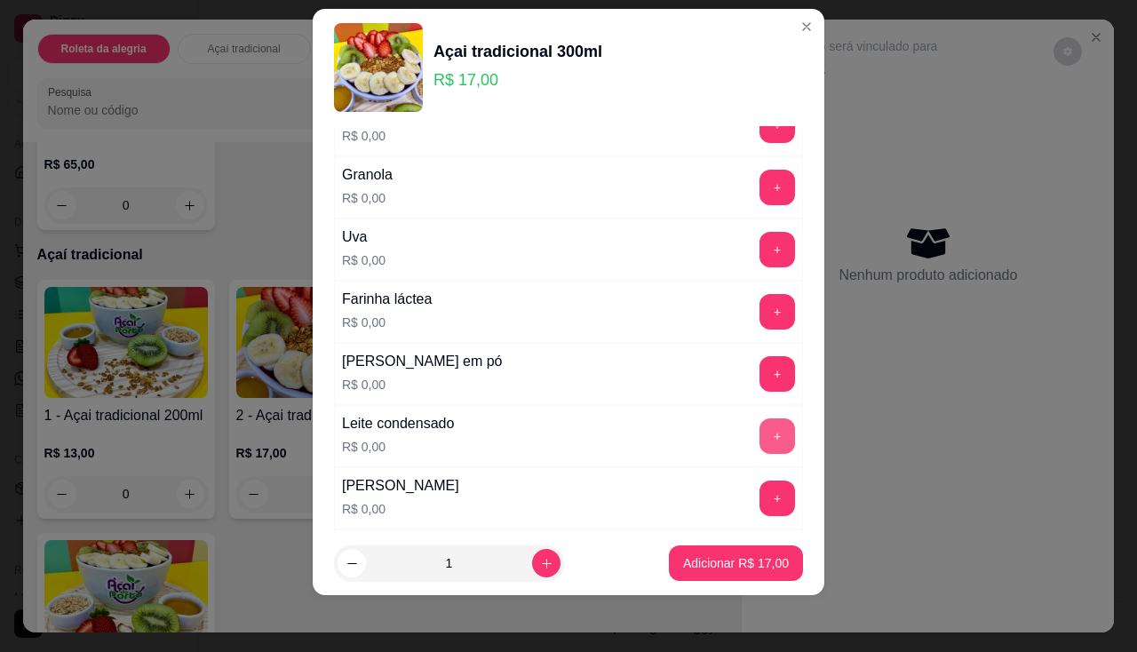
click at [760, 433] on button "+" at bounding box center [778, 436] width 36 height 36
click at [760, 385] on button "+" at bounding box center [778, 374] width 36 height 36
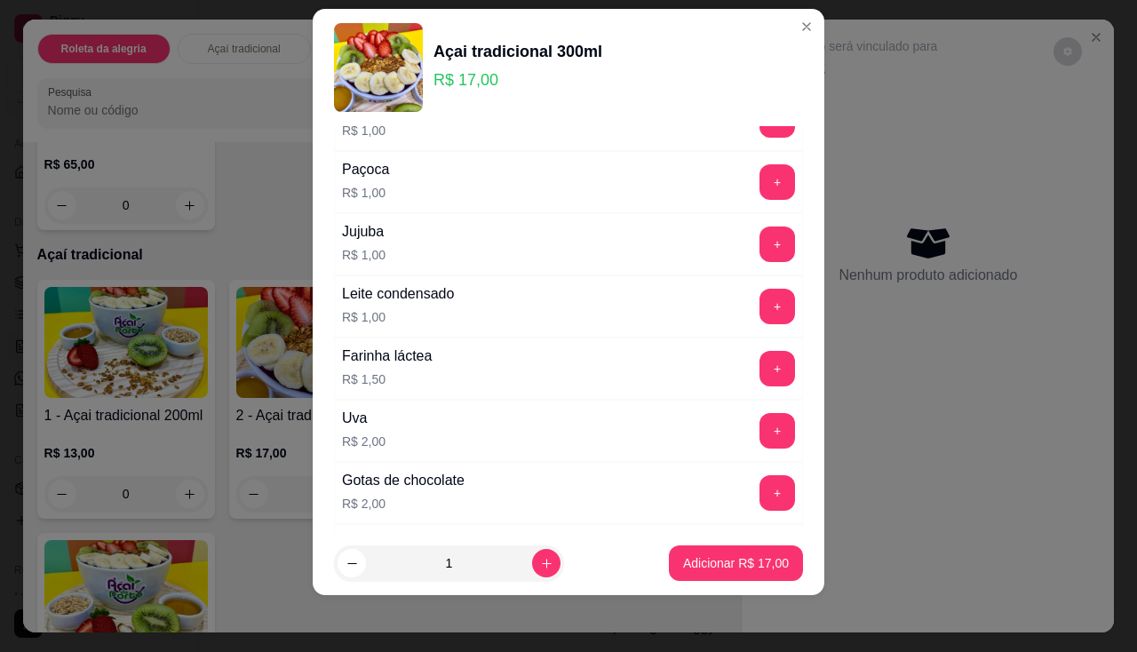
scroll to position [936, 0]
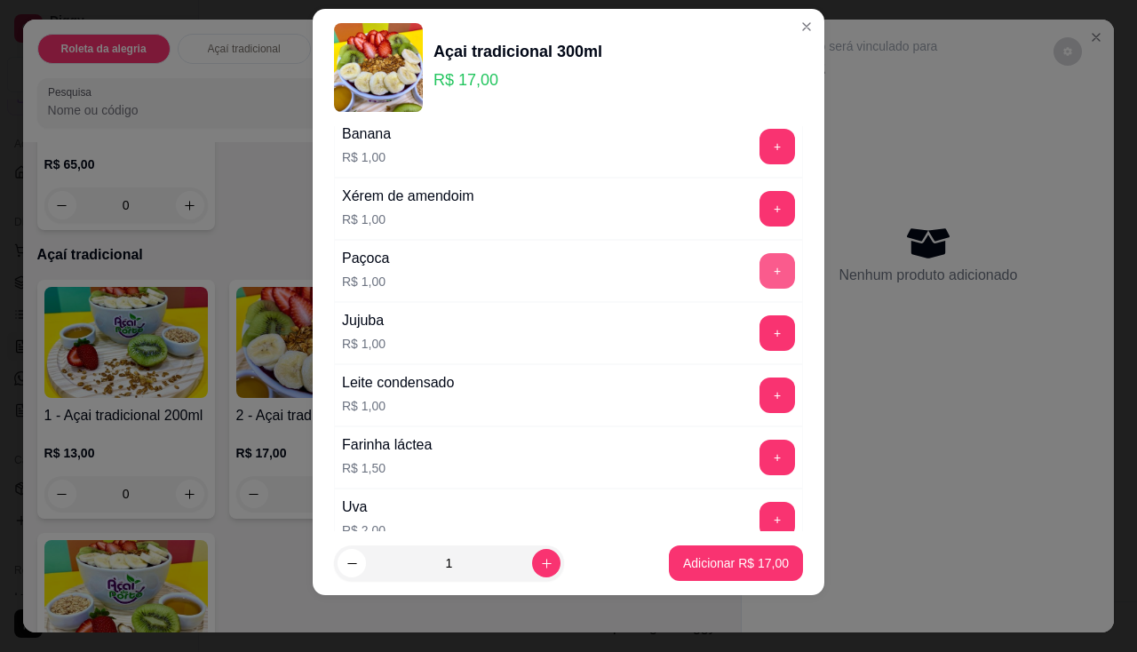
click at [760, 274] on button "+" at bounding box center [778, 271] width 36 height 36
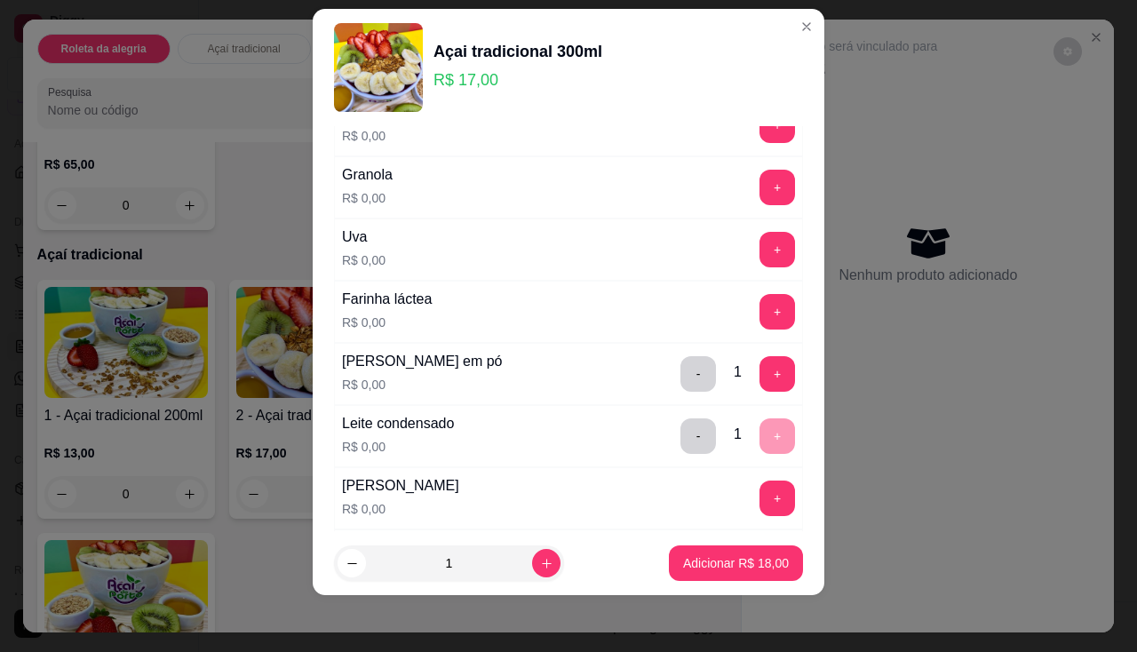
scroll to position [226, 0]
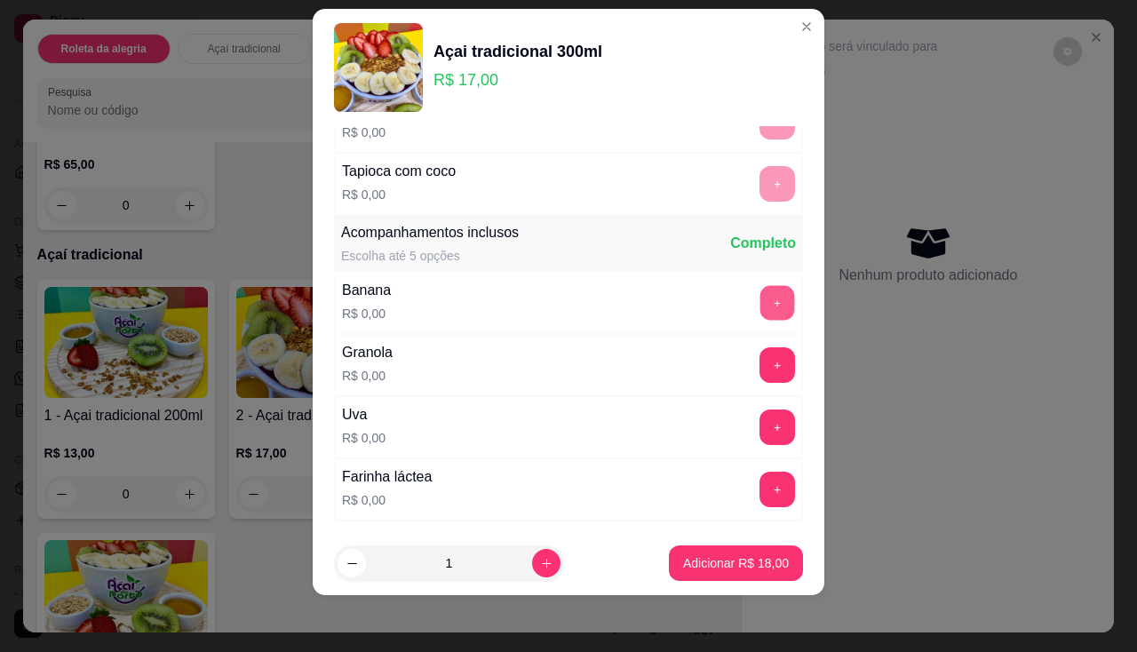
click at [761, 296] on button "+" at bounding box center [778, 302] width 35 height 35
click at [714, 572] on button "Adicionar R$ 18,00" at bounding box center [736, 564] width 134 height 36
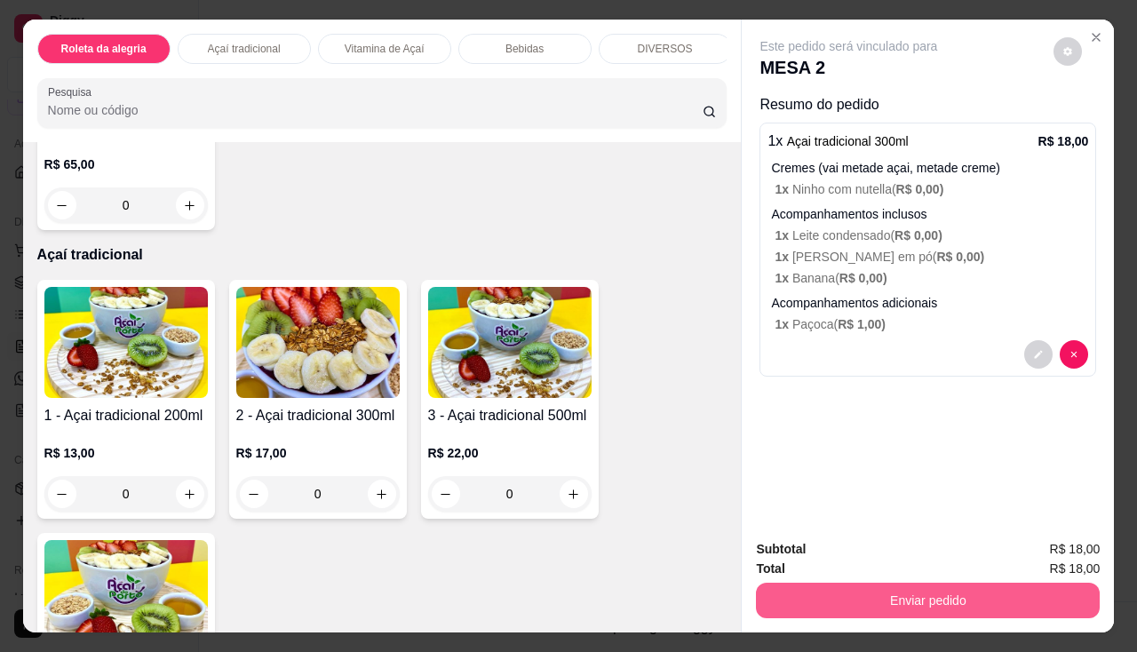
click at [879, 603] on button "Enviar pedido" at bounding box center [928, 601] width 344 height 36
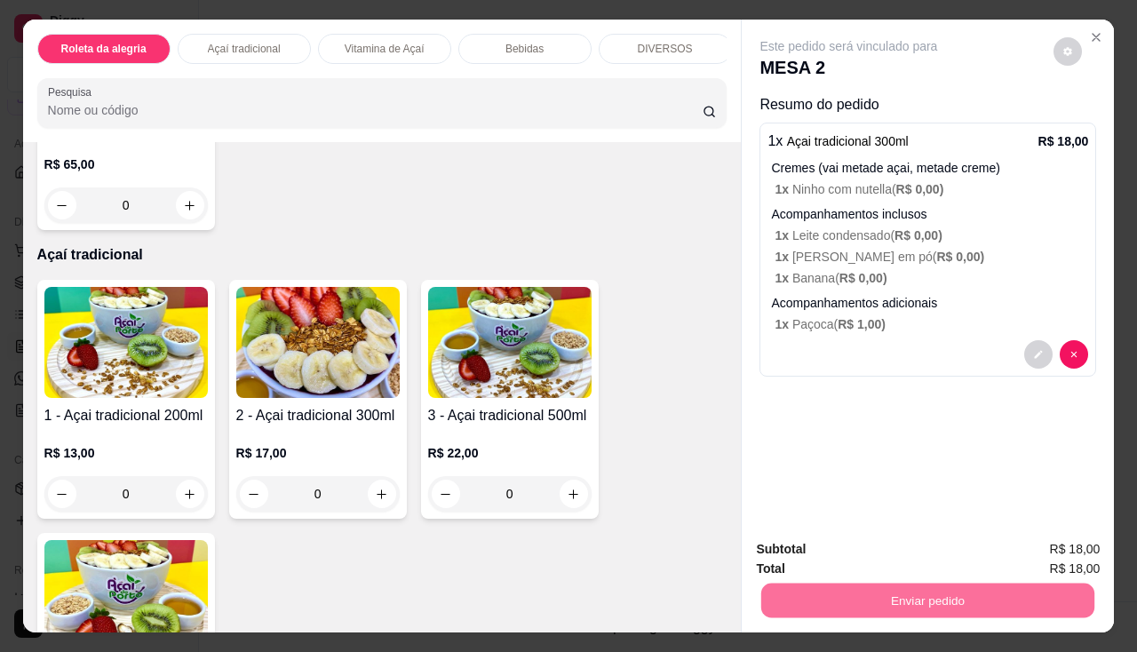
click at [868, 545] on button "Não registrar e enviar pedido" at bounding box center [869, 551] width 185 height 34
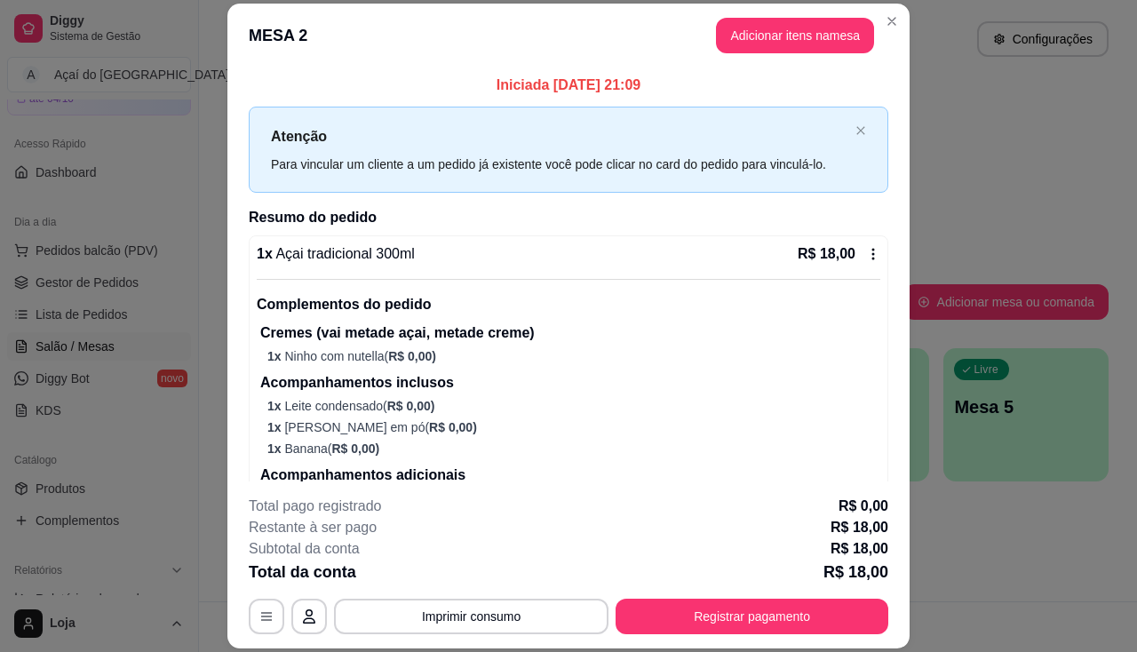
scroll to position [53, 0]
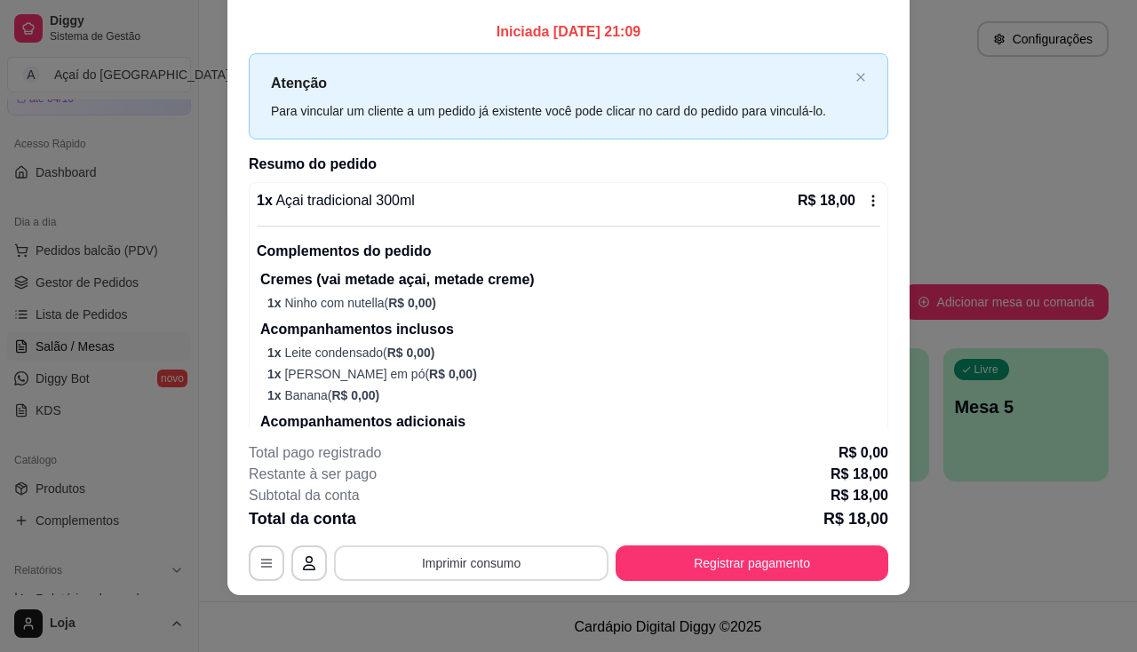
click at [546, 558] on button "Imprimir consumo" at bounding box center [471, 564] width 275 height 36
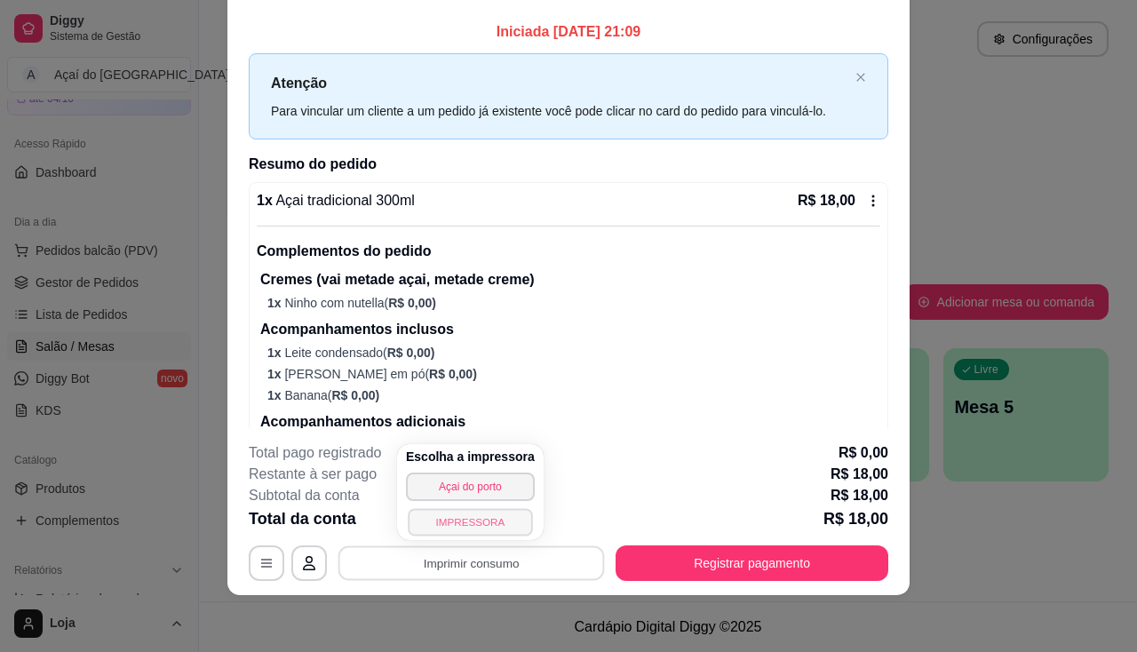
click at [502, 523] on button "IMPRESSORA" at bounding box center [470, 522] width 124 height 28
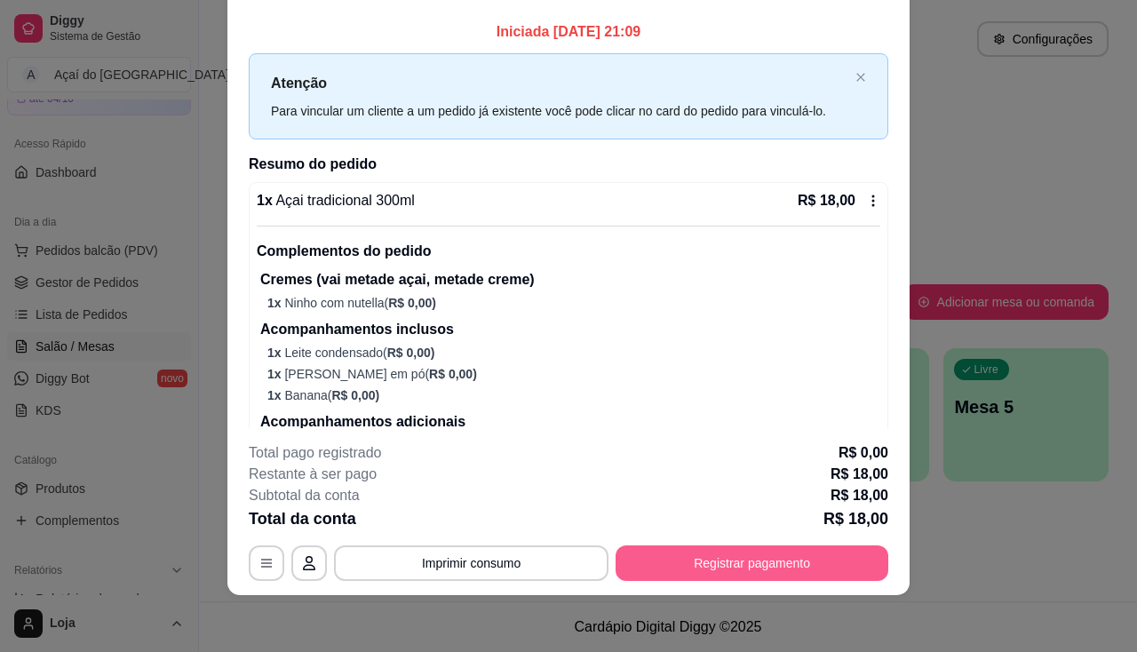
click at [762, 552] on button "Registrar pagamento" at bounding box center [752, 564] width 273 height 36
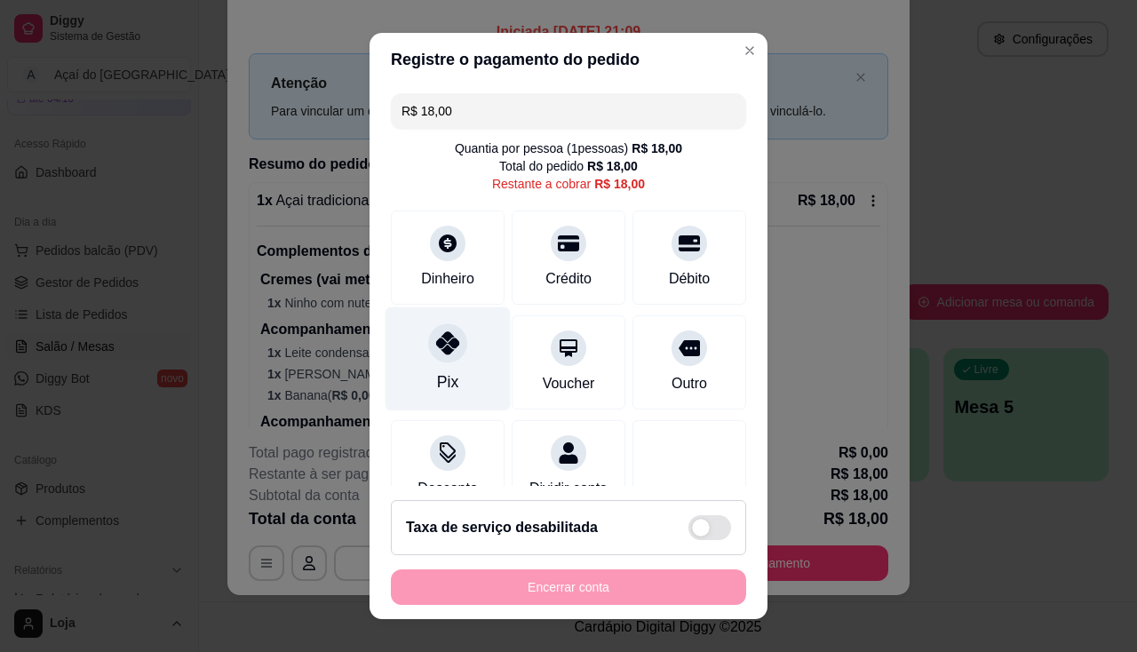
click at [460, 362] on div "Pix" at bounding box center [448, 359] width 125 height 104
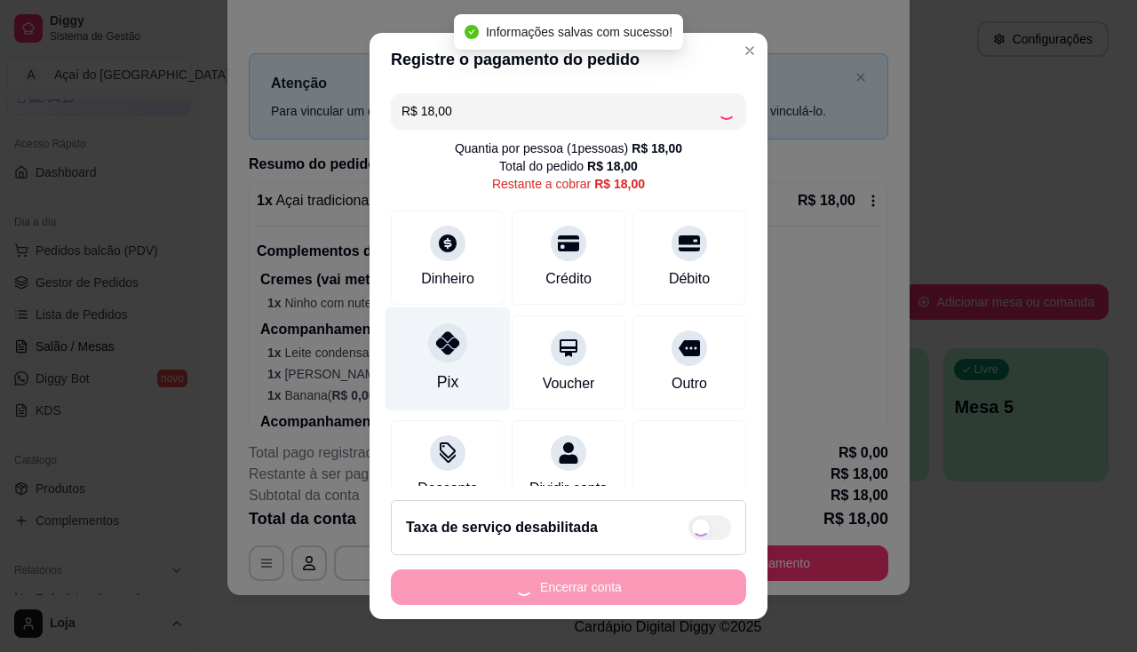
type input "R$ 0,00"
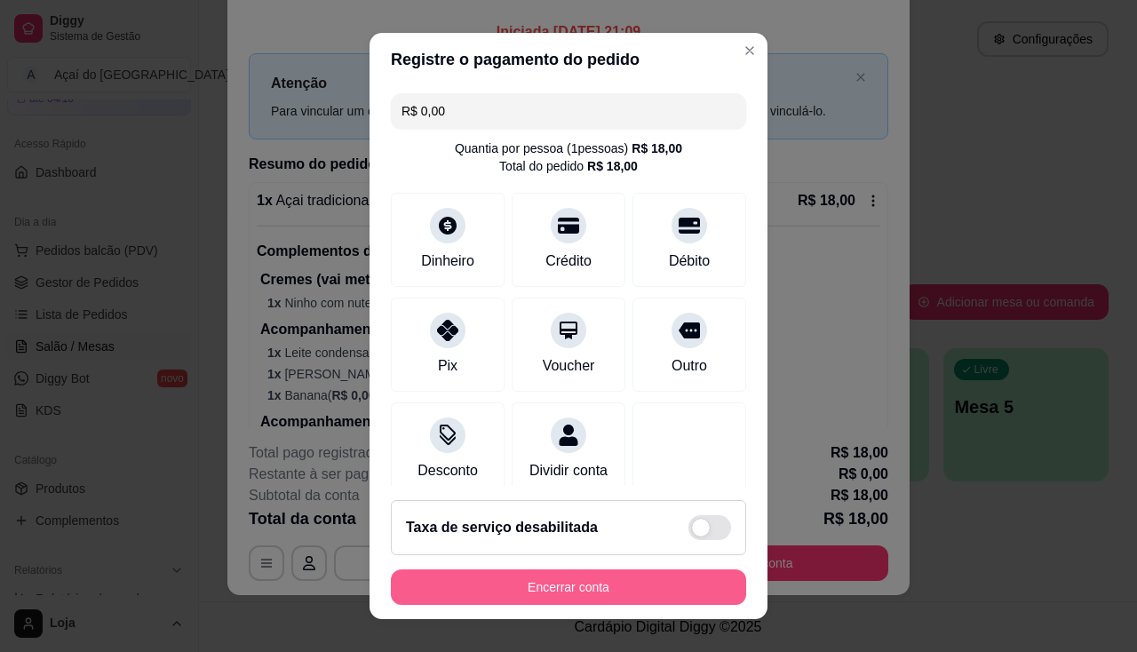
click at [515, 554] on div "Taxa de serviço desabilitada" at bounding box center [568, 527] width 355 height 55
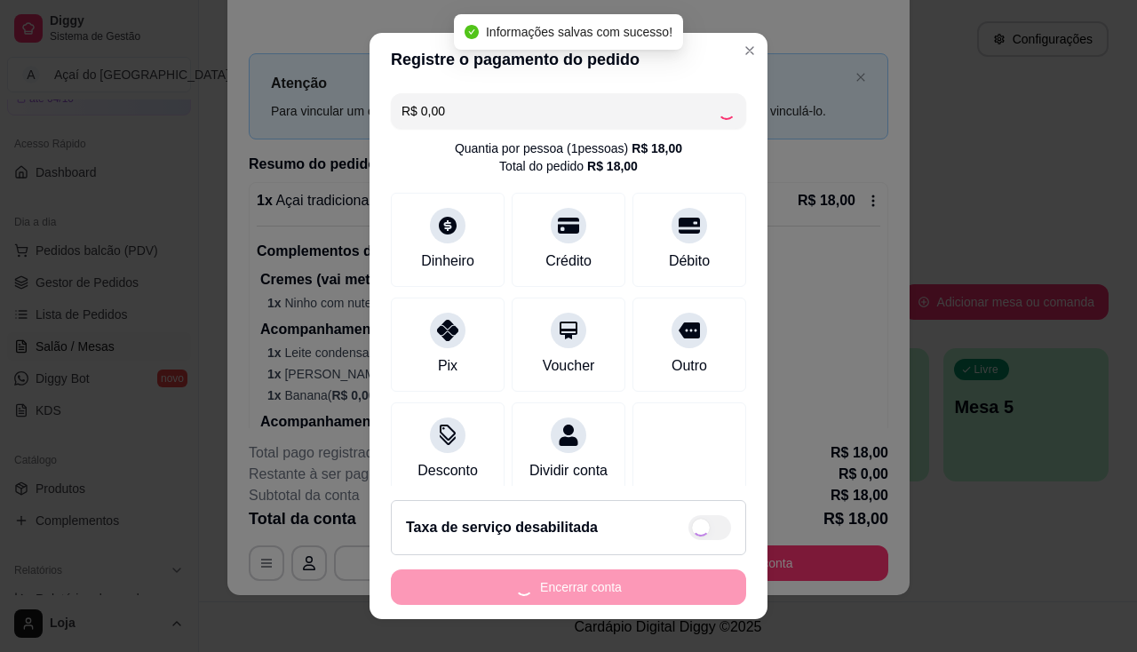
checkbox input "true"
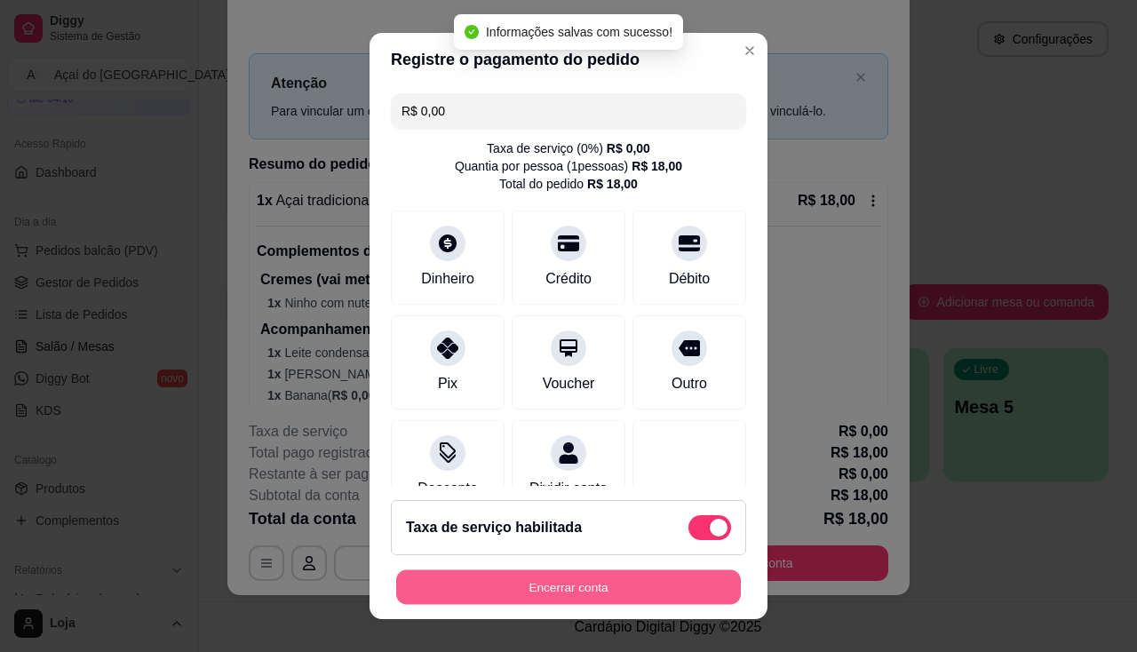
click at [456, 575] on button "Encerrar conta" at bounding box center [568, 587] width 345 height 35
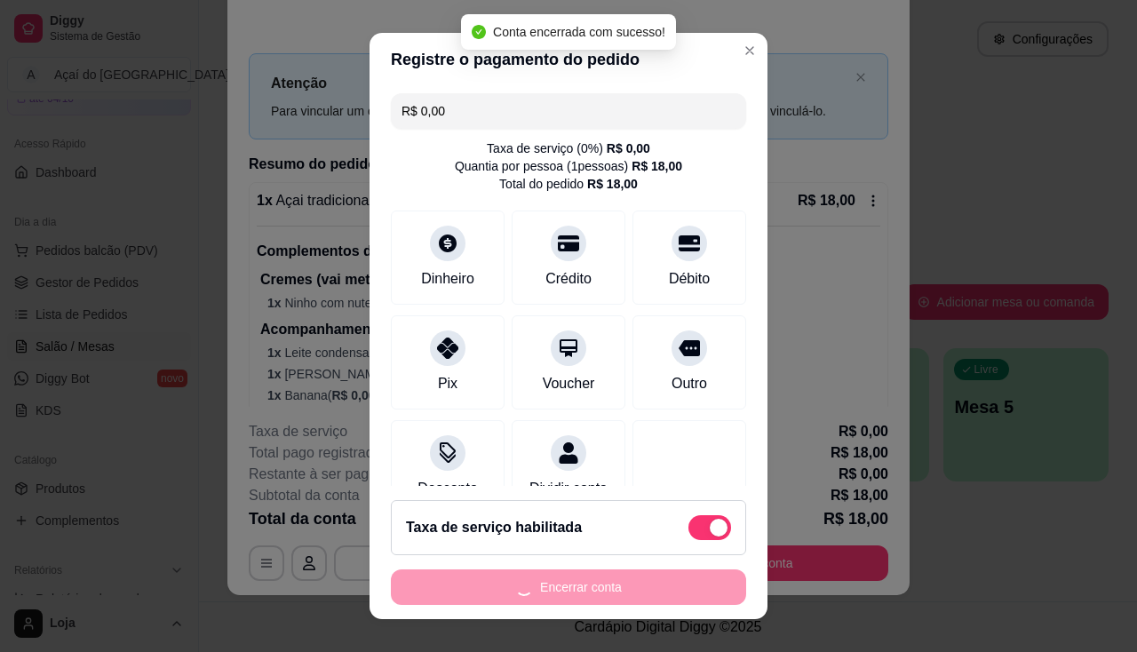
scroll to position [0, 0]
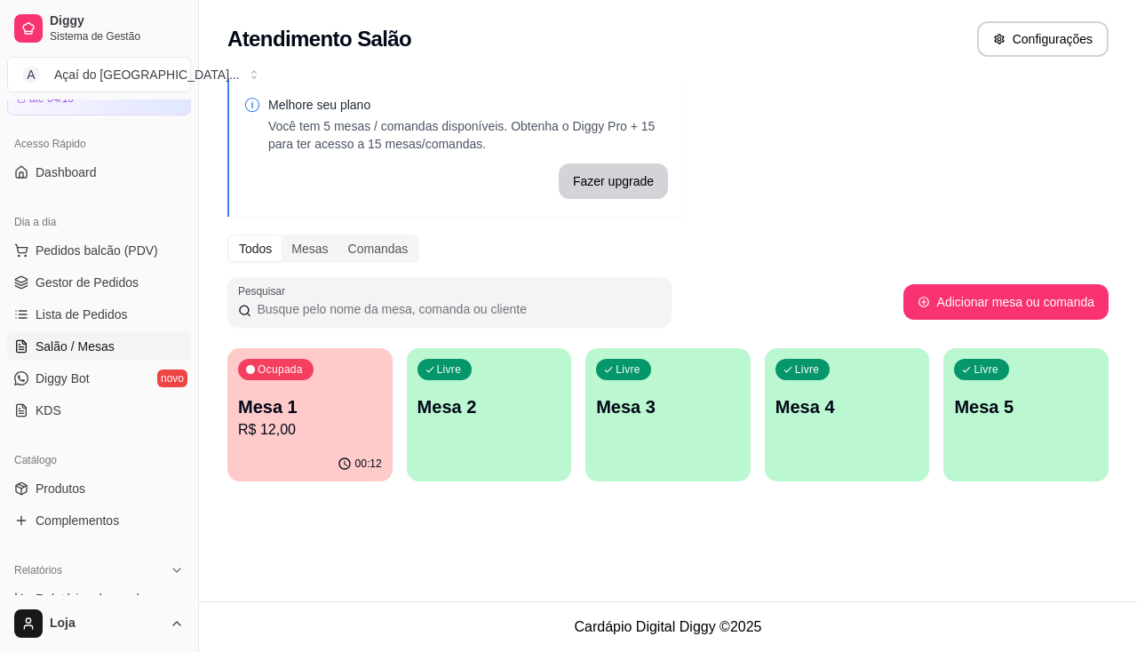
click at [291, 416] on p "Mesa 1" at bounding box center [310, 406] width 144 height 25
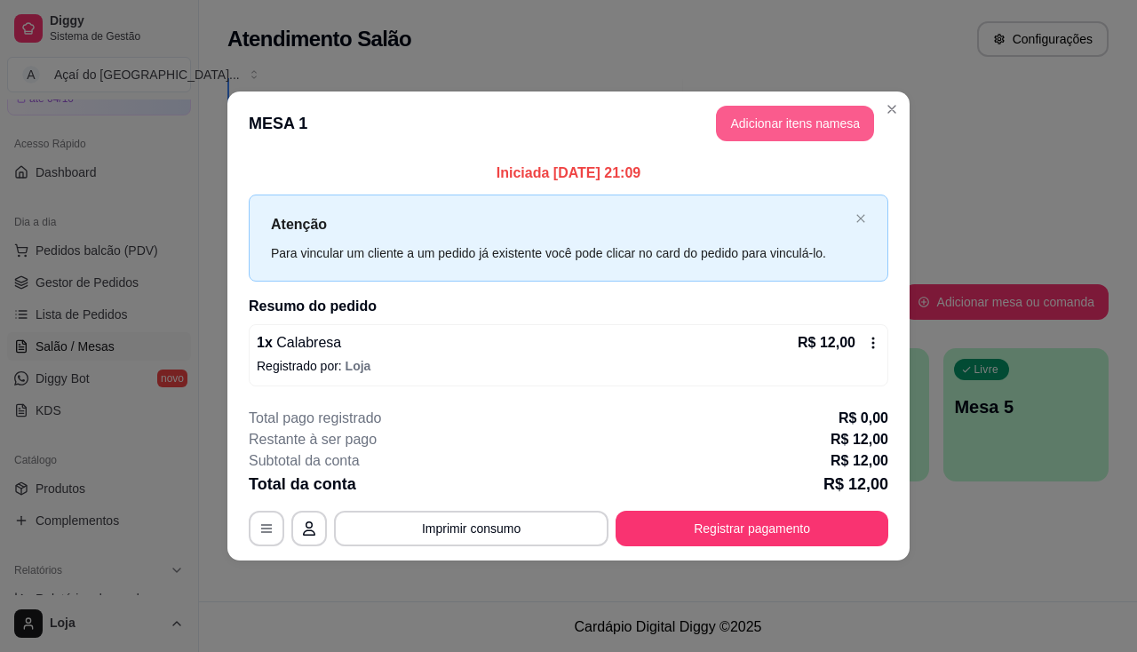
click at [745, 134] on button "Adicionar itens na mesa" at bounding box center [795, 124] width 158 height 36
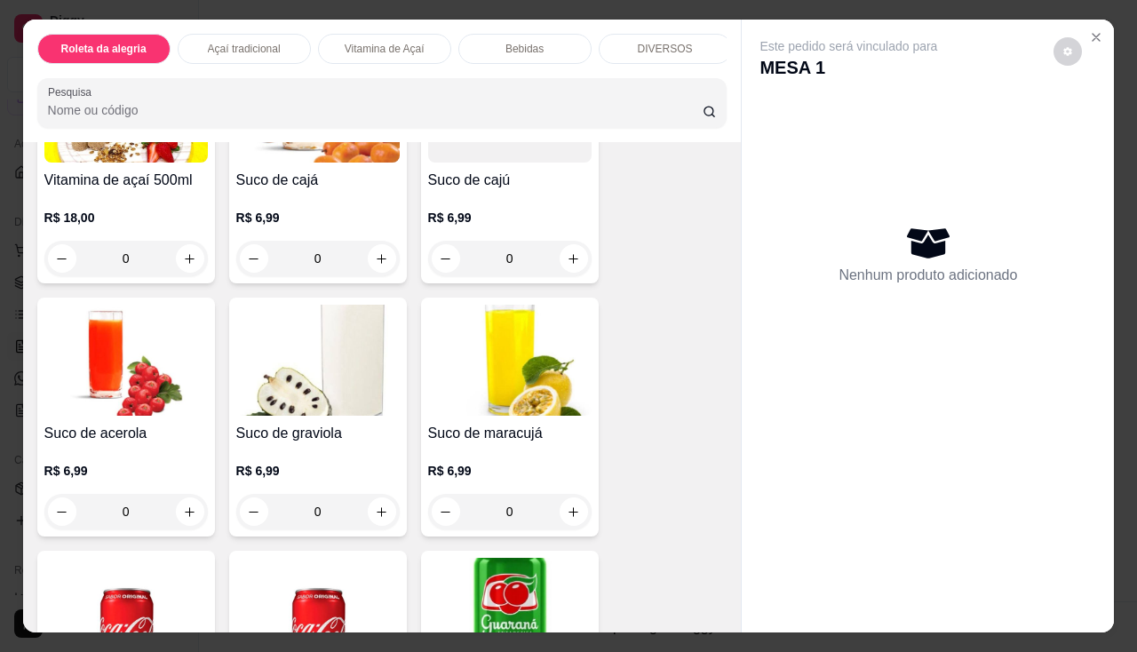
scroll to position [1777, 0]
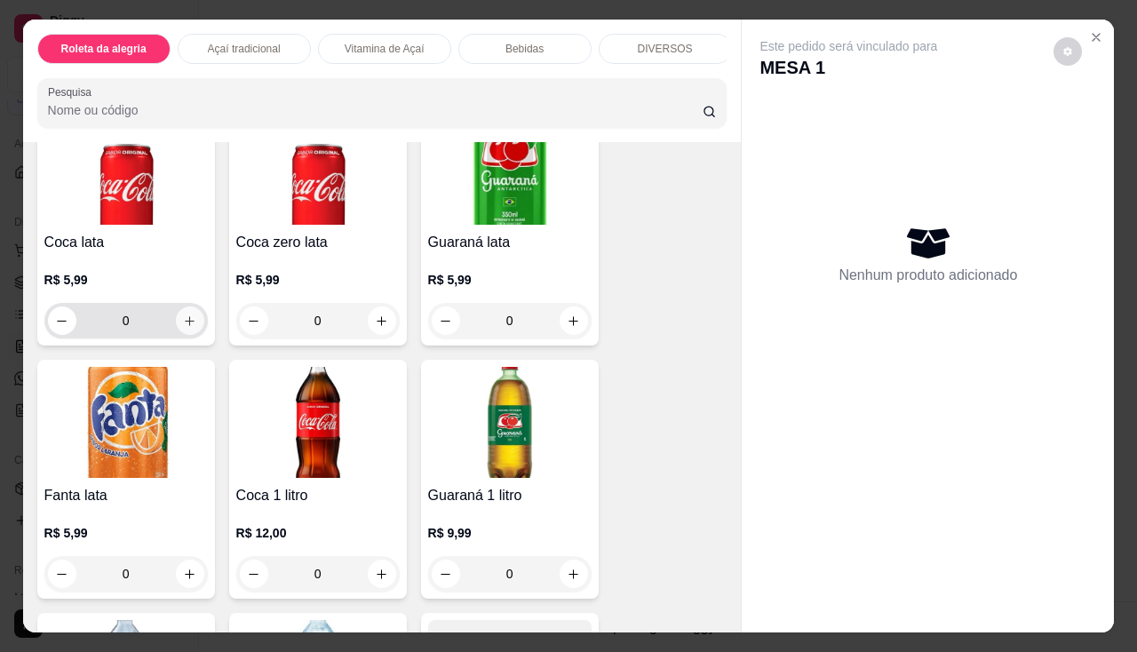
click at [183, 328] on icon "increase-product-quantity" at bounding box center [189, 321] width 13 height 13
type input "1"
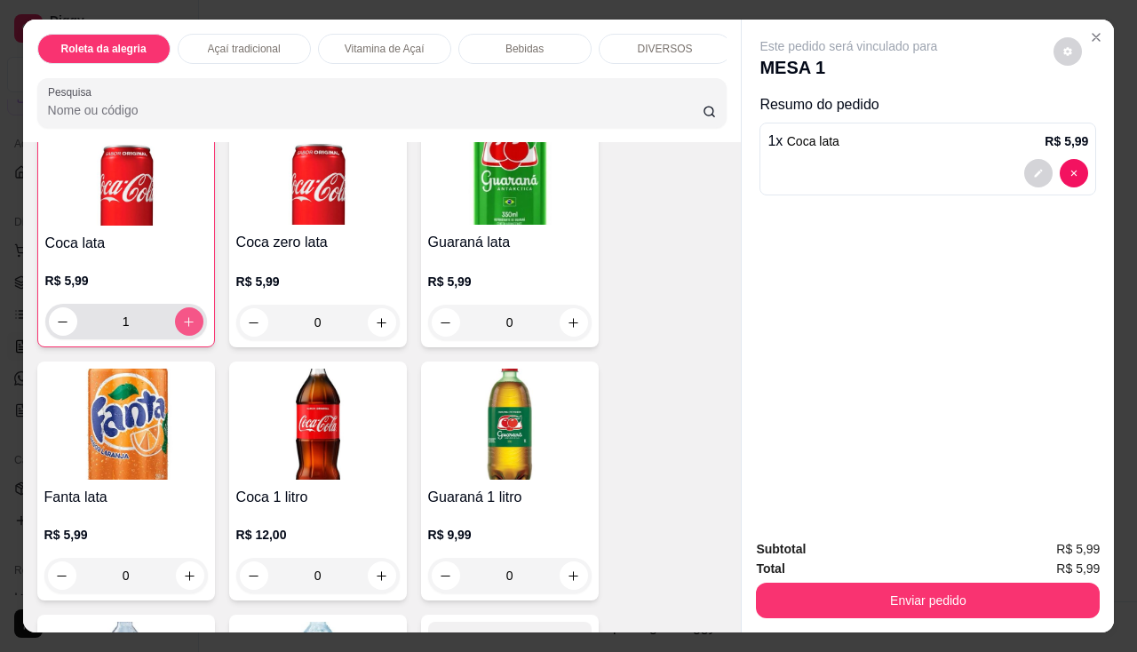
scroll to position [1778, 0]
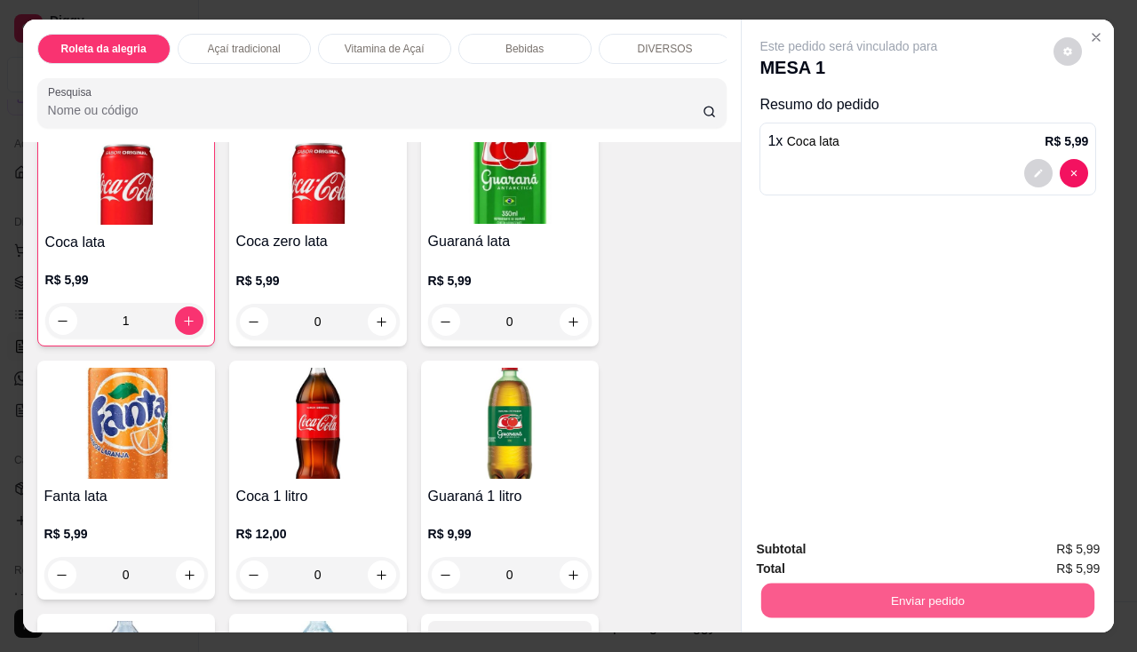
click at [871, 606] on button "Enviar pedido" at bounding box center [927, 601] width 333 height 35
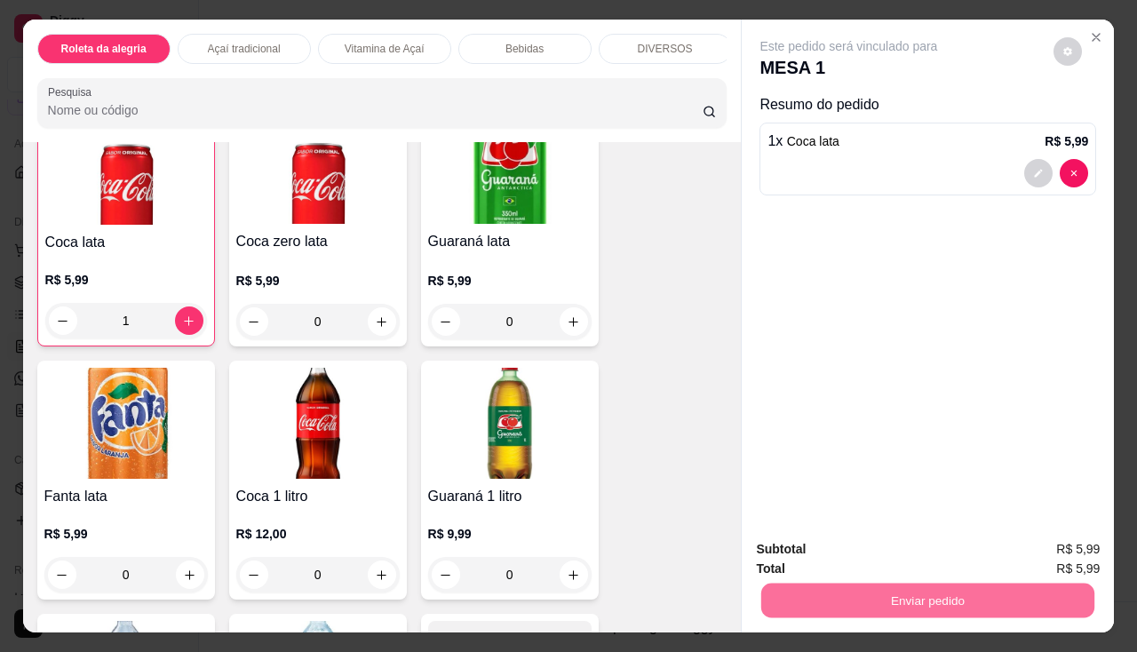
click at [866, 553] on button "Não registrar e enviar pedido" at bounding box center [869, 550] width 179 height 33
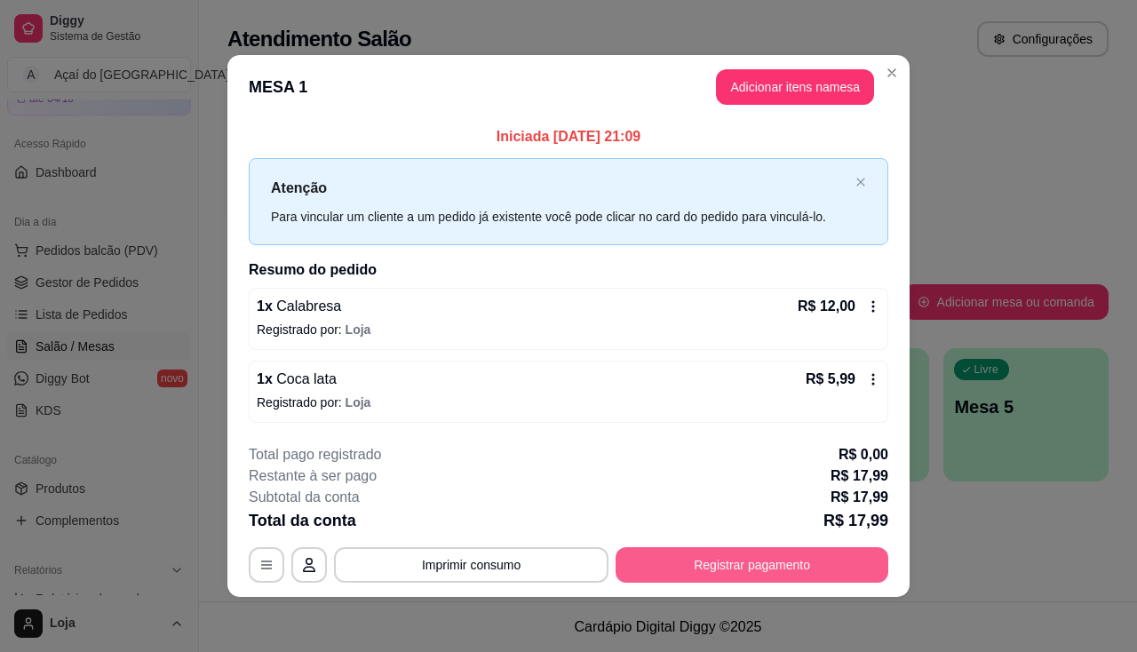
click at [662, 566] on button "Registrar pagamento" at bounding box center [752, 565] width 273 height 36
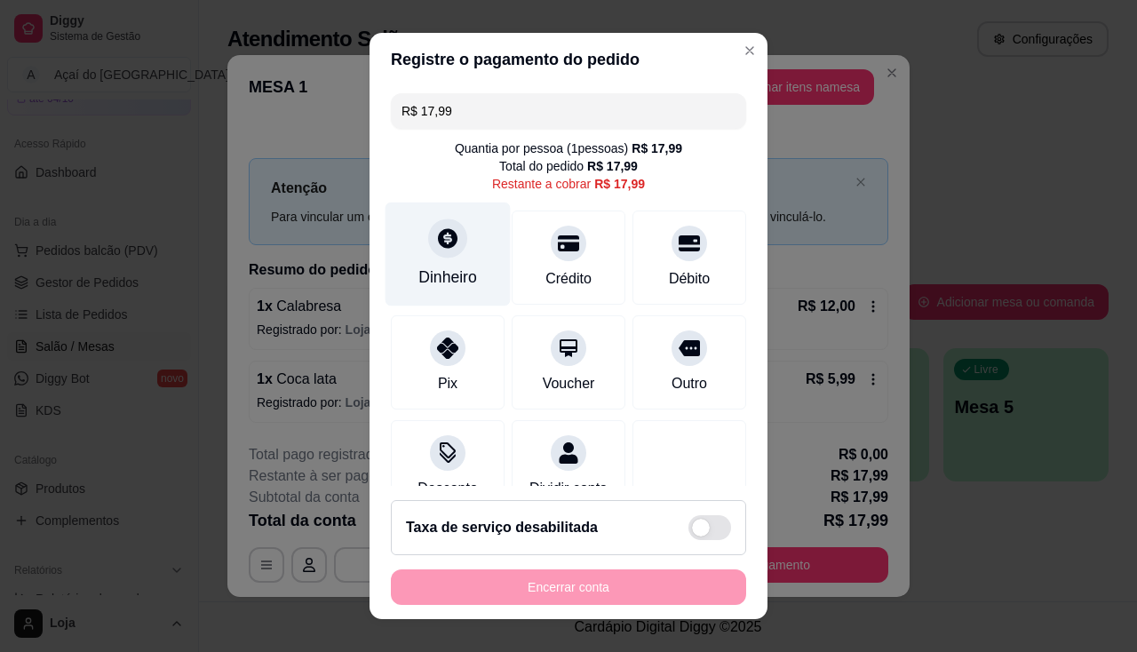
click at [478, 275] on div "Dinheiro" at bounding box center [448, 254] width 125 height 104
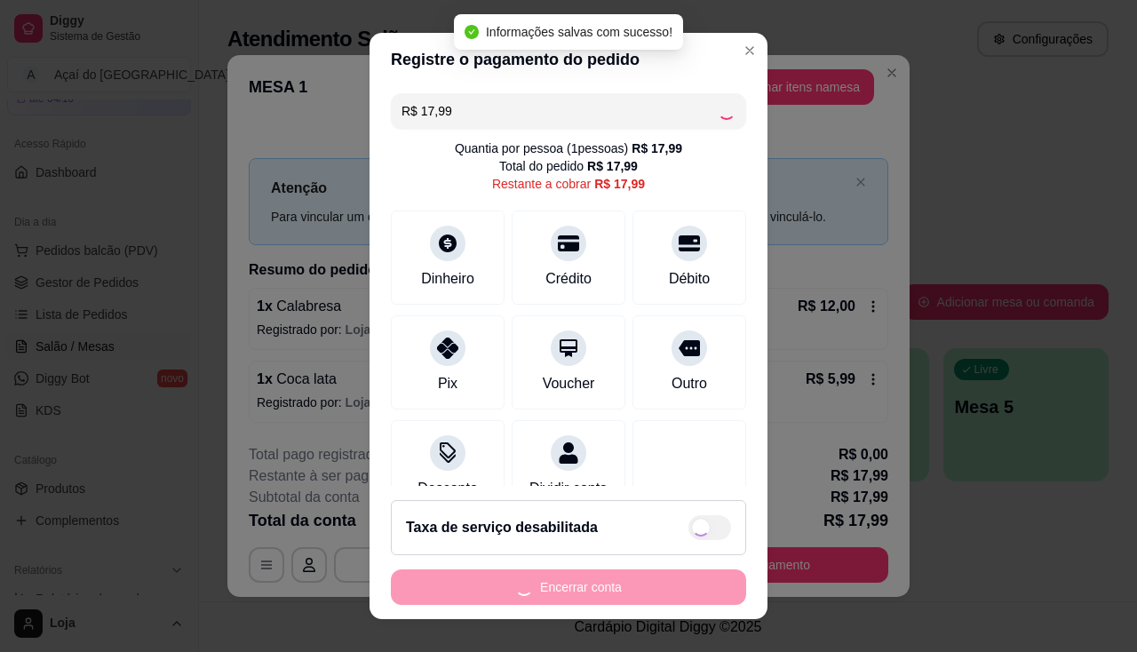
type input "R$ 0,00"
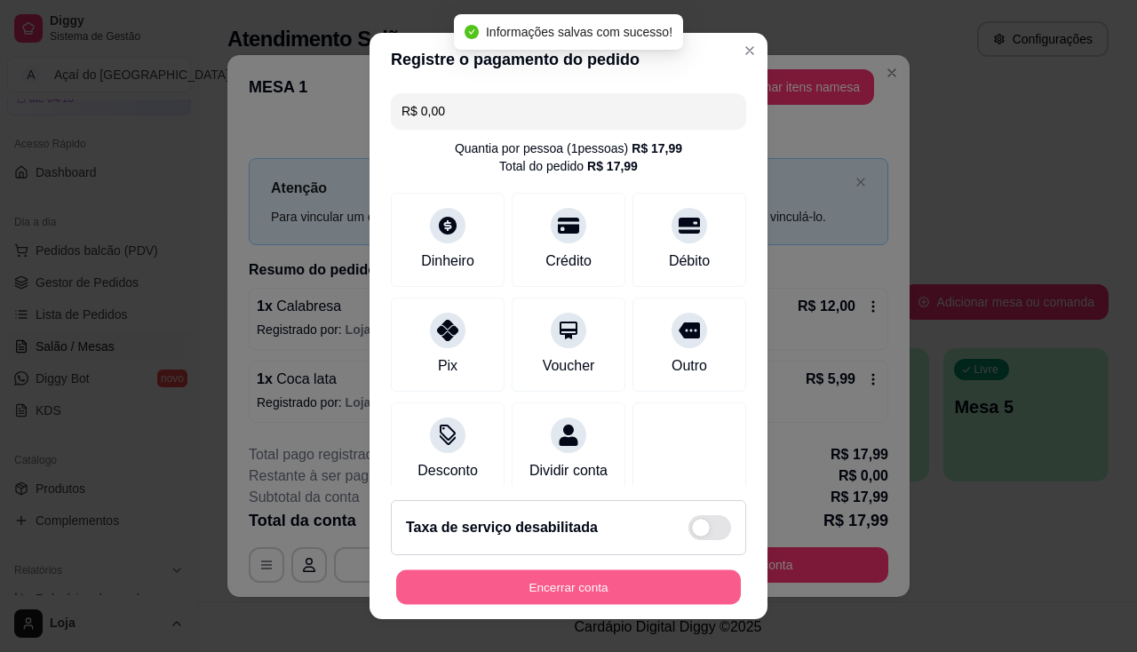
click at [554, 586] on button "Encerrar conta" at bounding box center [568, 587] width 345 height 35
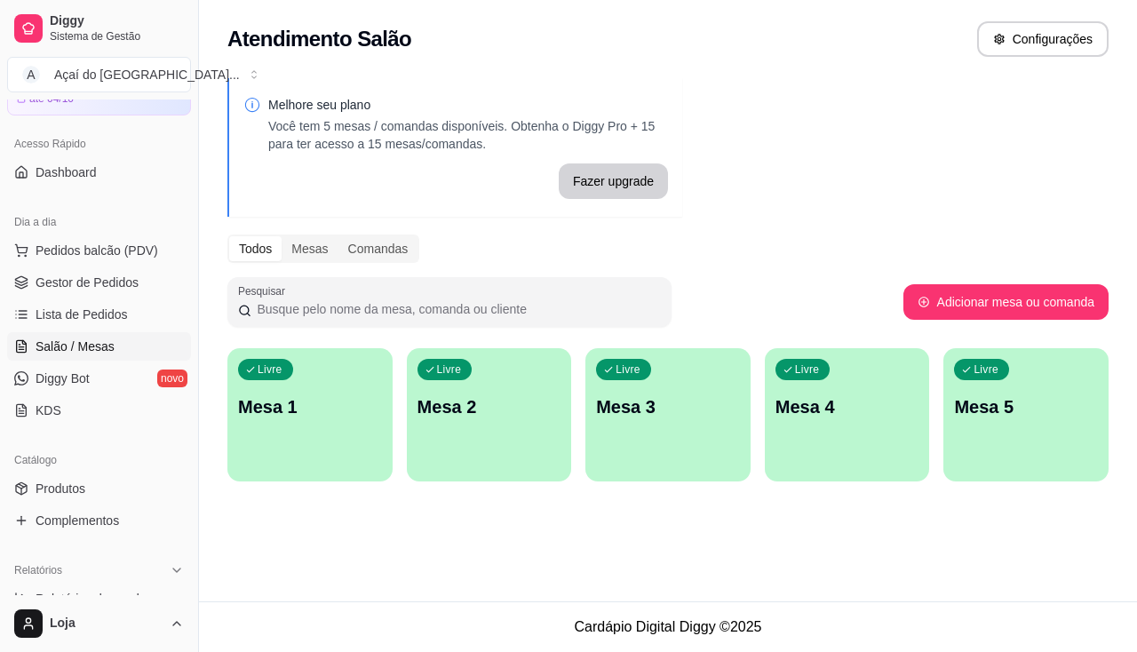
click at [693, 418] on p "Mesa 3" at bounding box center [668, 406] width 144 height 25
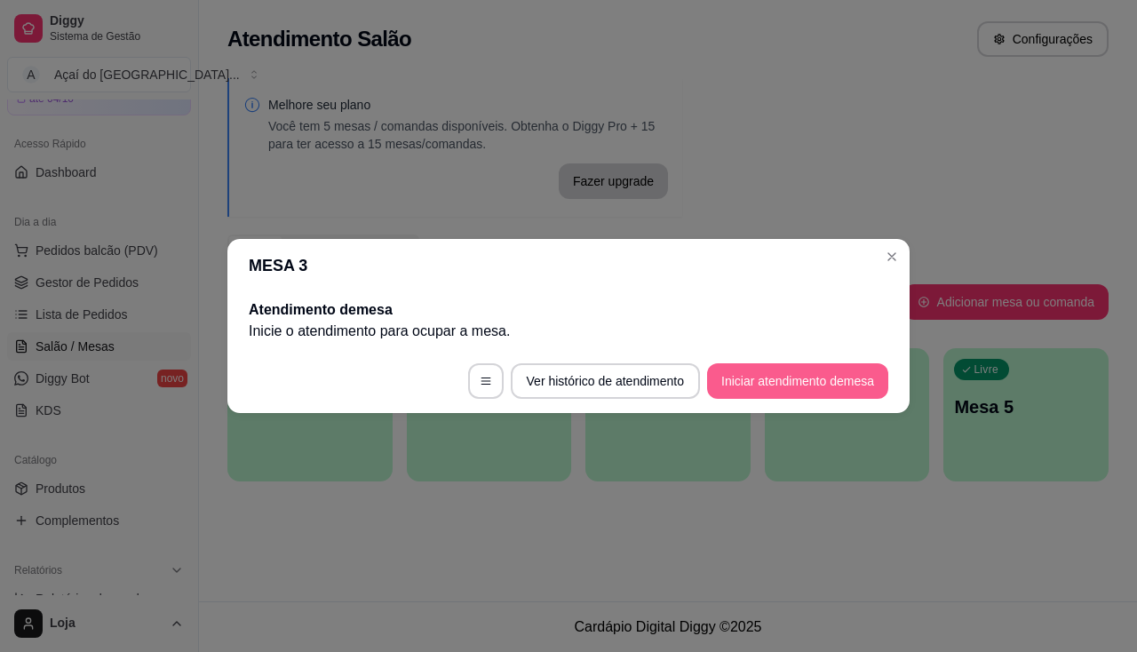
click at [799, 370] on button "Iniciar atendimento de mesa" at bounding box center [797, 381] width 181 height 36
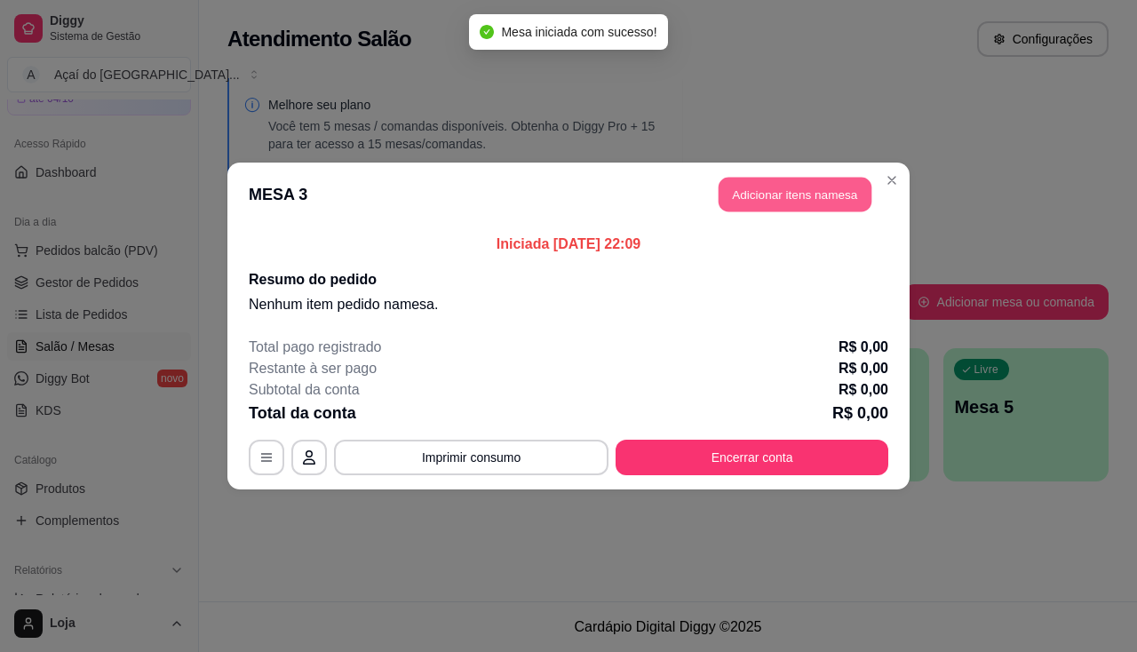
click at [808, 206] on button "Adicionar itens na mesa" at bounding box center [795, 195] width 153 height 35
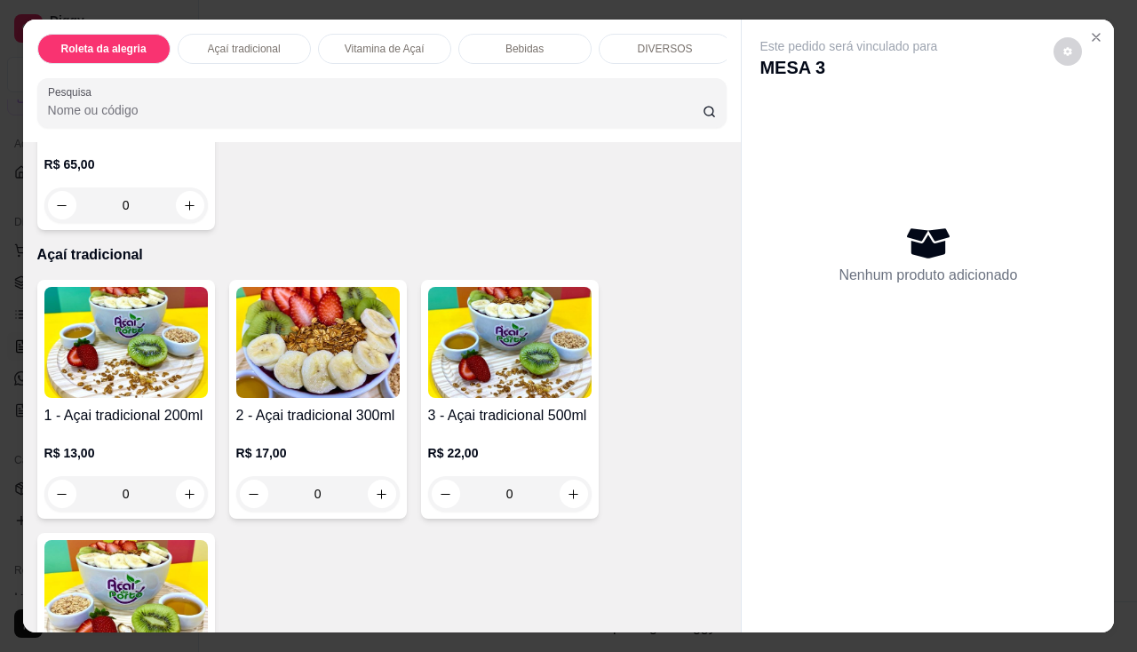
scroll to position [355, 0]
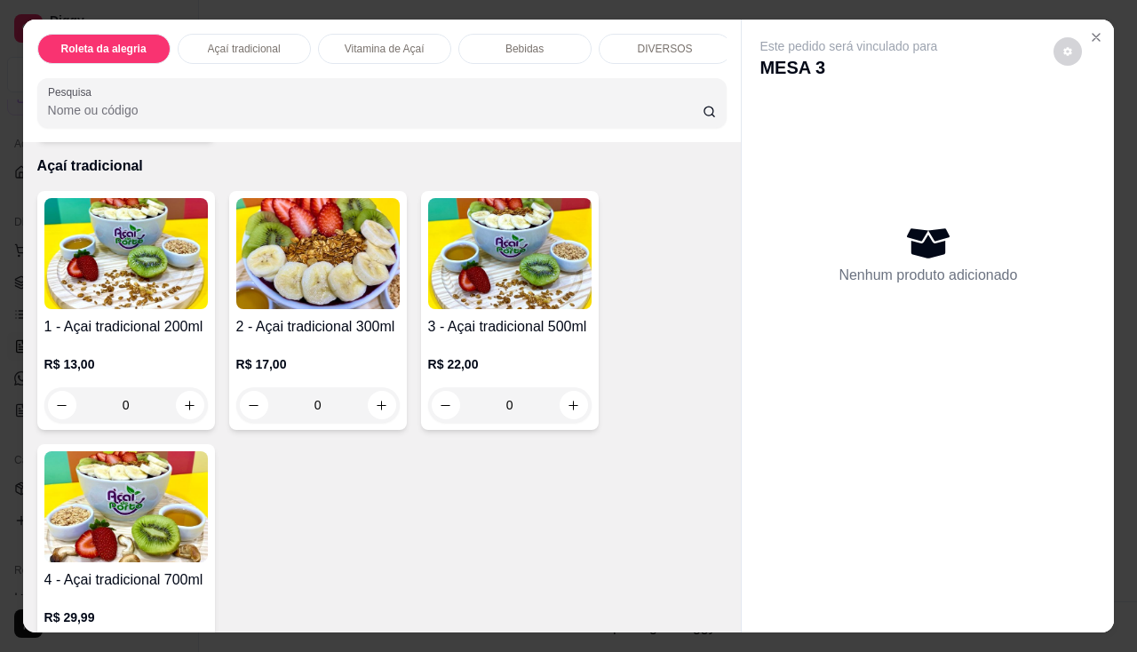
click at [379, 410] on div "0" at bounding box center [317, 405] width 163 height 36
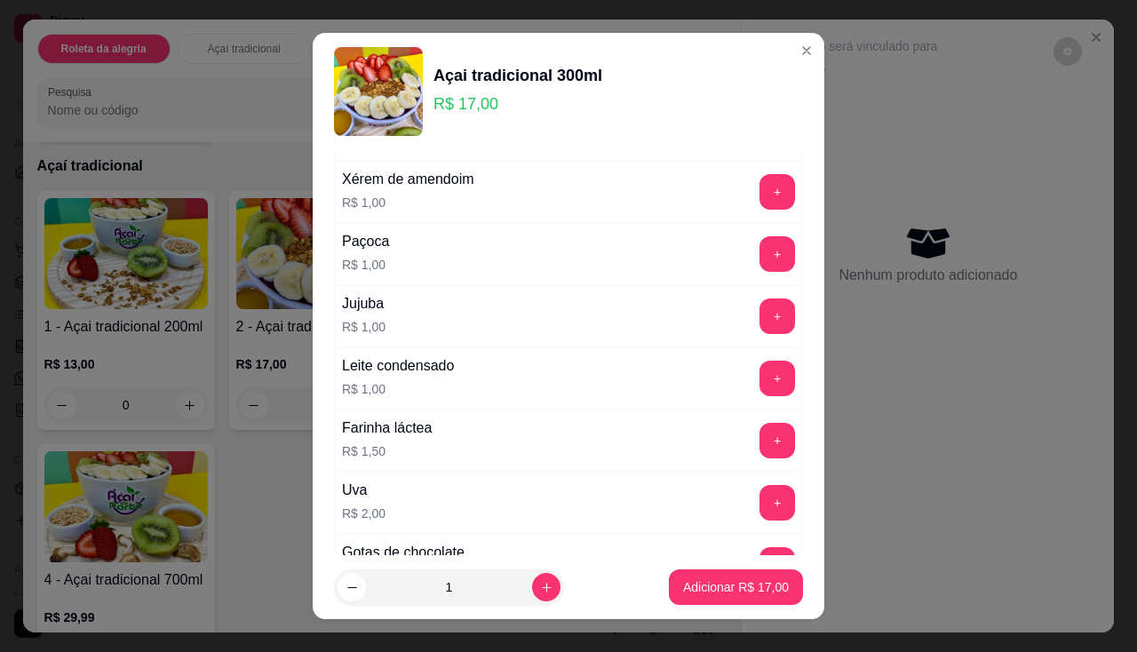
scroll to position [888, 0]
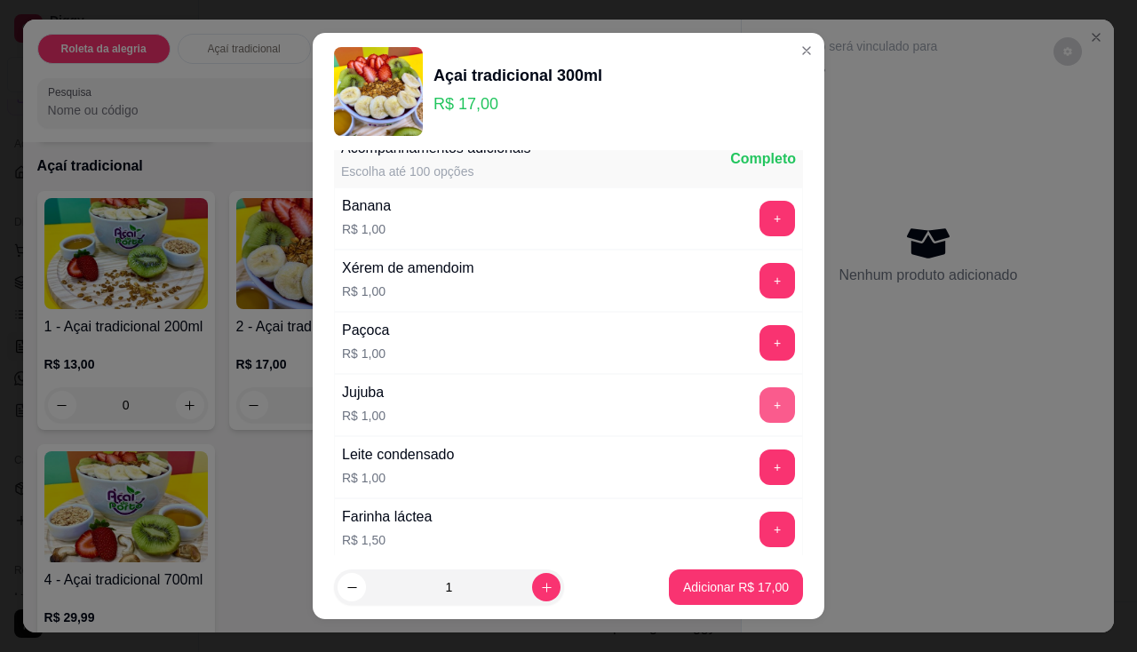
click at [760, 404] on button "+" at bounding box center [778, 405] width 36 height 36
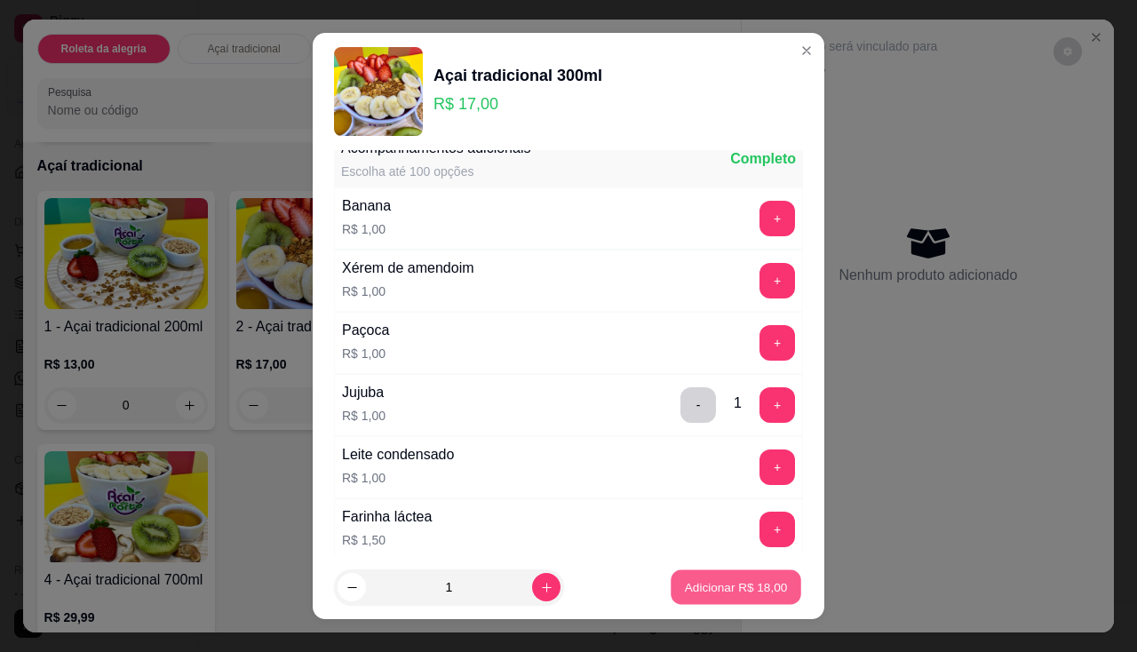
click at [738, 601] on button "Adicionar R$ 18,00" at bounding box center [736, 587] width 131 height 35
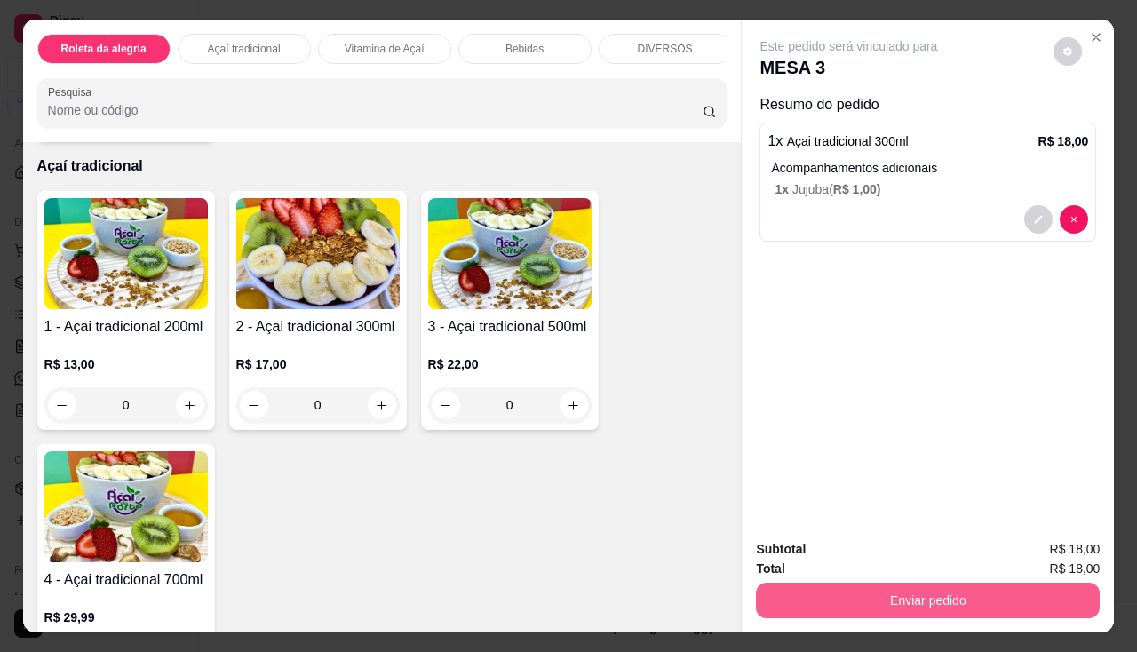
click at [833, 592] on button "Enviar pedido" at bounding box center [928, 601] width 344 height 36
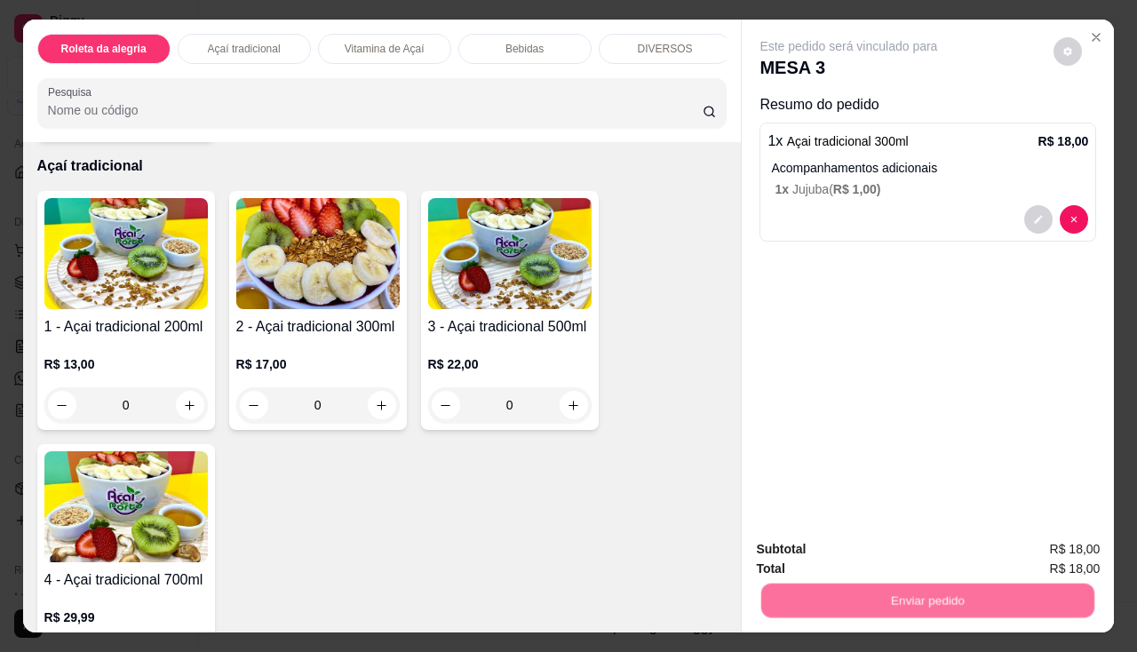
click at [824, 546] on button "Não registrar e enviar pedido" at bounding box center [869, 551] width 185 height 34
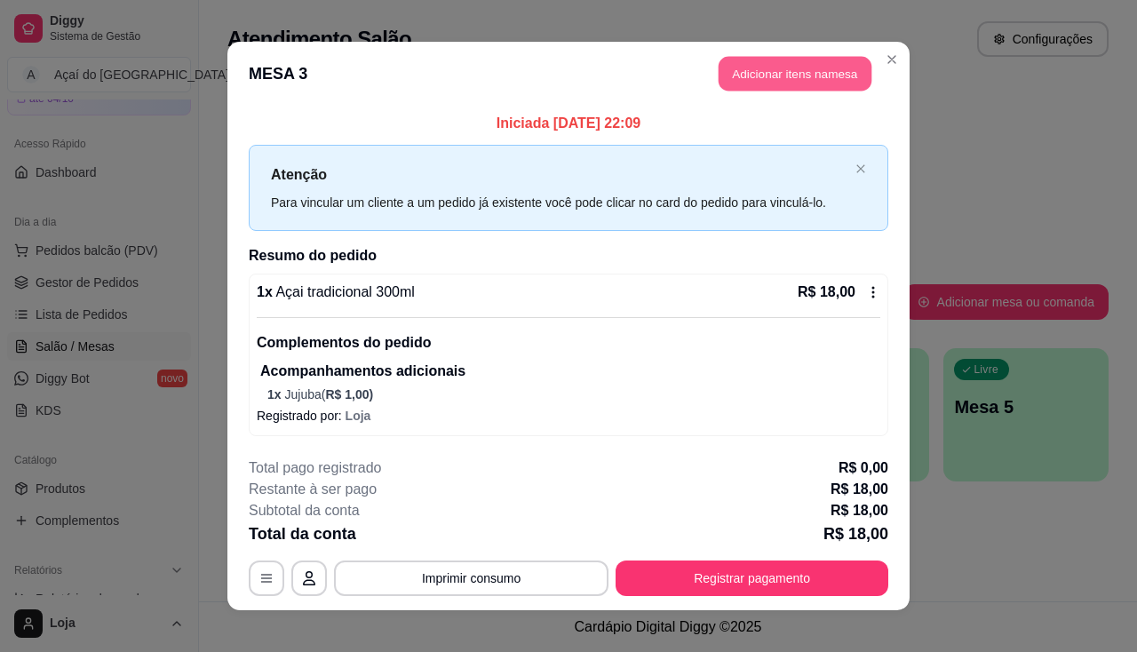
click at [814, 75] on button "Adicionar itens na mesa" at bounding box center [795, 74] width 153 height 35
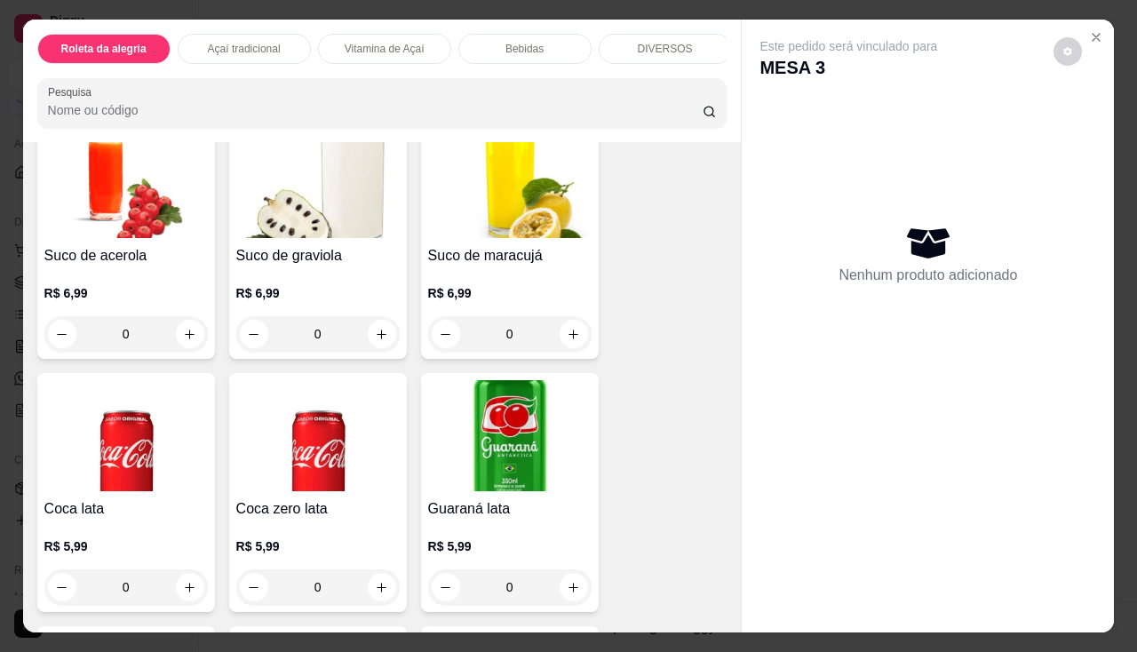
scroll to position [1688, 0]
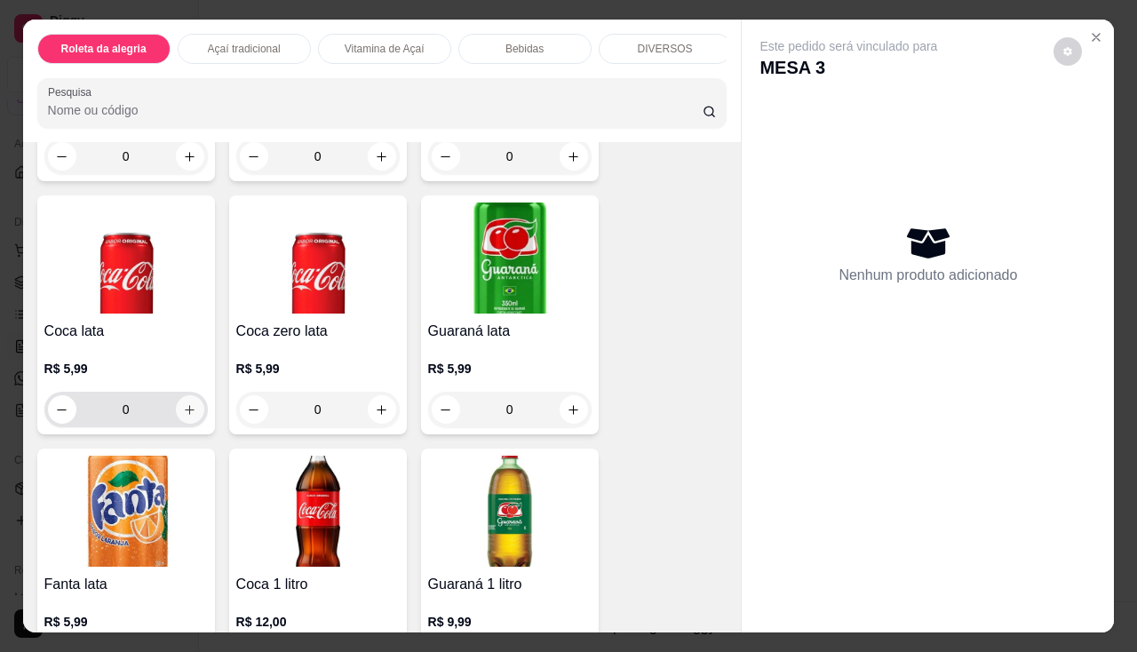
click at [178, 409] on button "increase-product-quantity" at bounding box center [190, 409] width 28 height 28
type input "1"
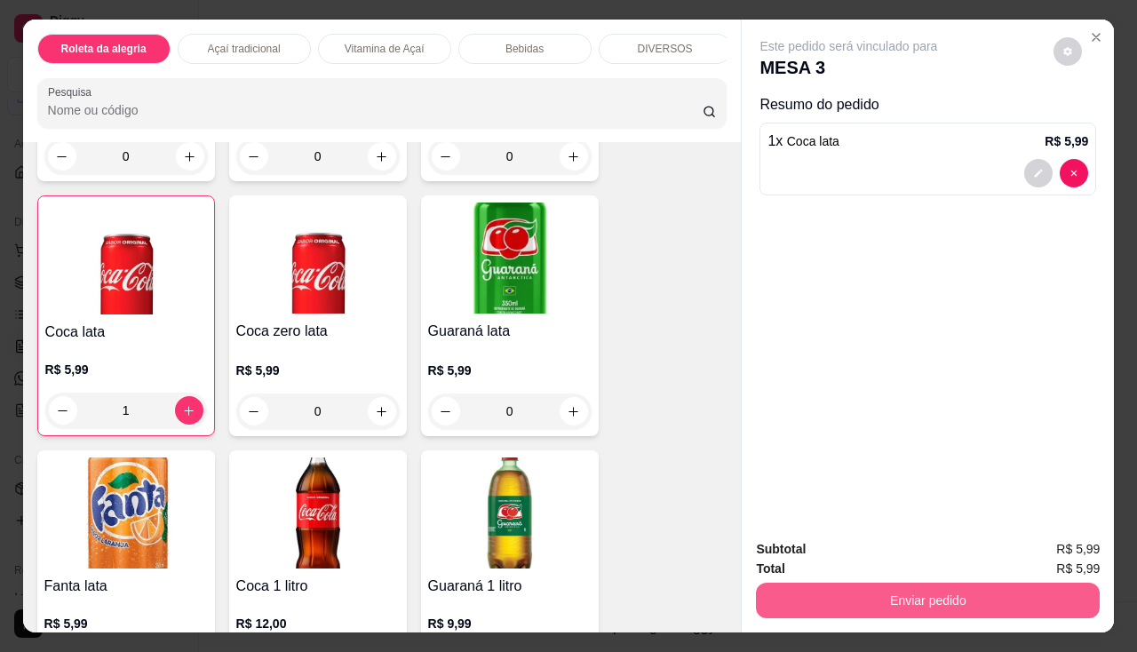
click at [901, 589] on button "Enviar pedido" at bounding box center [928, 601] width 344 height 36
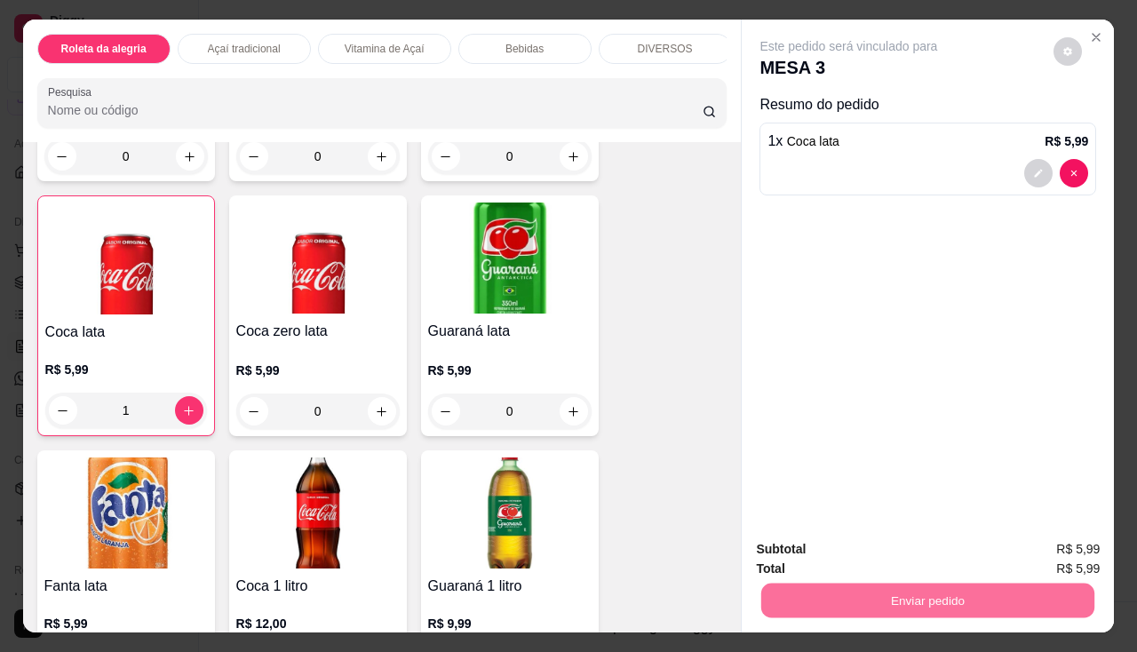
click at [861, 541] on button "Não registrar e enviar pedido" at bounding box center [869, 551] width 185 height 34
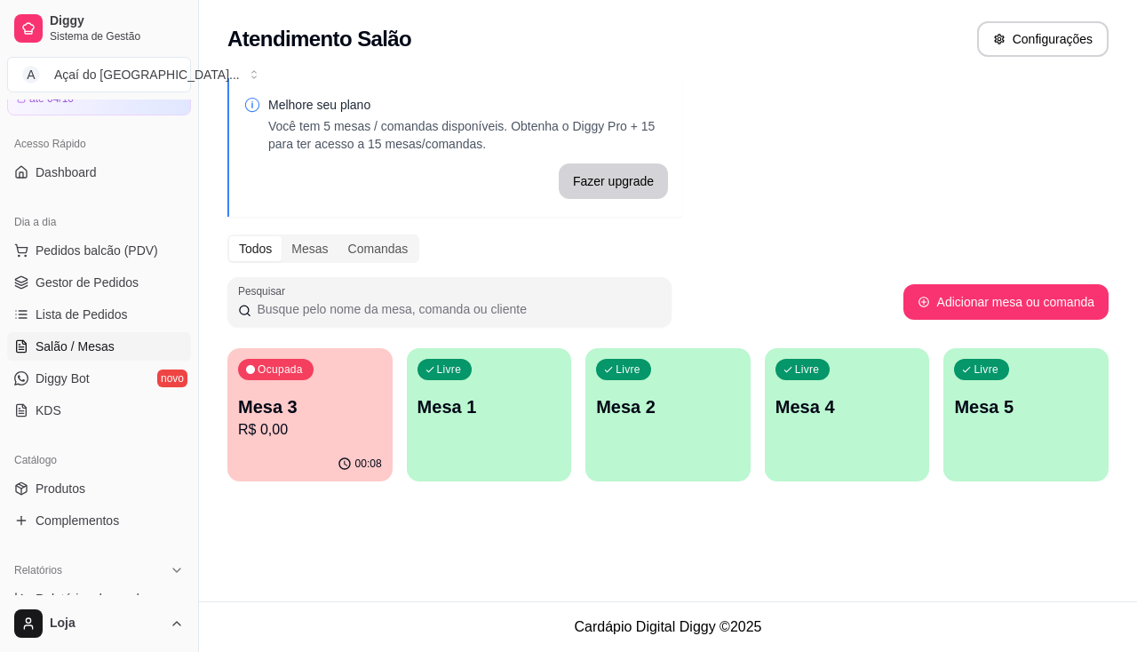
click at [369, 397] on p "Mesa 3" at bounding box center [310, 406] width 144 height 25
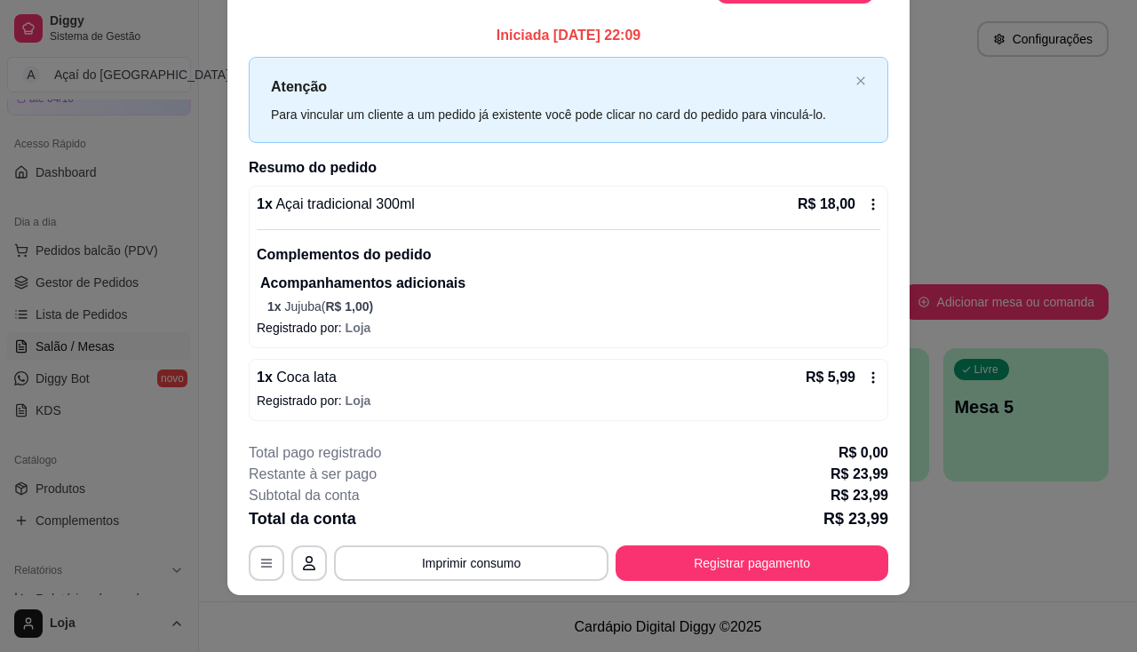
scroll to position [0, 0]
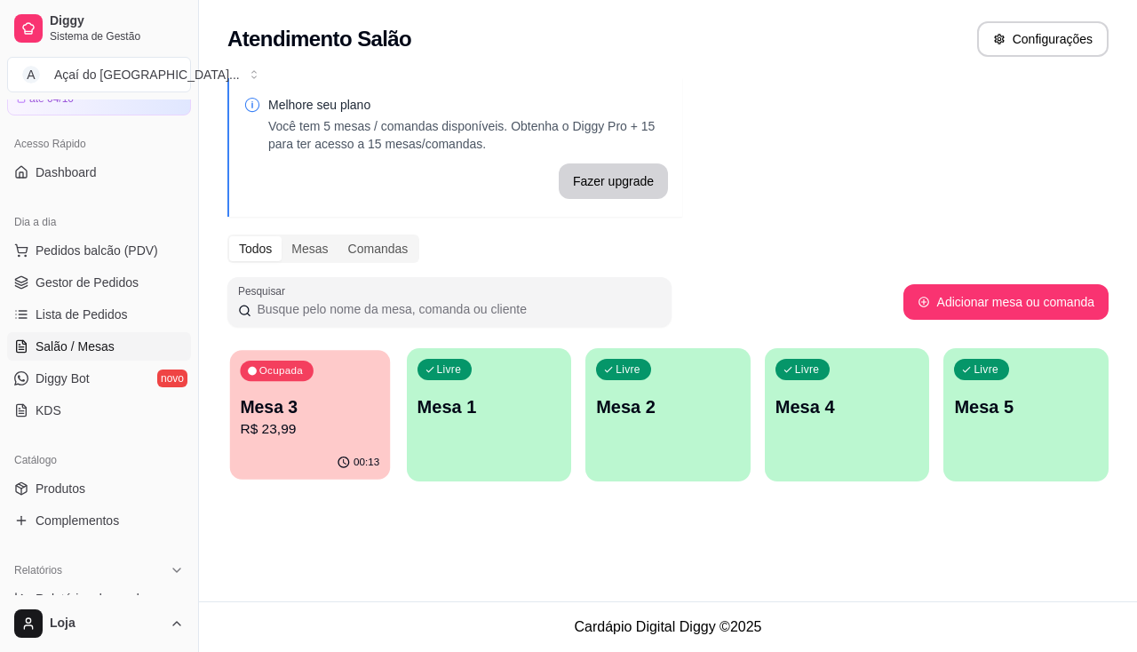
click at [315, 416] on p "Mesa 3" at bounding box center [309, 407] width 139 height 24
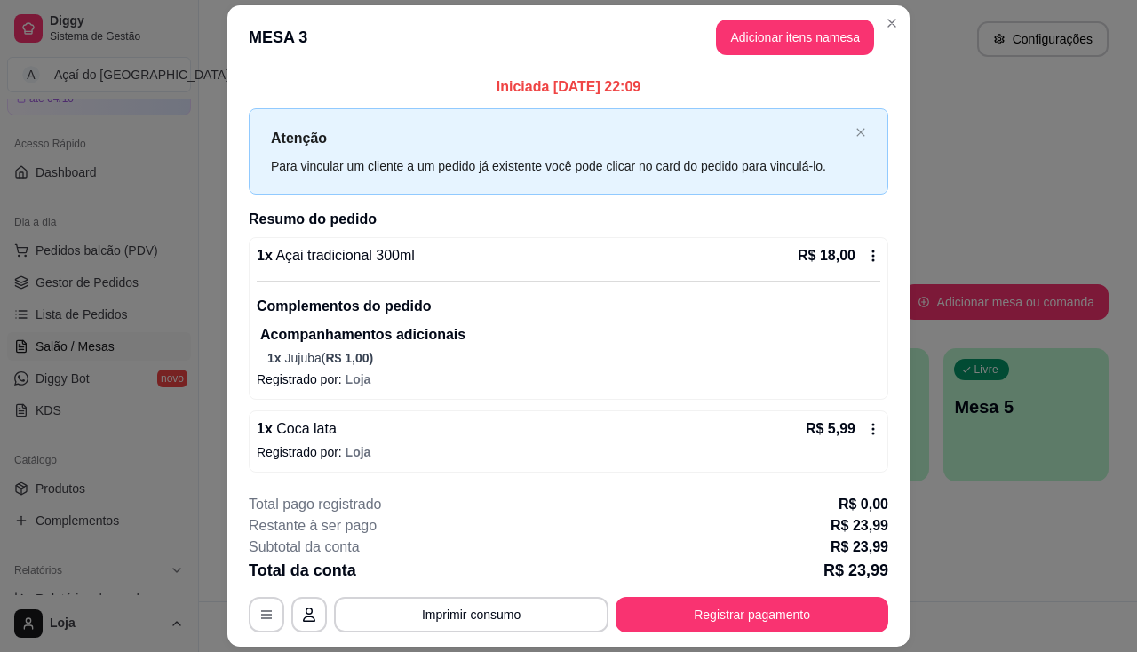
scroll to position [52, 0]
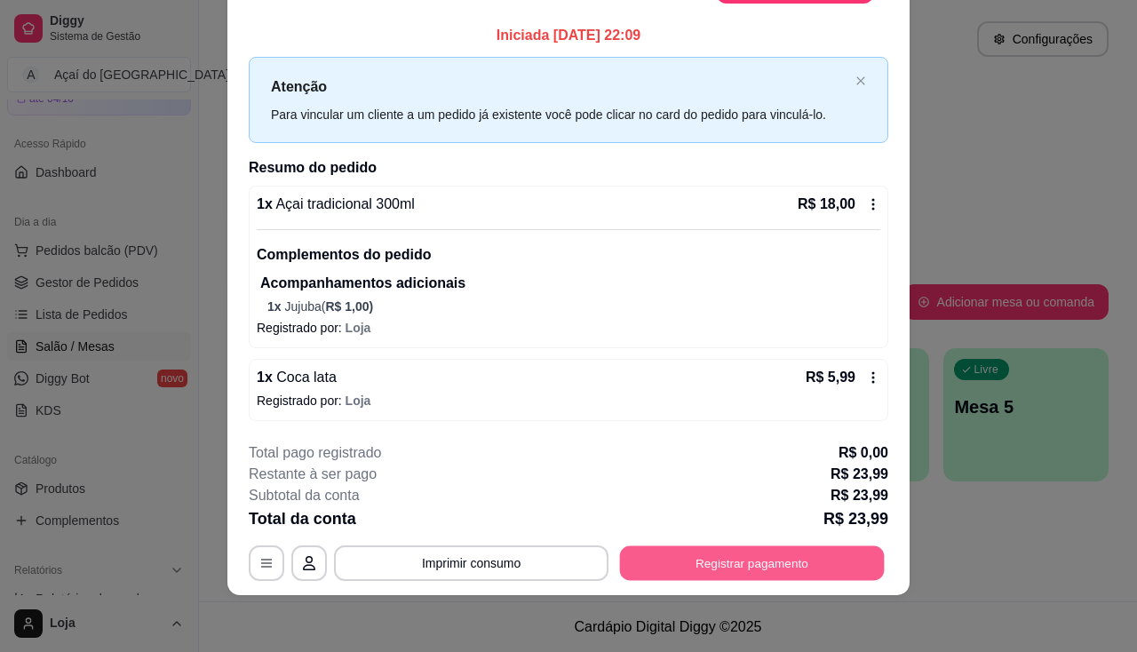
click at [660, 566] on button "Registrar pagamento" at bounding box center [752, 563] width 265 height 35
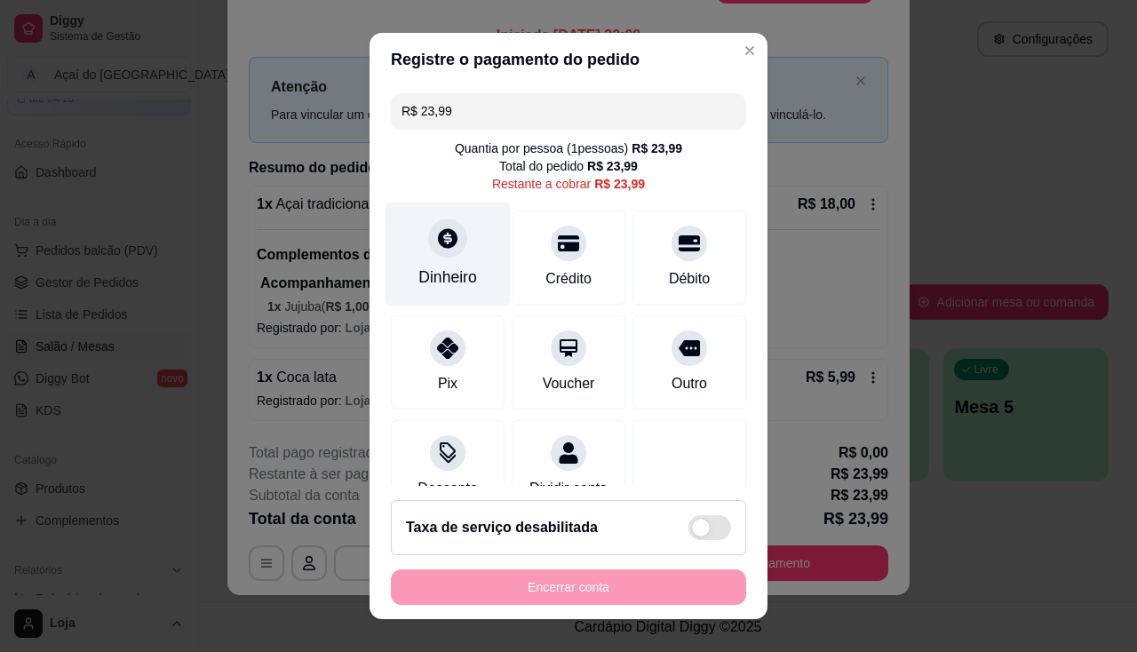
click at [428, 233] on div at bounding box center [447, 238] width 39 height 39
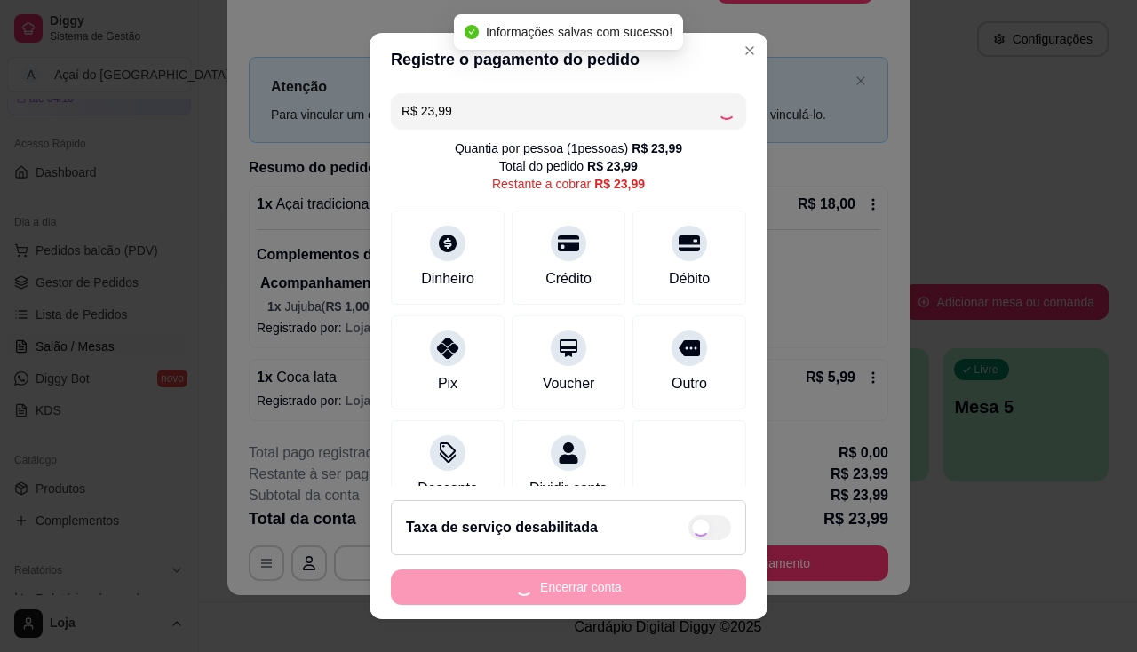
type input "R$ 0,00"
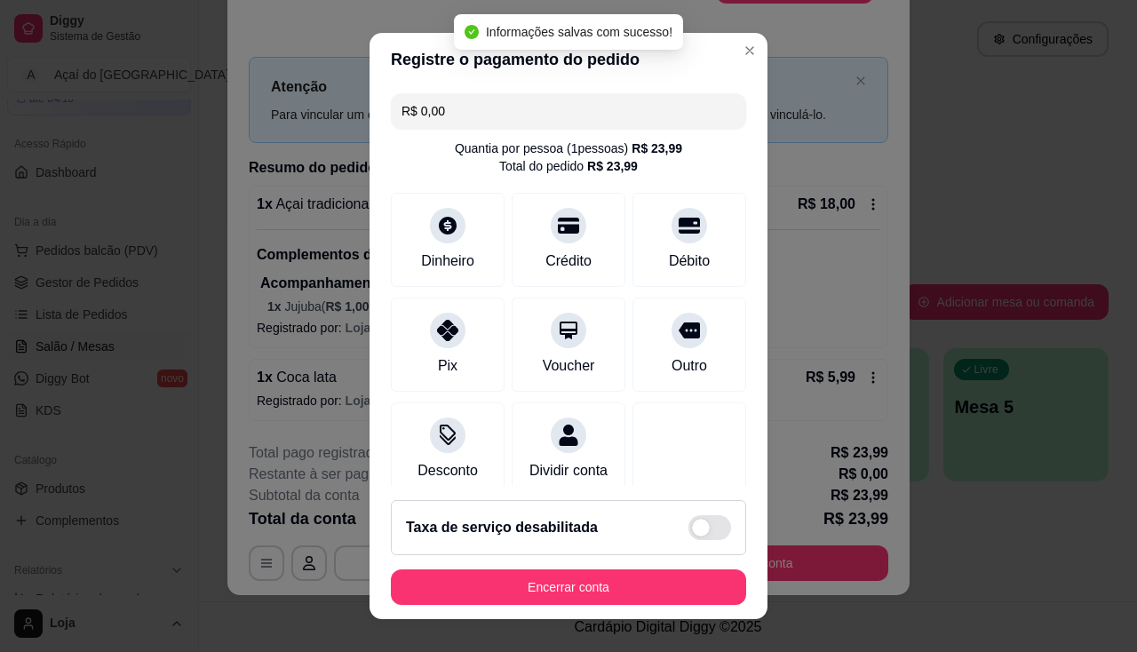
click at [614, 566] on footer "Taxa de serviço desabilitada Encerrar conta" at bounding box center [569, 552] width 398 height 133
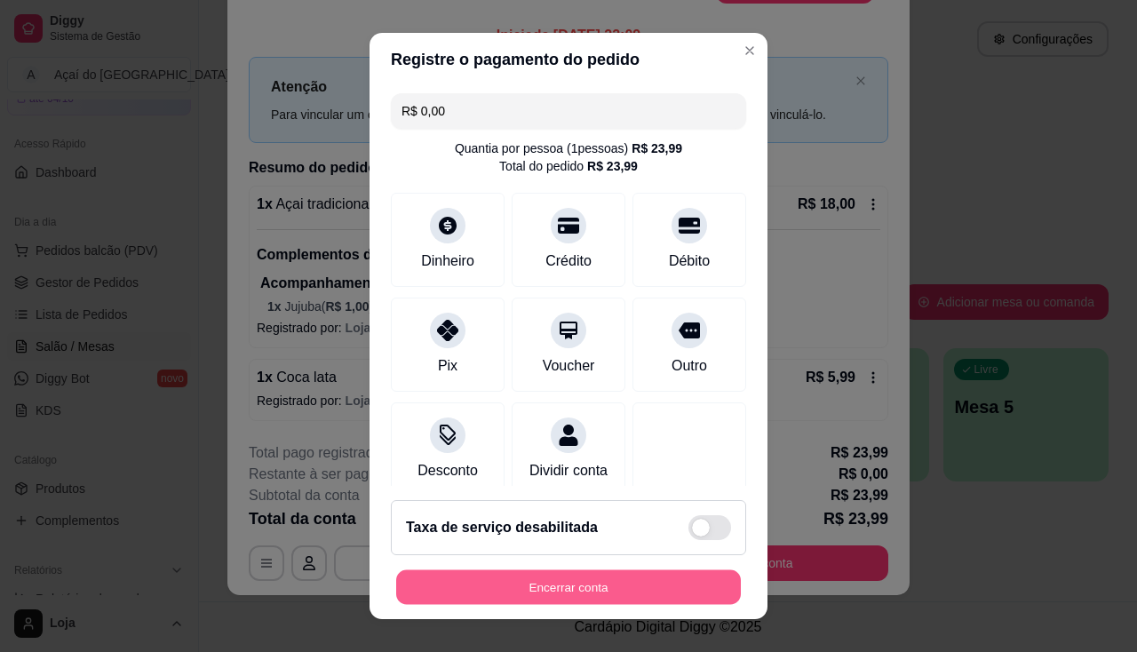
click at [611, 581] on button "Encerrar conta" at bounding box center [568, 587] width 345 height 35
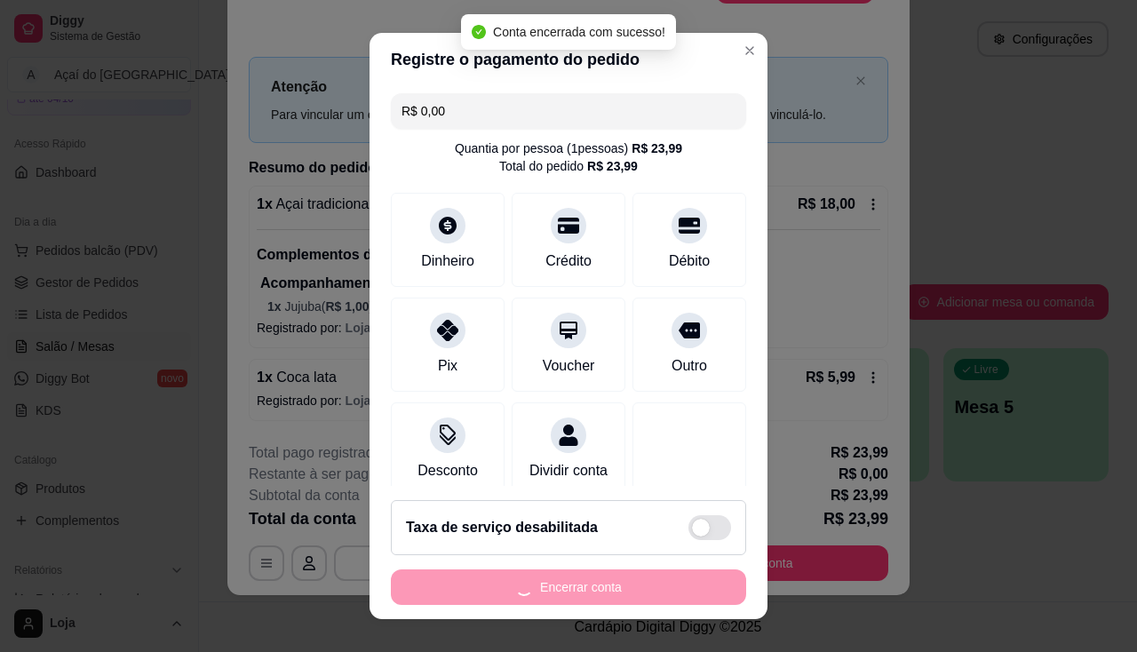
scroll to position [0, 0]
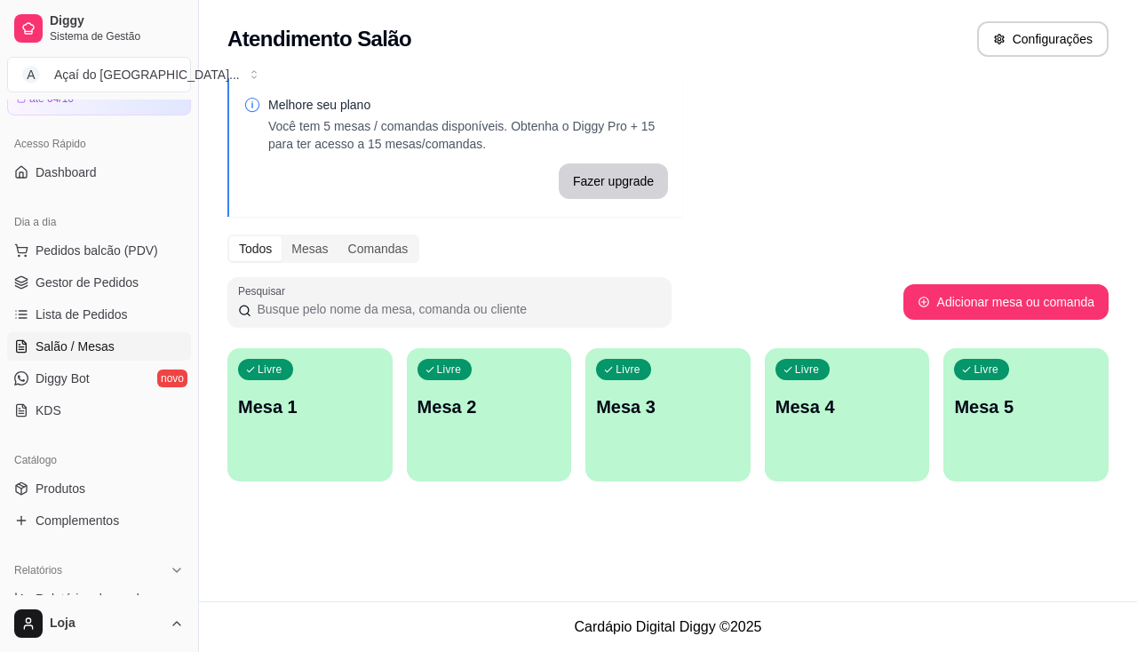
click at [887, 259] on div "Todos Mesas Comandas" at bounding box center [667, 249] width 881 height 28
click at [339, 431] on div "Livre Mesa 1" at bounding box center [310, 404] width 160 height 108
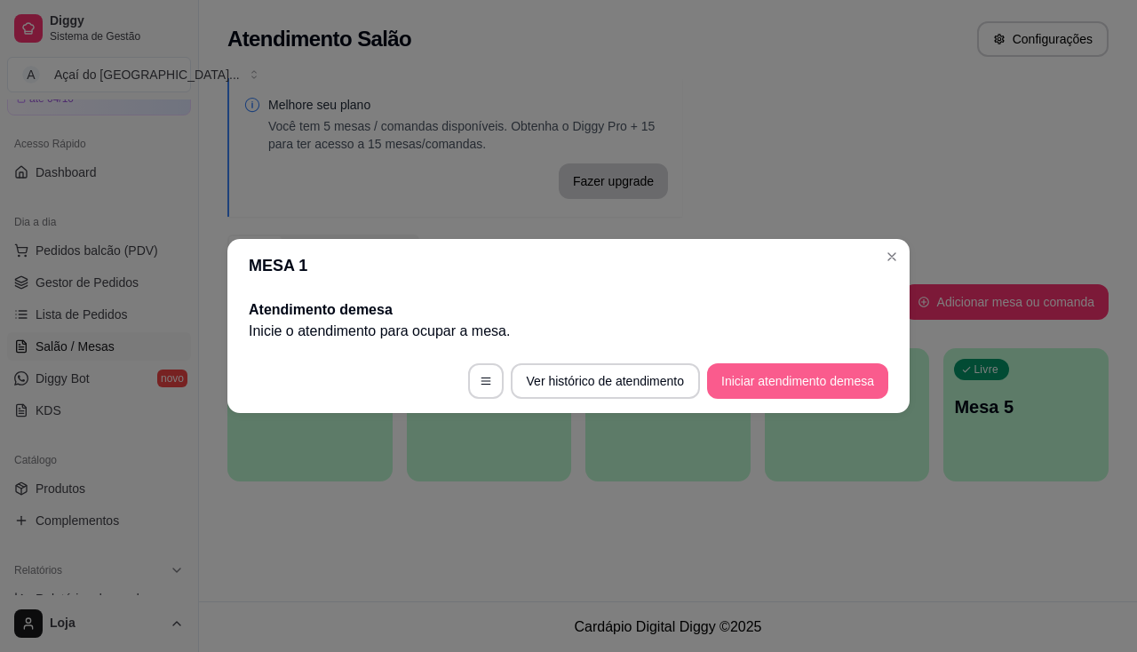
click at [779, 386] on button "Iniciar atendimento de mesa" at bounding box center [797, 381] width 181 height 36
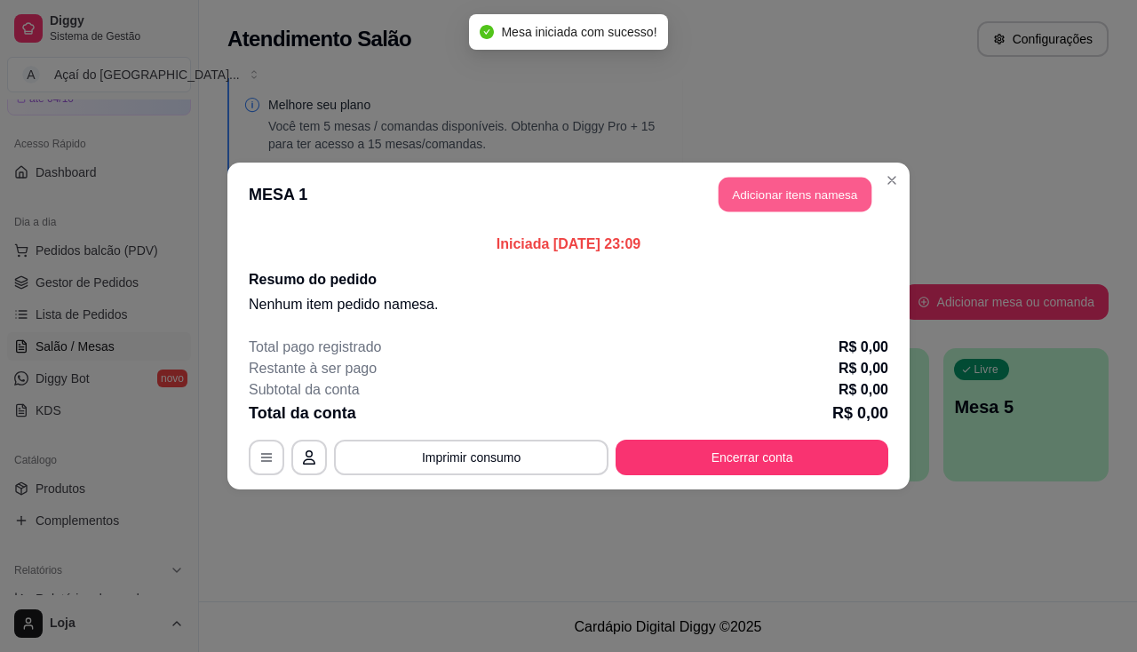
click at [791, 196] on button "Adicionar itens na mesa" at bounding box center [795, 195] width 153 height 35
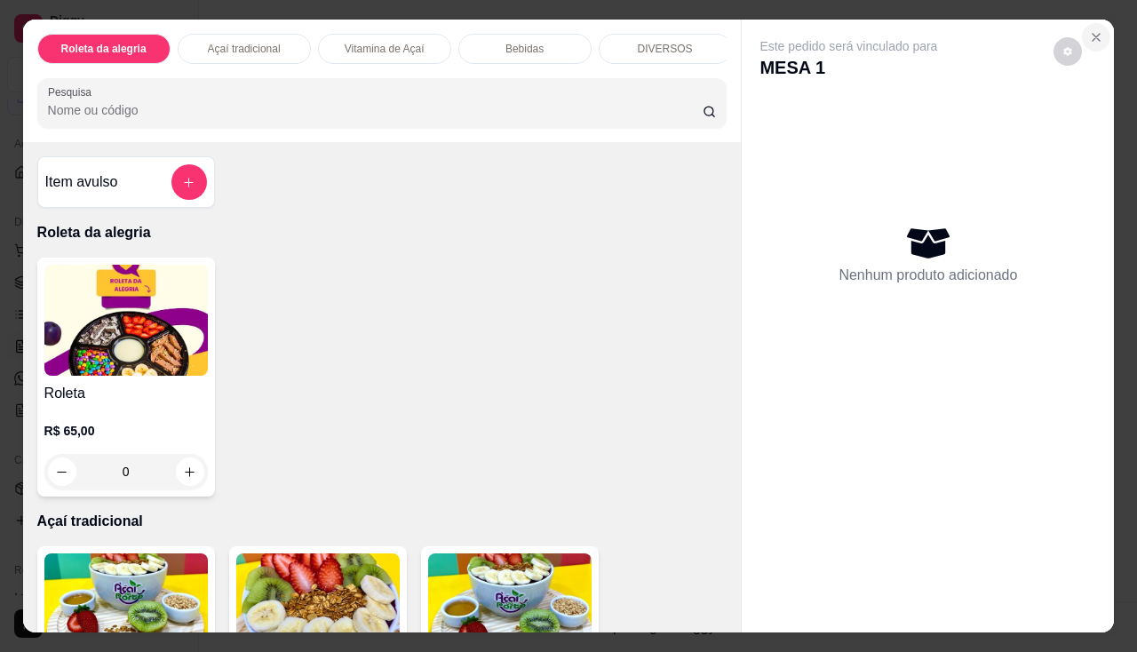
click at [1098, 29] on button "Close" at bounding box center [1096, 37] width 28 height 28
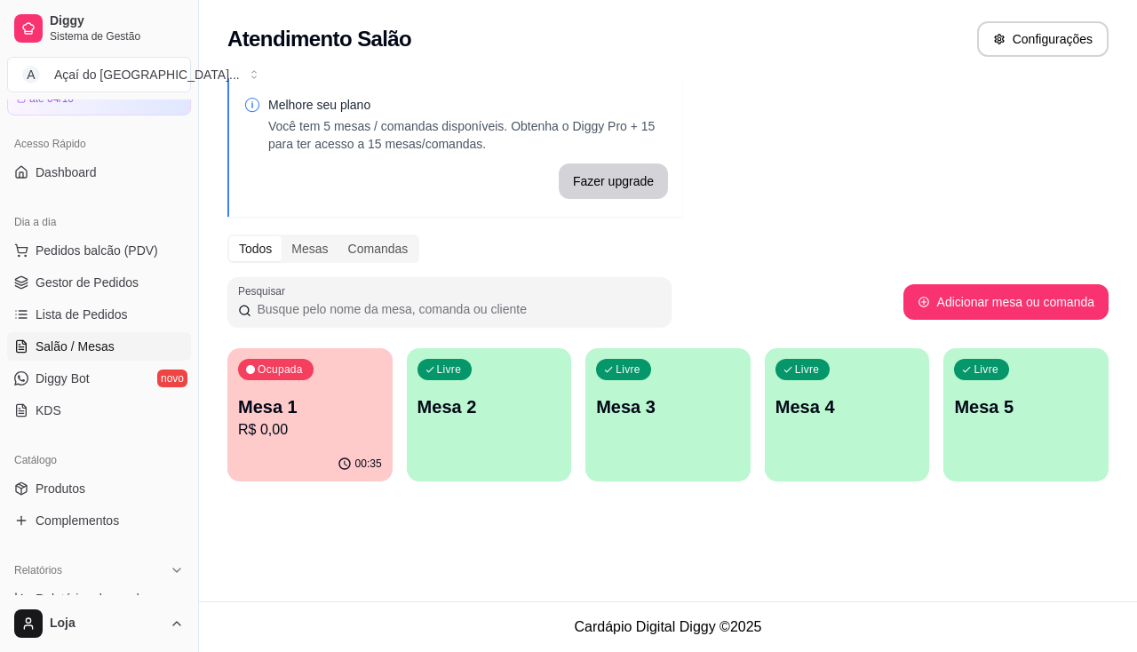
click at [277, 437] on p "R$ 0,00" at bounding box center [310, 429] width 144 height 21
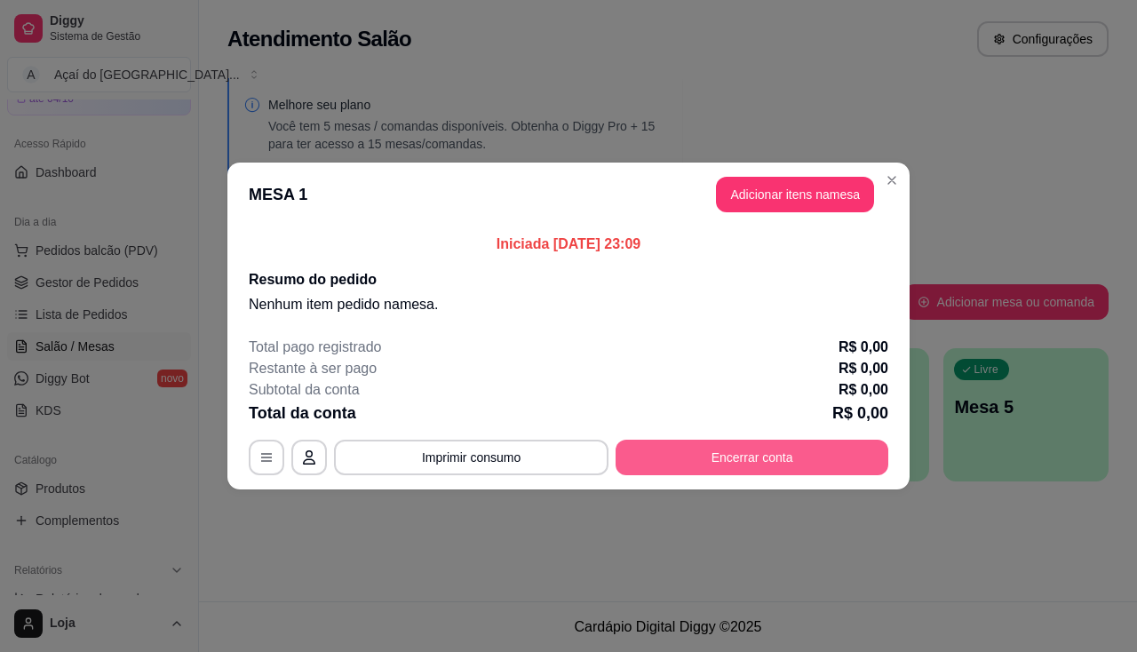
click at [753, 442] on button "Encerrar conta" at bounding box center [752, 458] width 273 height 36
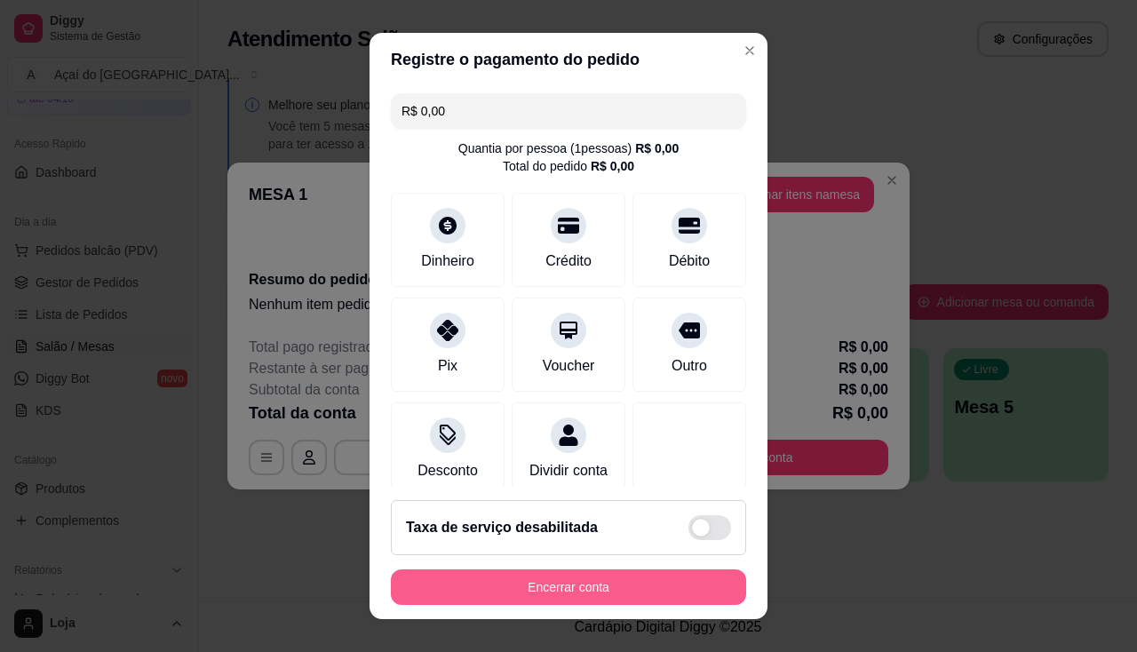
click at [615, 578] on button "Encerrar conta" at bounding box center [568, 588] width 355 height 36
